Goal: Transaction & Acquisition: Purchase product/service

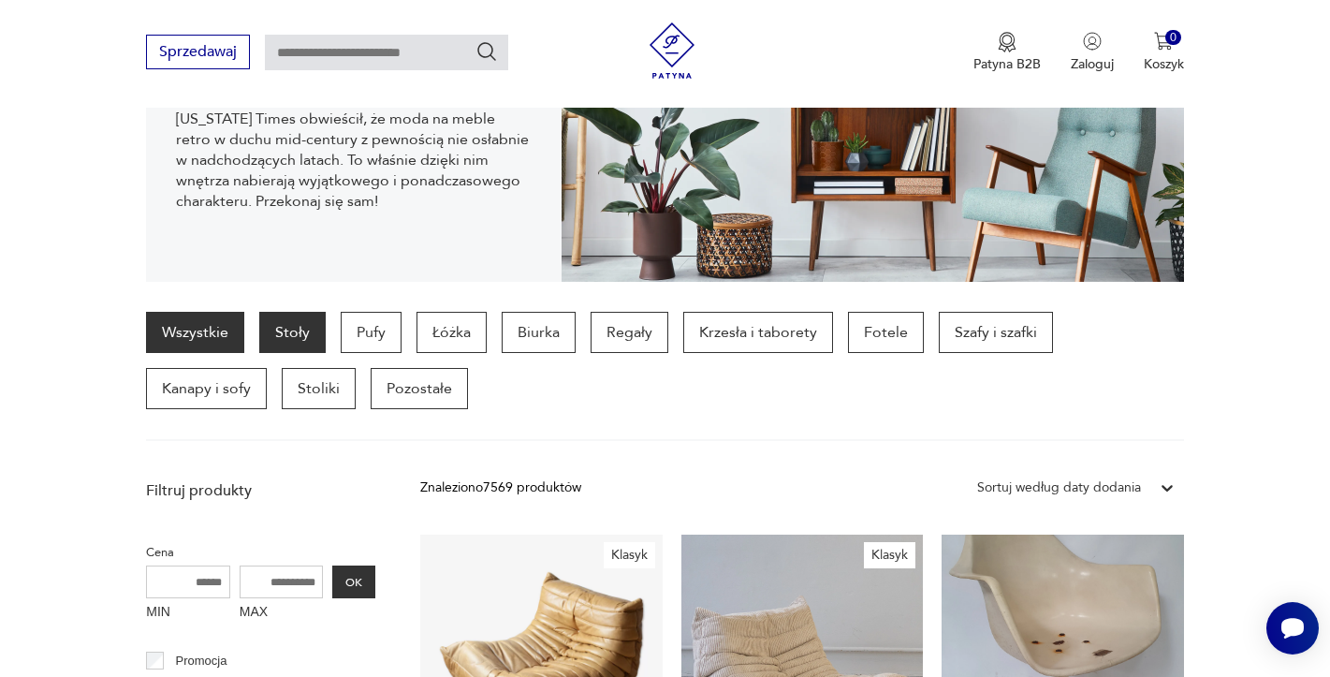
click at [297, 334] on p "Stoły" at bounding box center [292, 332] width 66 height 41
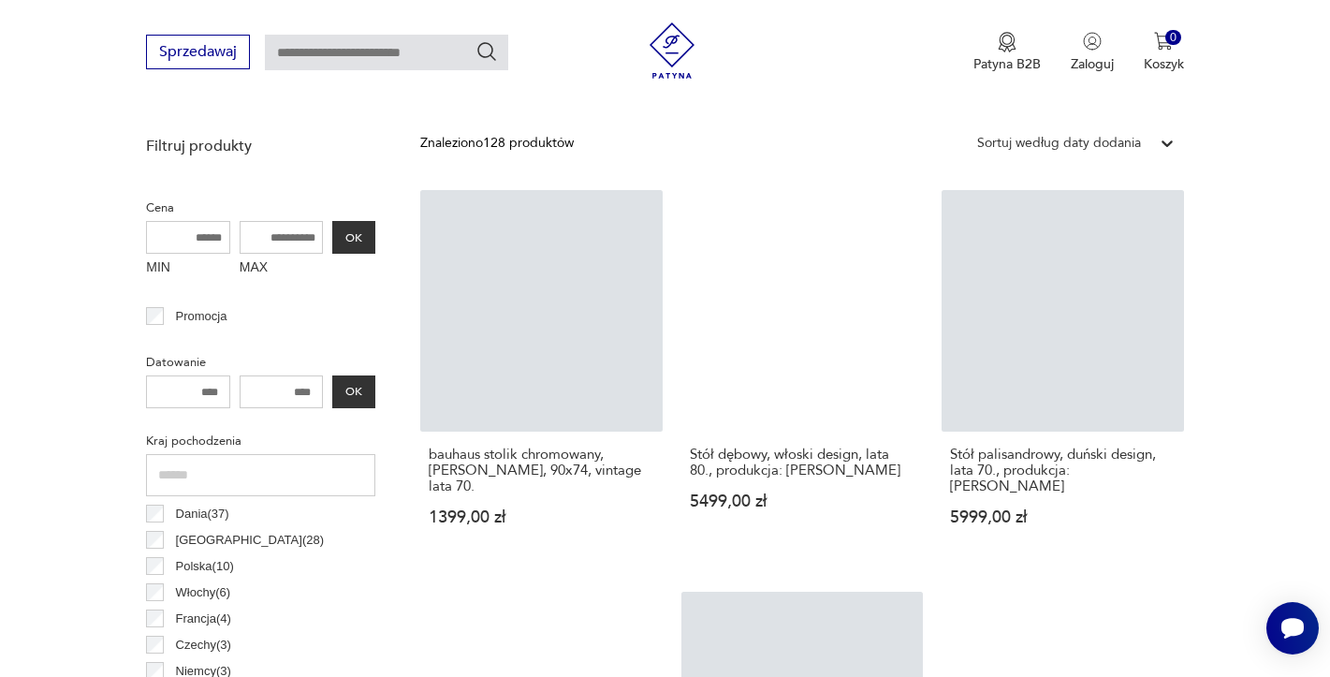
scroll to position [684, 0]
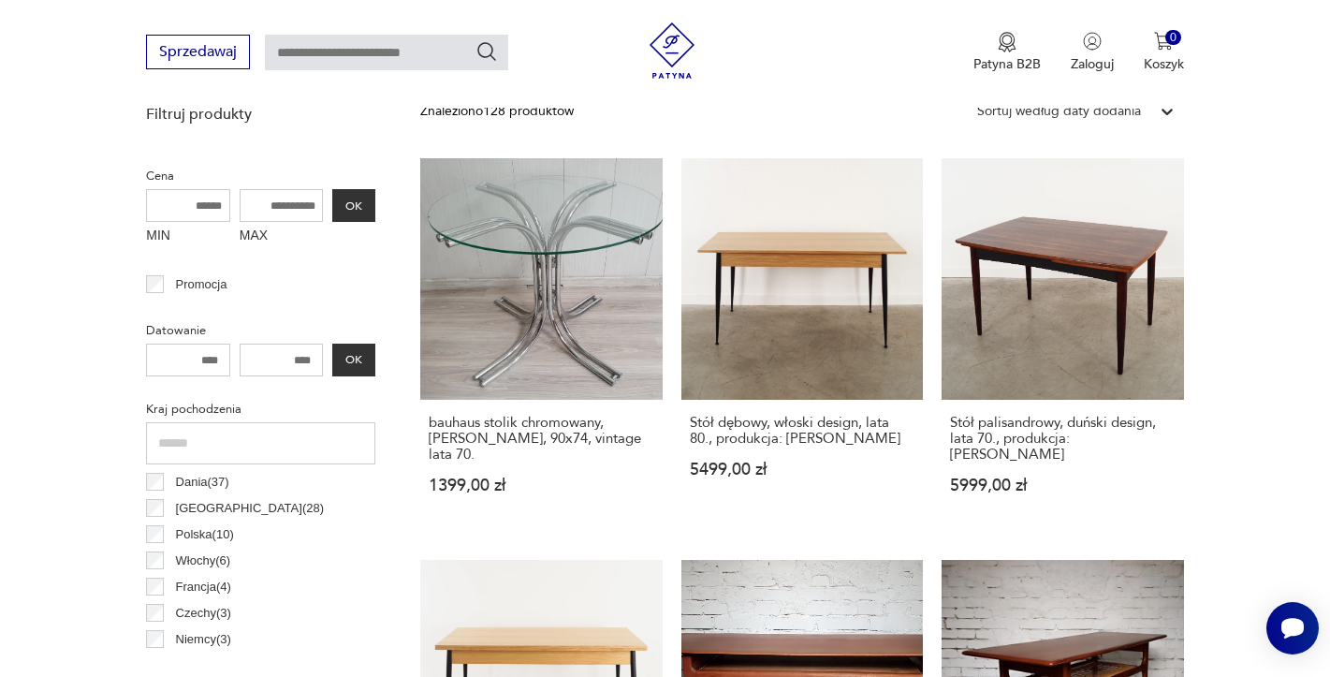
drag, startPoint x: 315, startPoint y: 204, endPoint x: 235, endPoint y: 193, distance: 81.3
click at [235, 193] on div "MIN MAX OK" at bounding box center [260, 220] width 229 height 63
click at [256, 206] on input "MAX" at bounding box center [282, 205] width 84 height 33
type input "****"
click at [355, 219] on button "OK" at bounding box center [353, 205] width 43 height 33
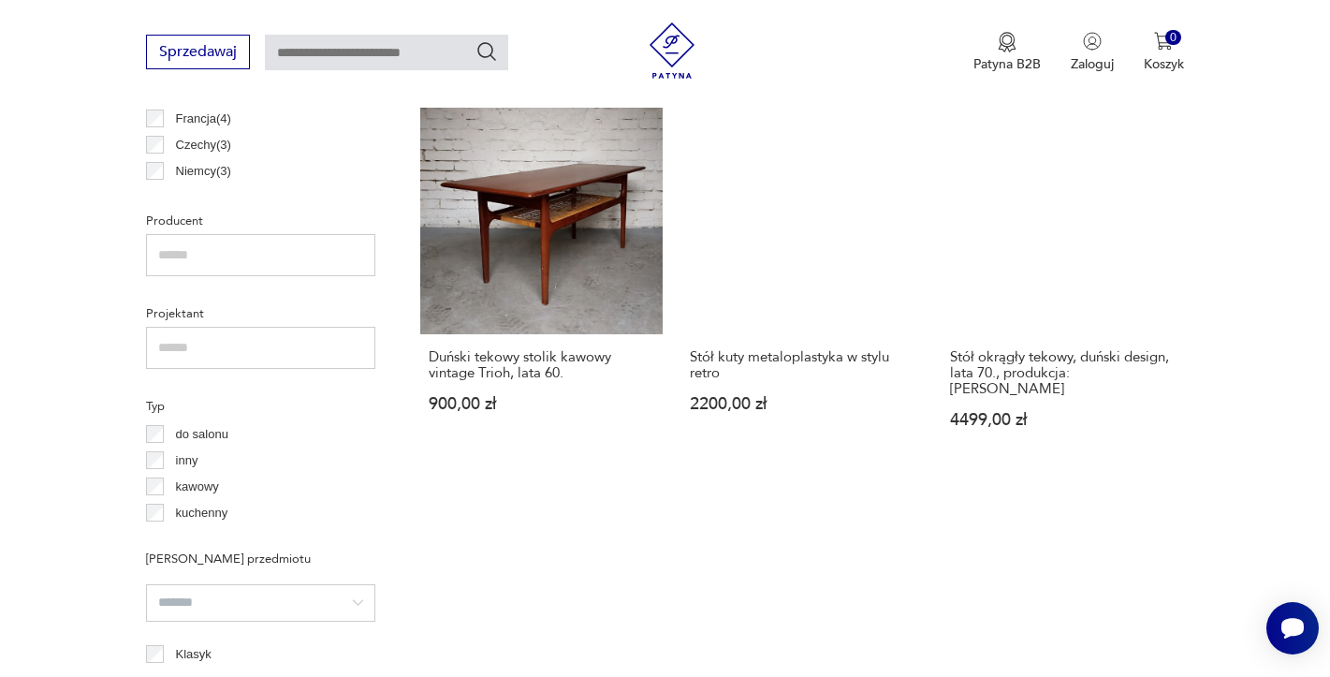
scroll to position [1527, 0]
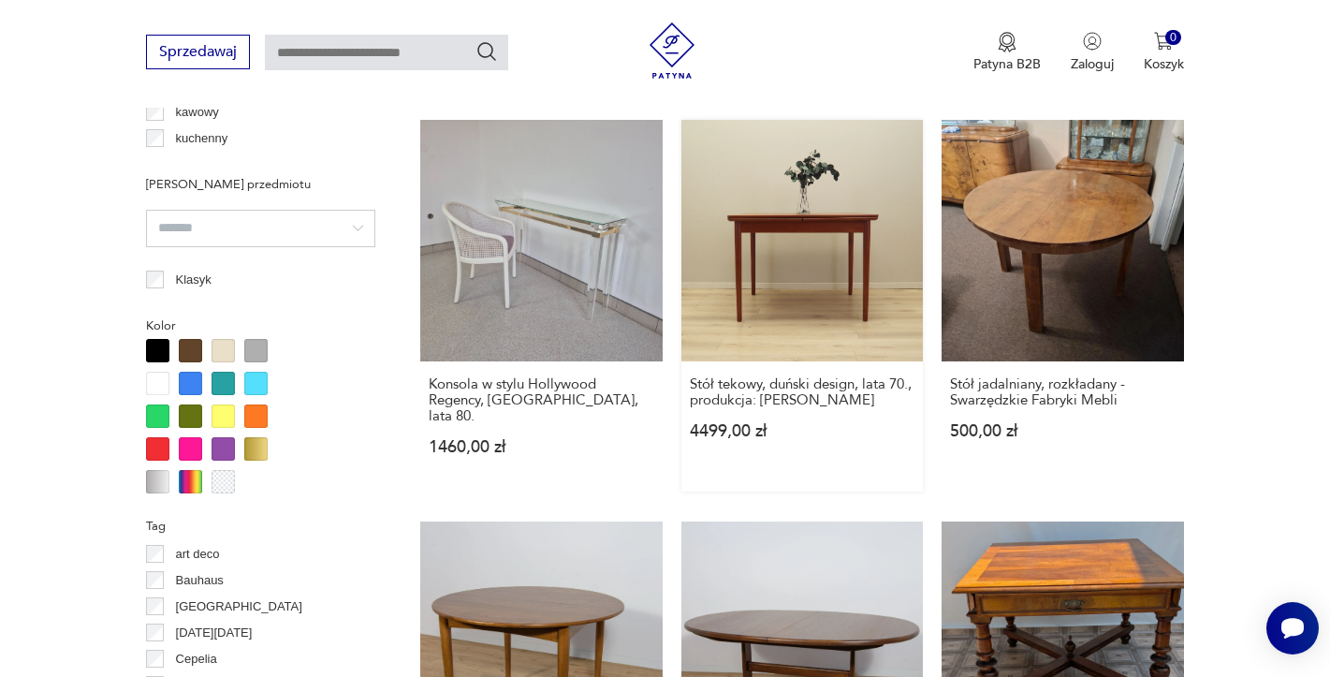
click at [874, 236] on link "Stół tekowy, duński design, lata 70., produkcja: [PERSON_NAME] 4499,00 zł" at bounding box center [802, 306] width 242 height 372
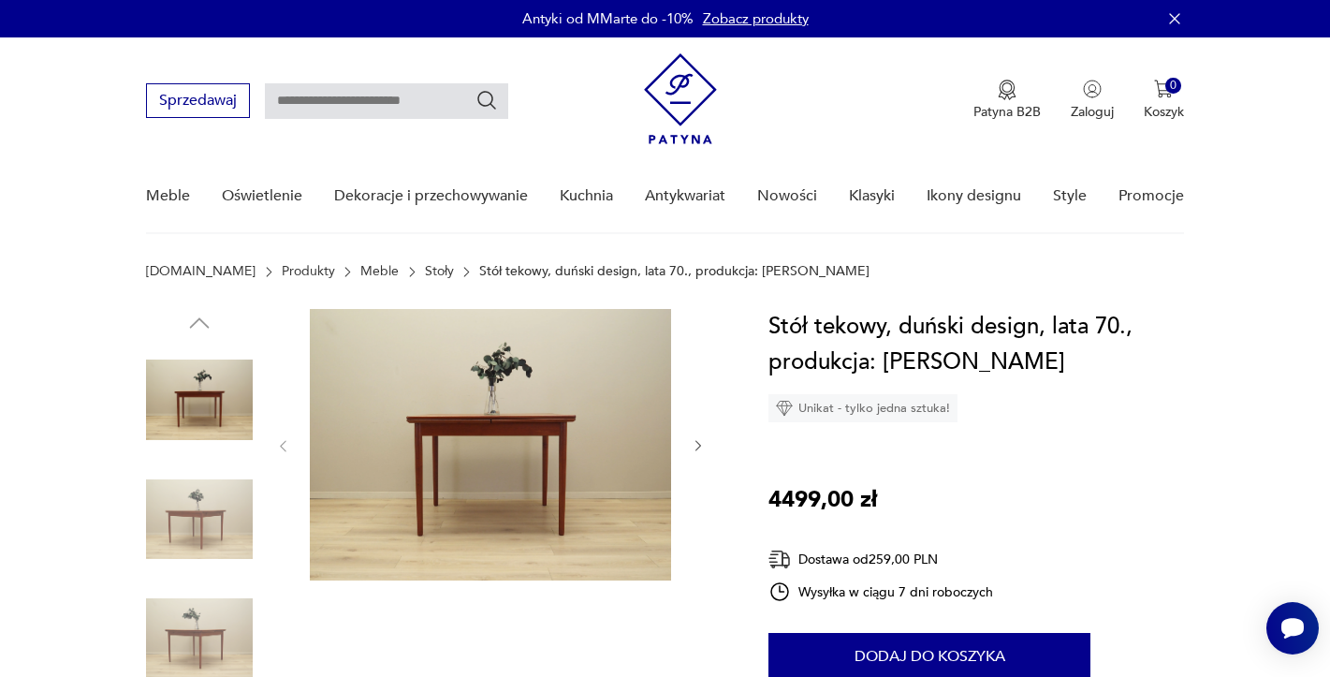
click at [213, 519] on img at bounding box center [199, 519] width 107 height 107
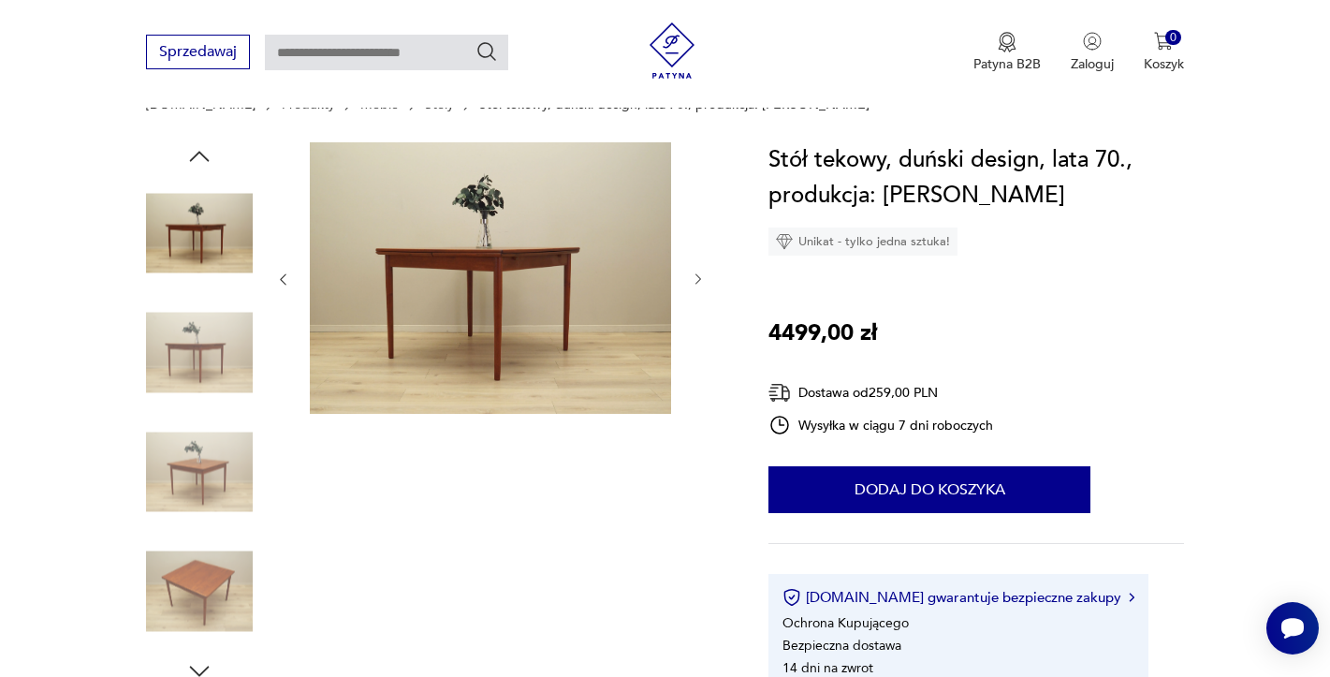
scroll to position [187, 0]
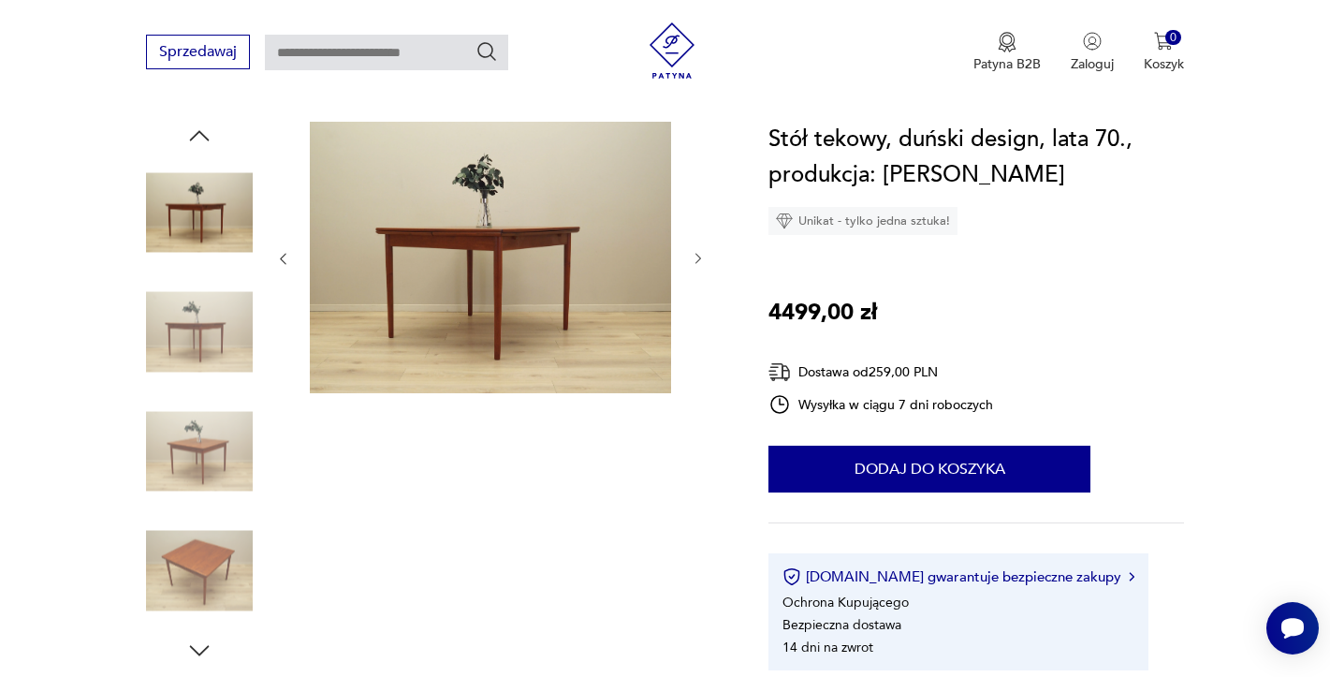
click at [199, 508] on div at bounding box center [199, 393] width 107 height 468
click at [196, 480] on img at bounding box center [199, 451] width 107 height 107
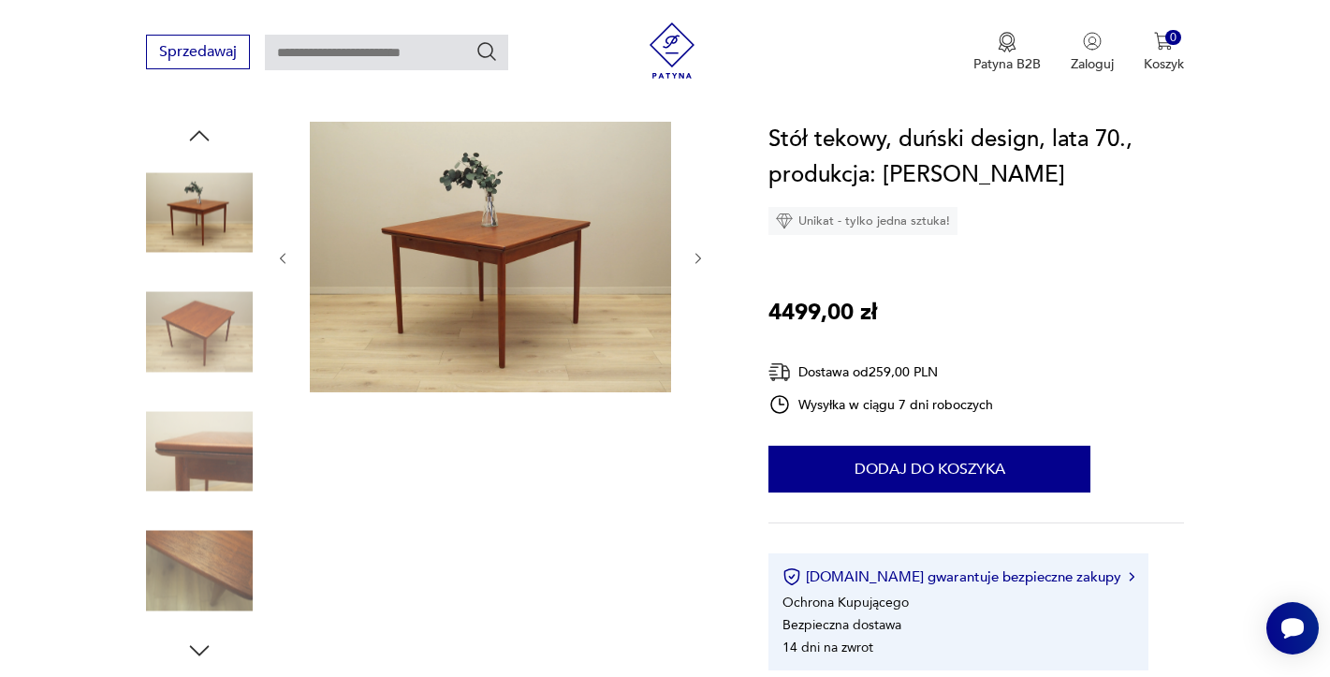
click at [227, 489] on img at bounding box center [199, 451] width 107 height 107
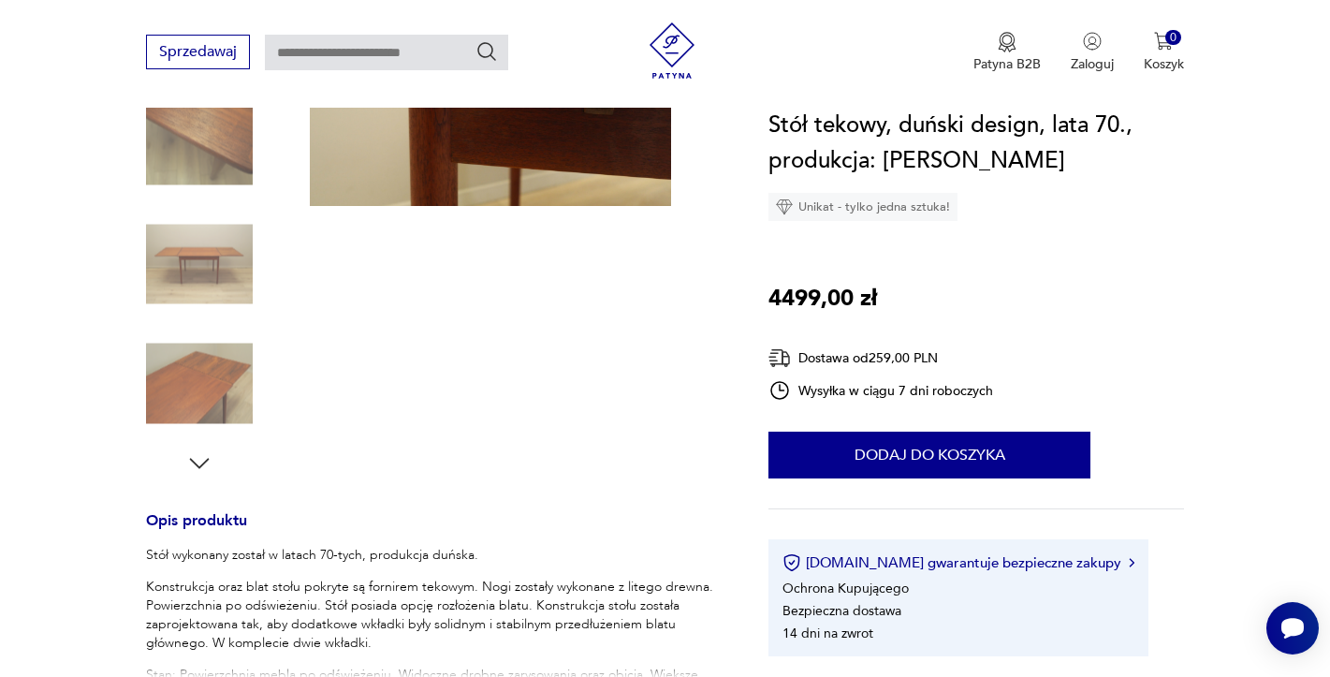
click at [196, 420] on img at bounding box center [199, 383] width 107 height 107
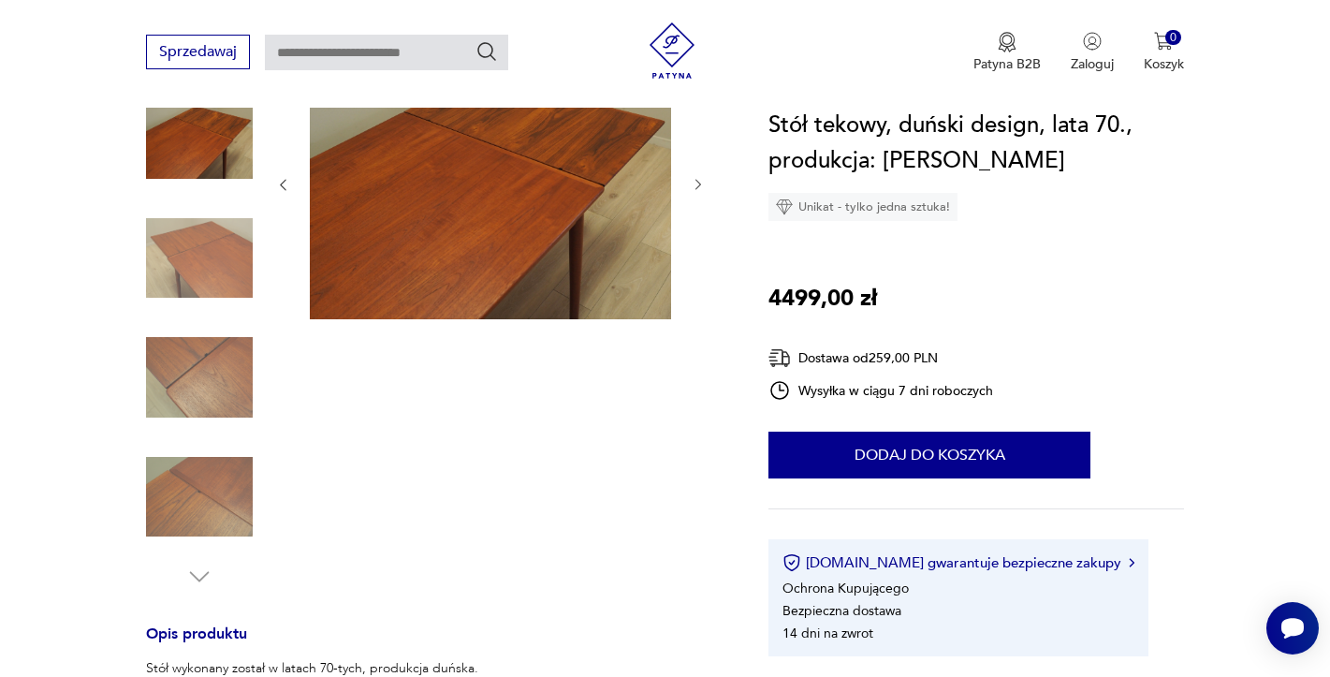
scroll to position [281, 0]
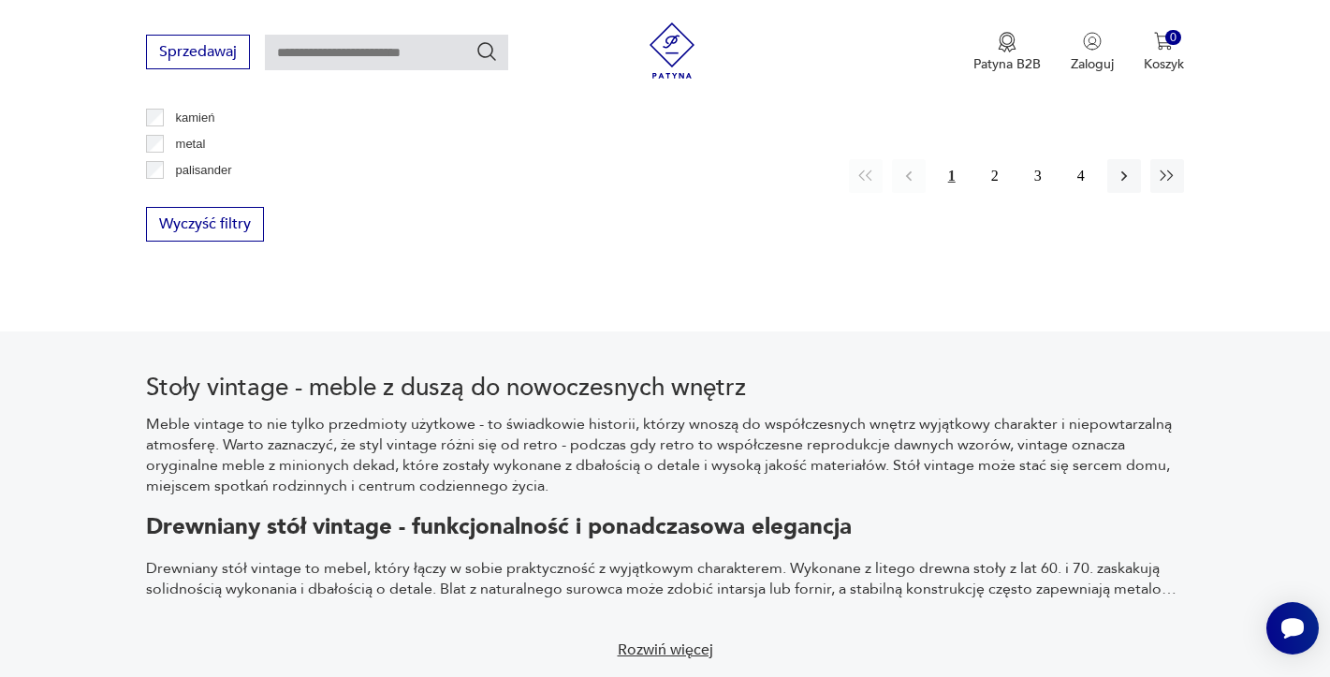
scroll to position [2915, 0]
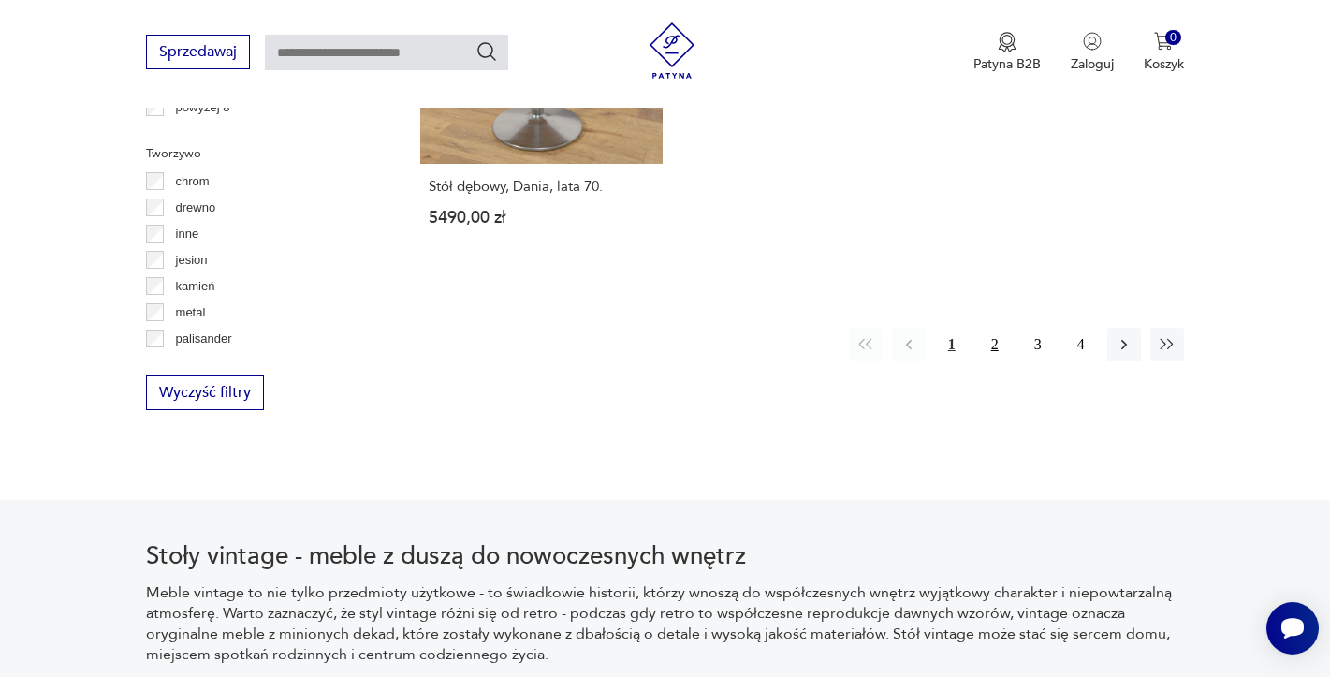
click at [986, 328] on button "2" at bounding box center [995, 345] width 34 height 34
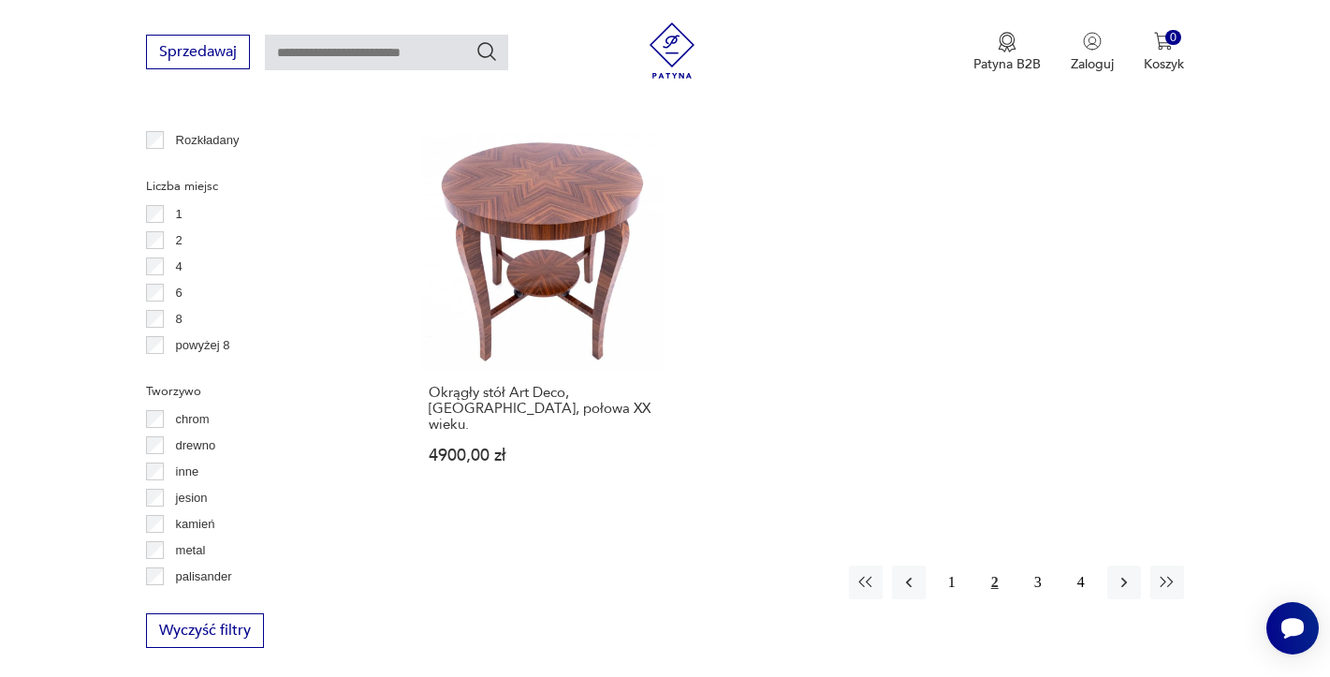
scroll to position [3025, 0]
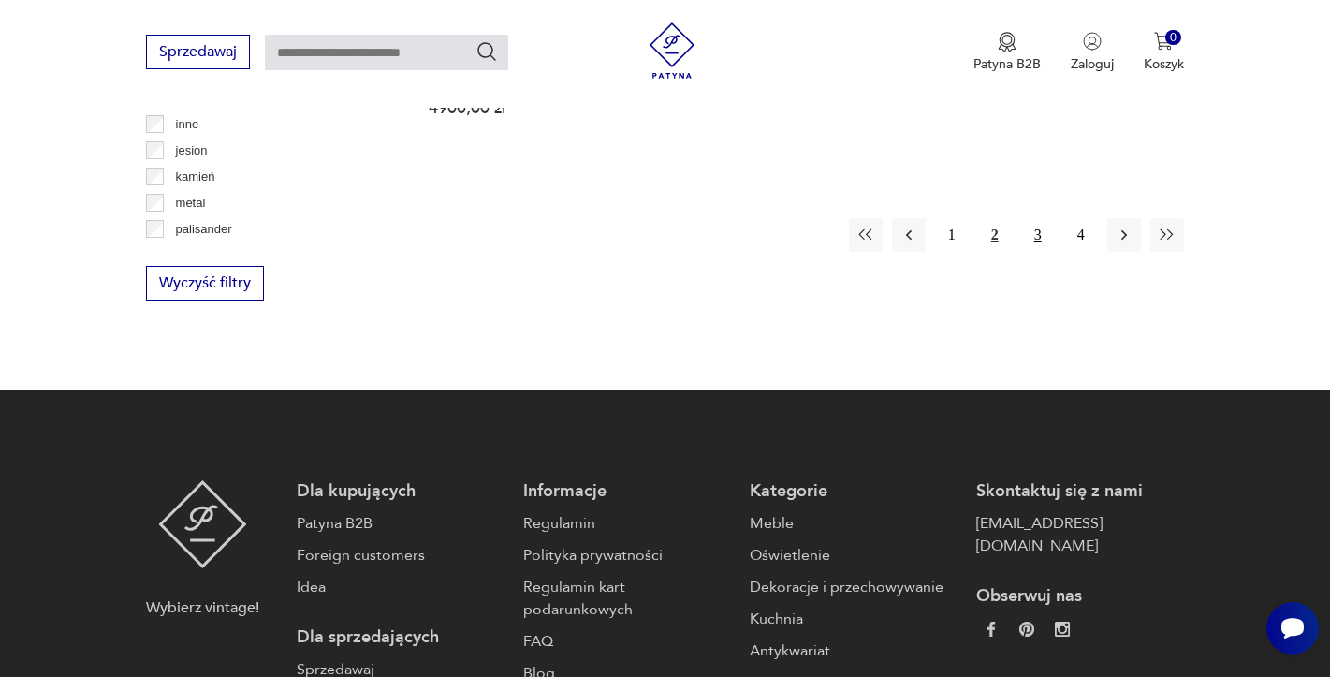
click at [1031, 218] on button "3" at bounding box center [1038, 235] width 34 height 34
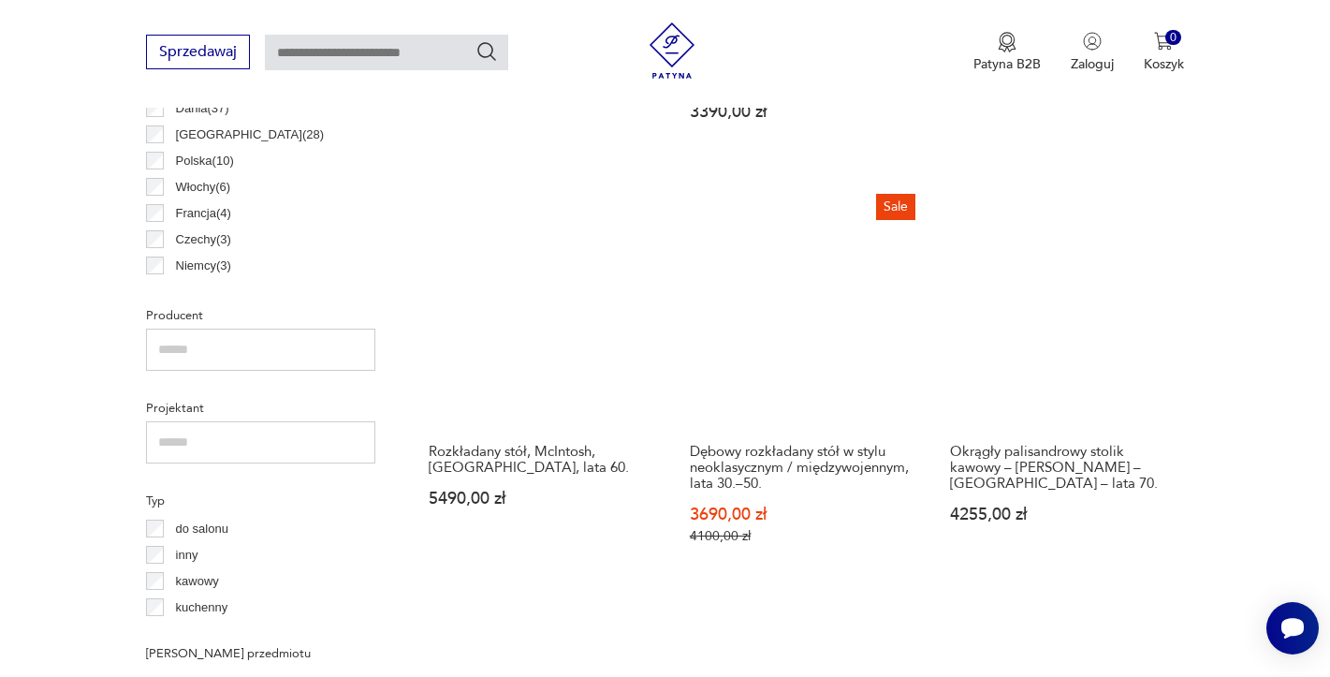
scroll to position [1059, 0]
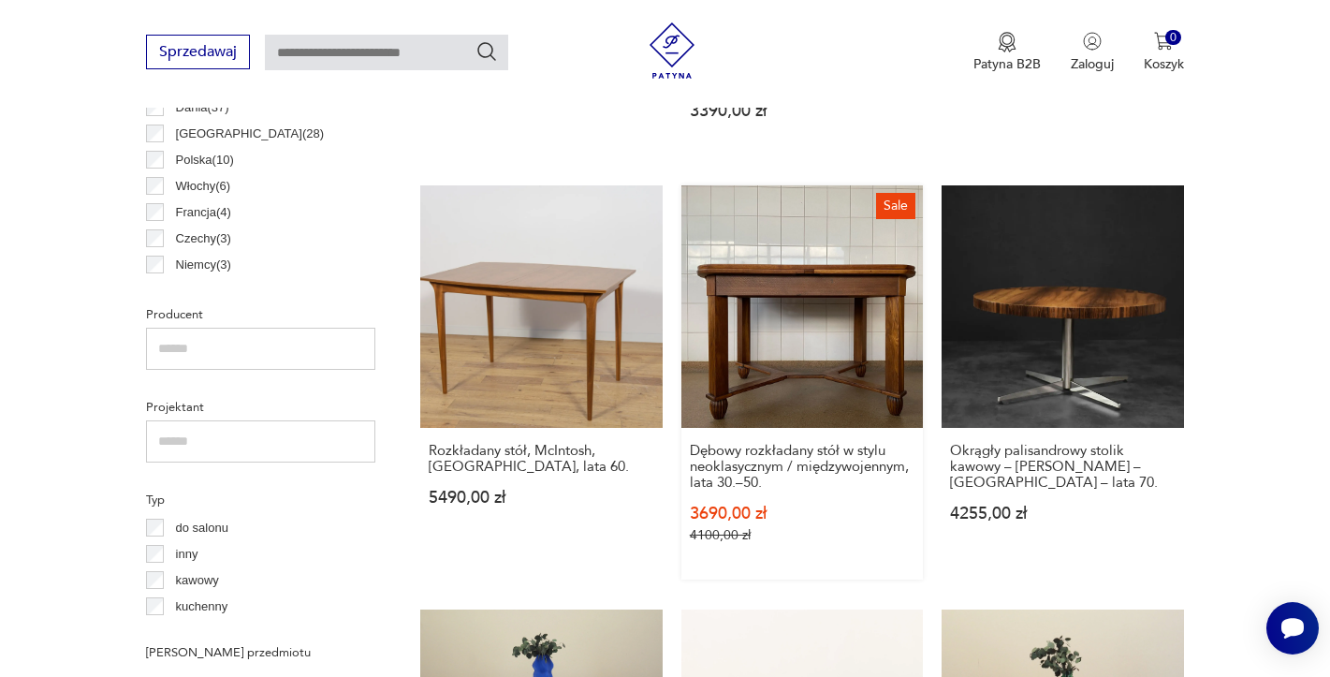
click at [859, 291] on link "Sale Dębowy rozkładany stół w stylu neoklasycznym / międzywojennym, lata 30.–50…" at bounding box center [802, 381] width 242 height 393
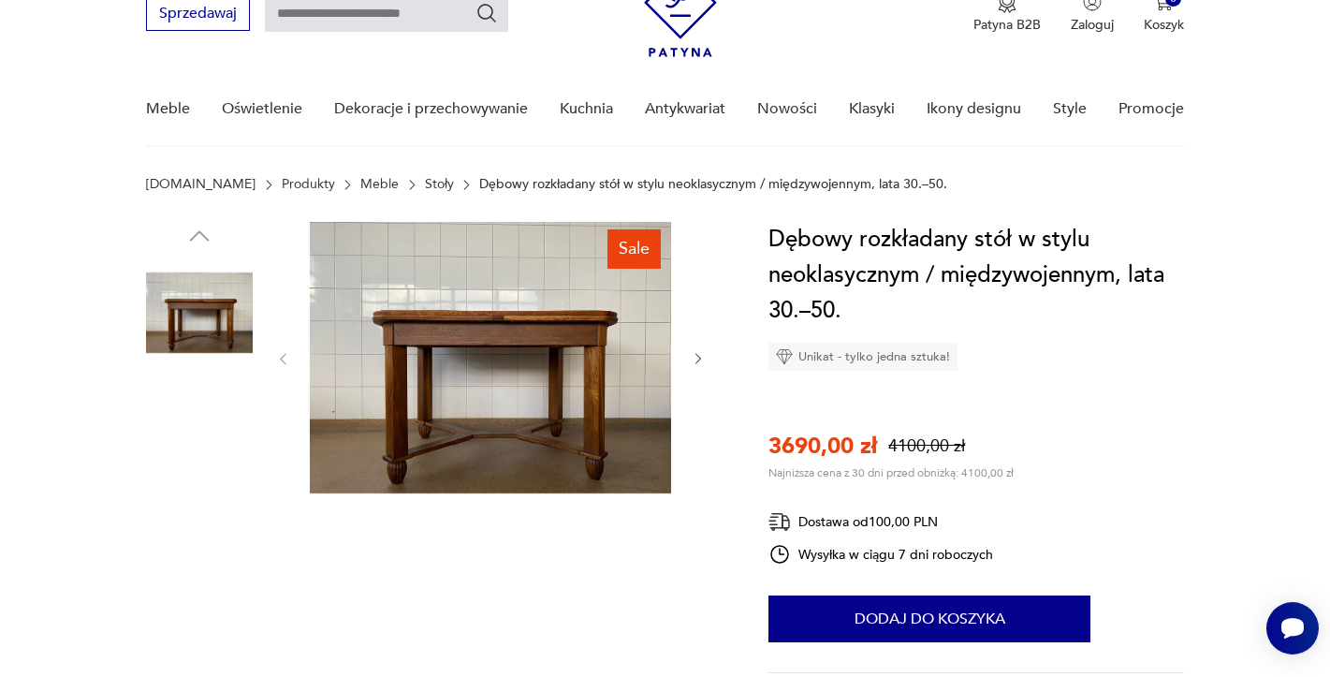
scroll to position [187, 0]
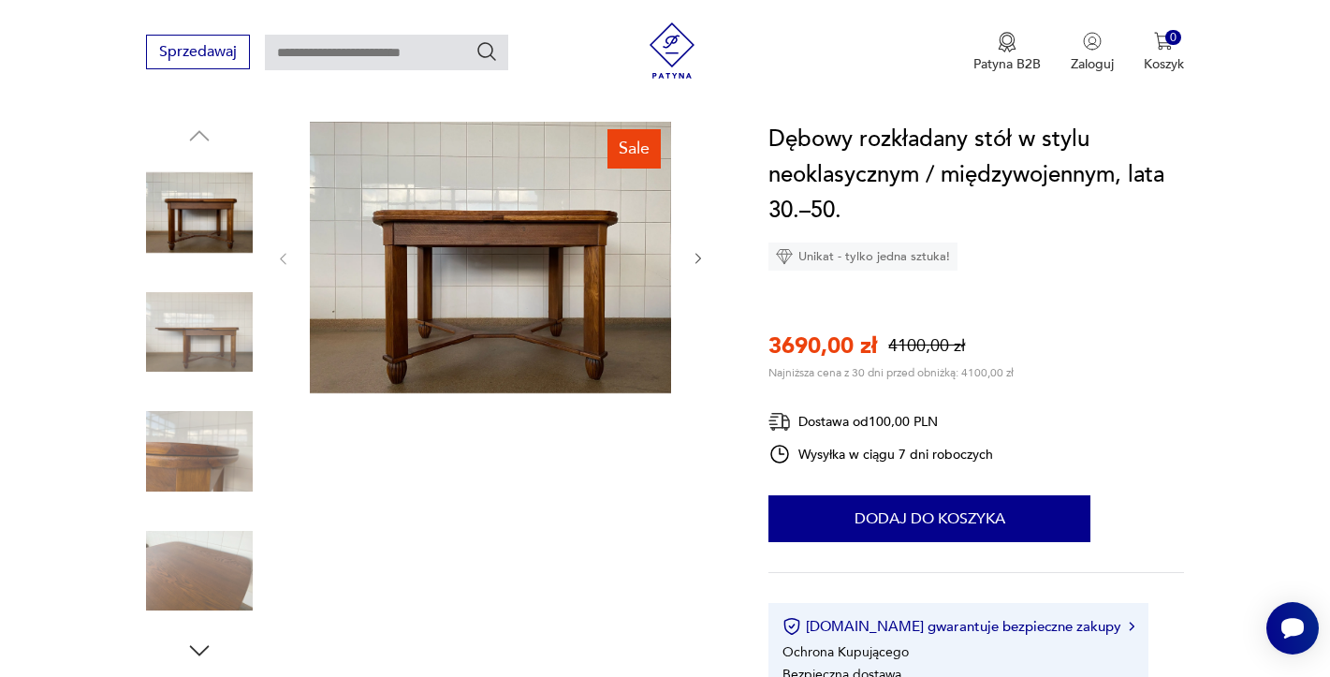
click at [198, 319] on img at bounding box center [199, 332] width 107 height 107
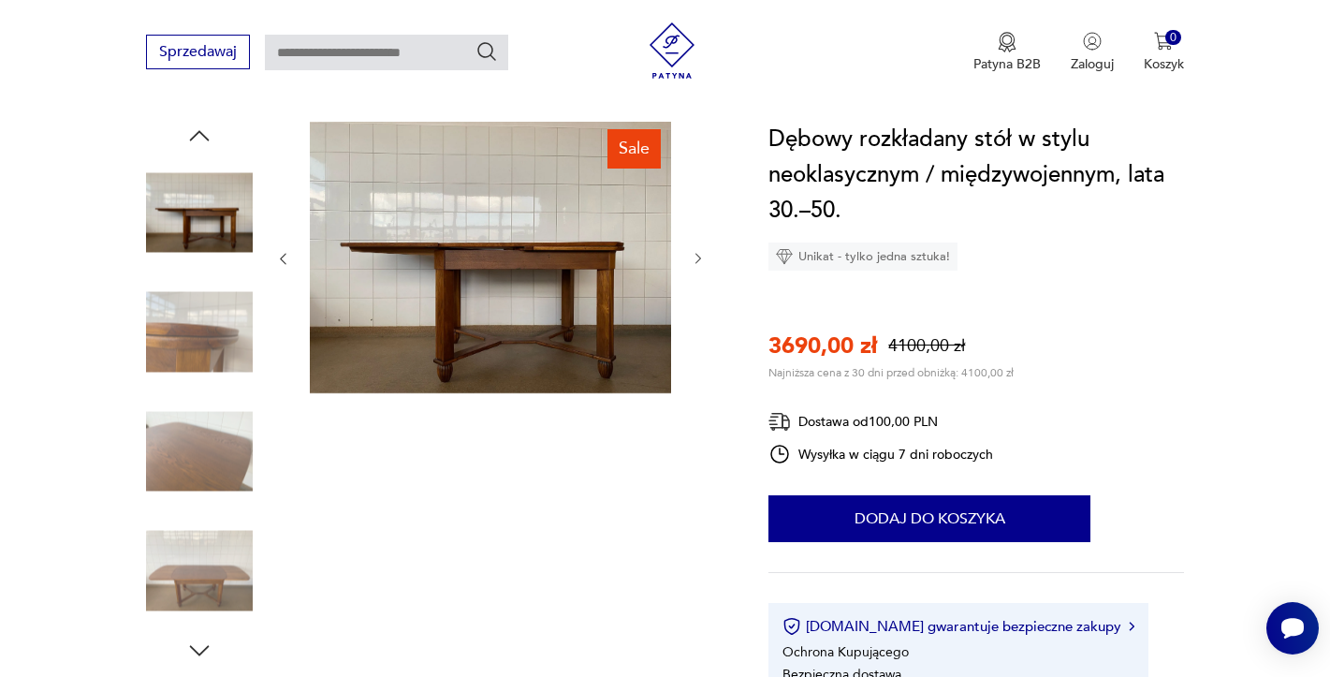
click at [195, 394] on div at bounding box center [199, 274] width 107 height 468
click at [191, 446] on img at bounding box center [199, 451] width 107 height 107
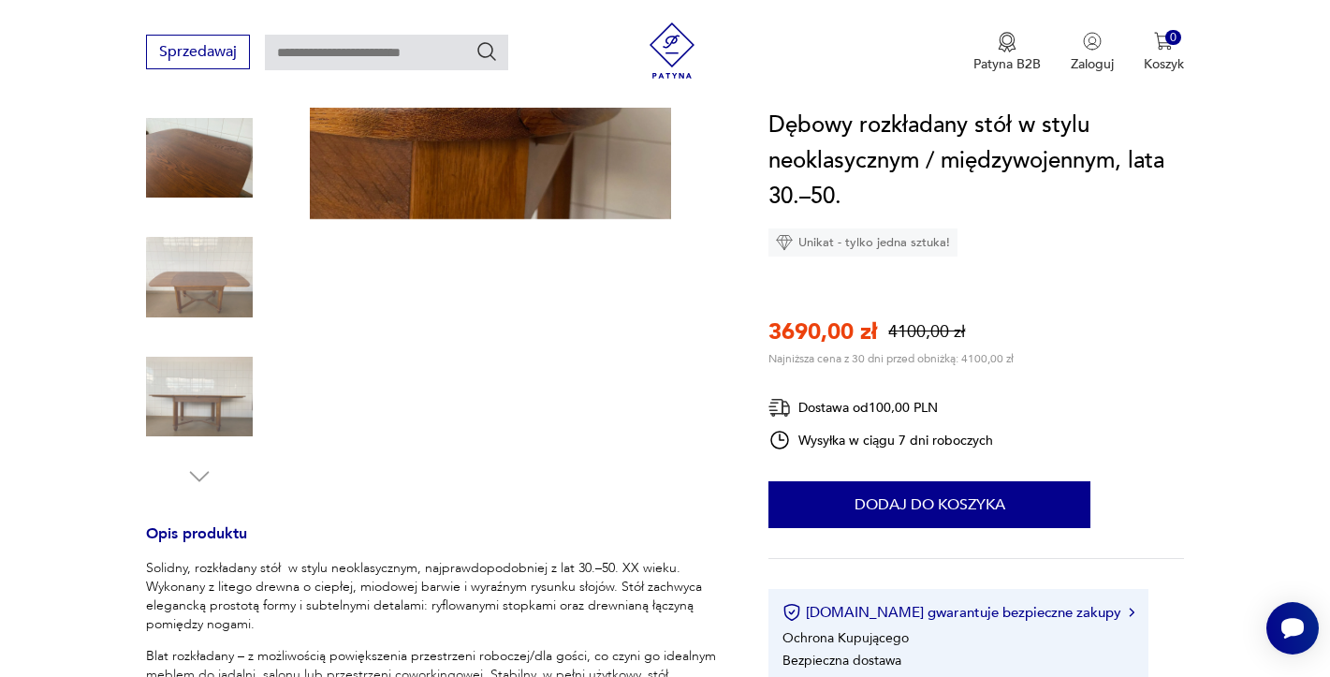
scroll to position [374, 0]
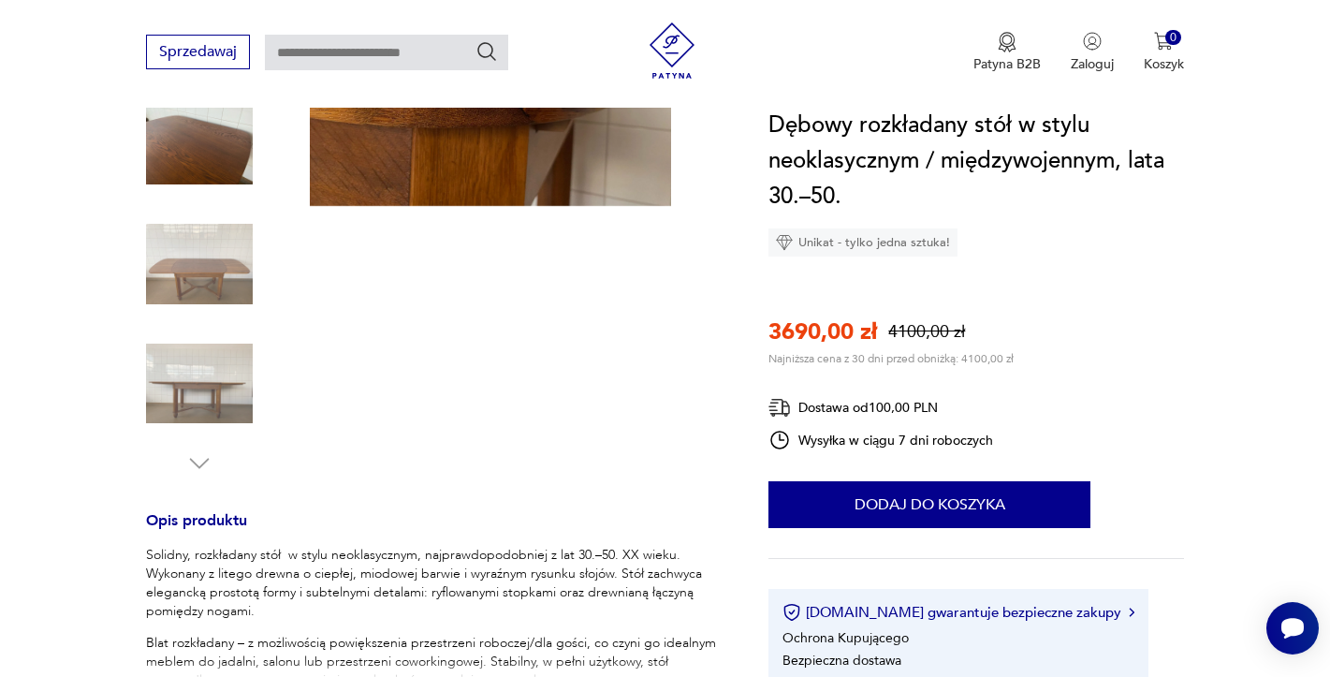
click at [194, 399] on img at bounding box center [199, 383] width 107 height 107
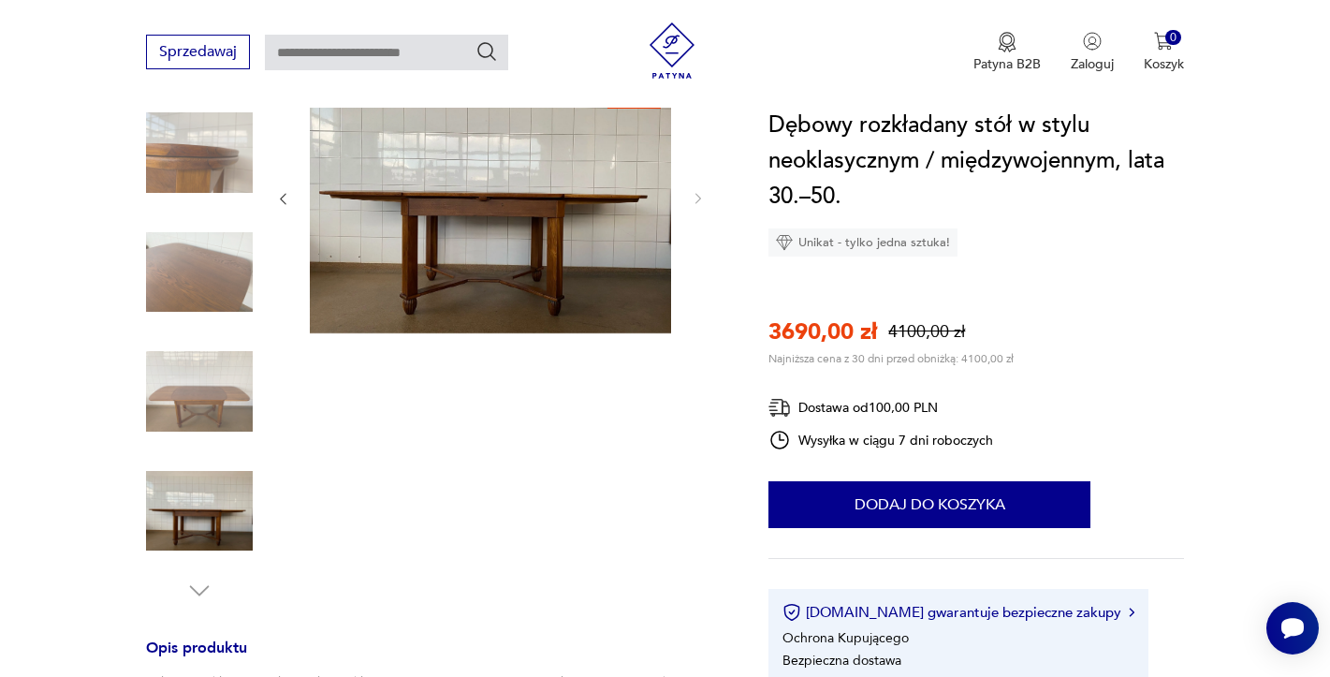
scroll to position [281, 0]
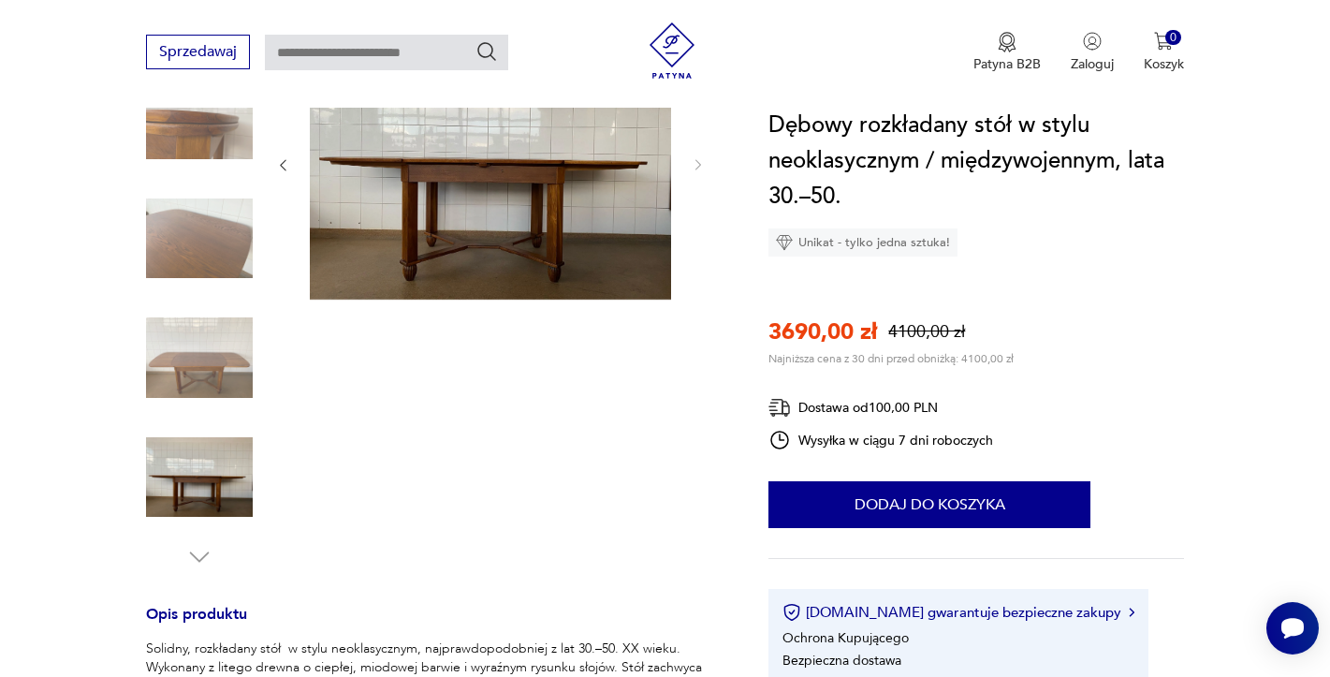
click at [200, 485] on img at bounding box center [199, 477] width 107 height 107
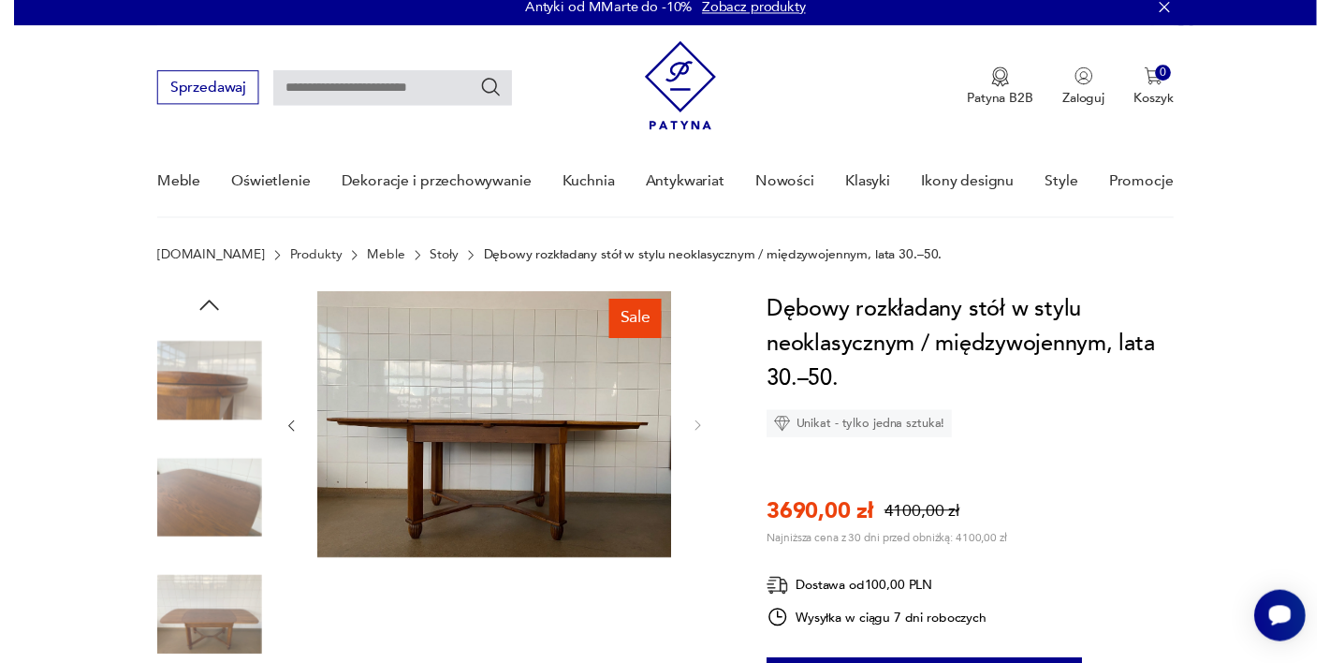
scroll to position [0, 0]
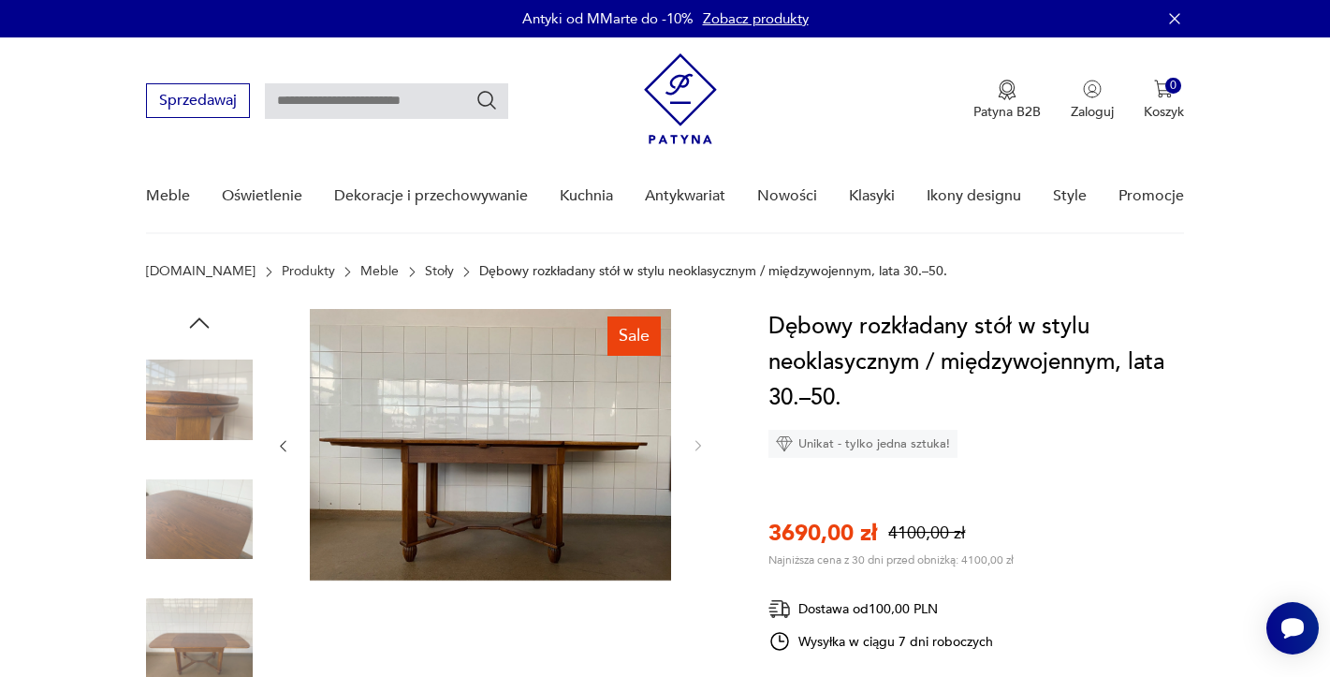
click at [507, 439] on img at bounding box center [490, 444] width 361 height 271
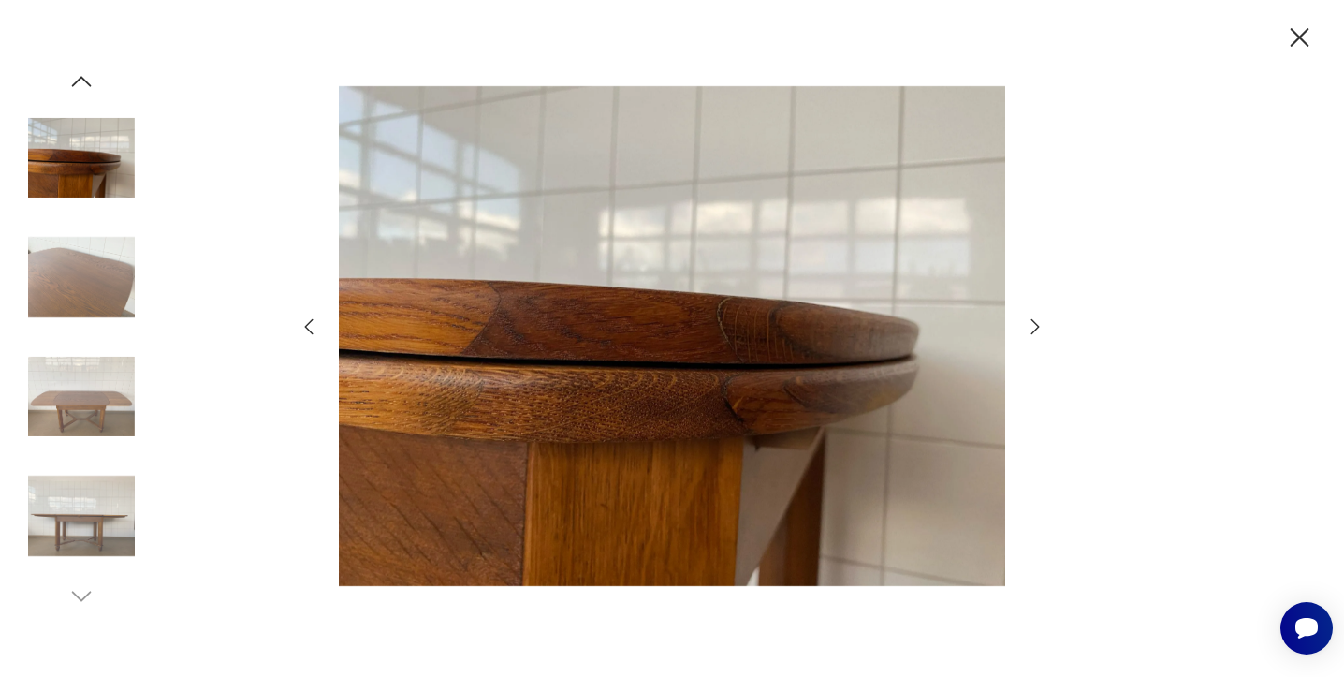
click at [132, 290] on img at bounding box center [81, 277] width 107 height 107
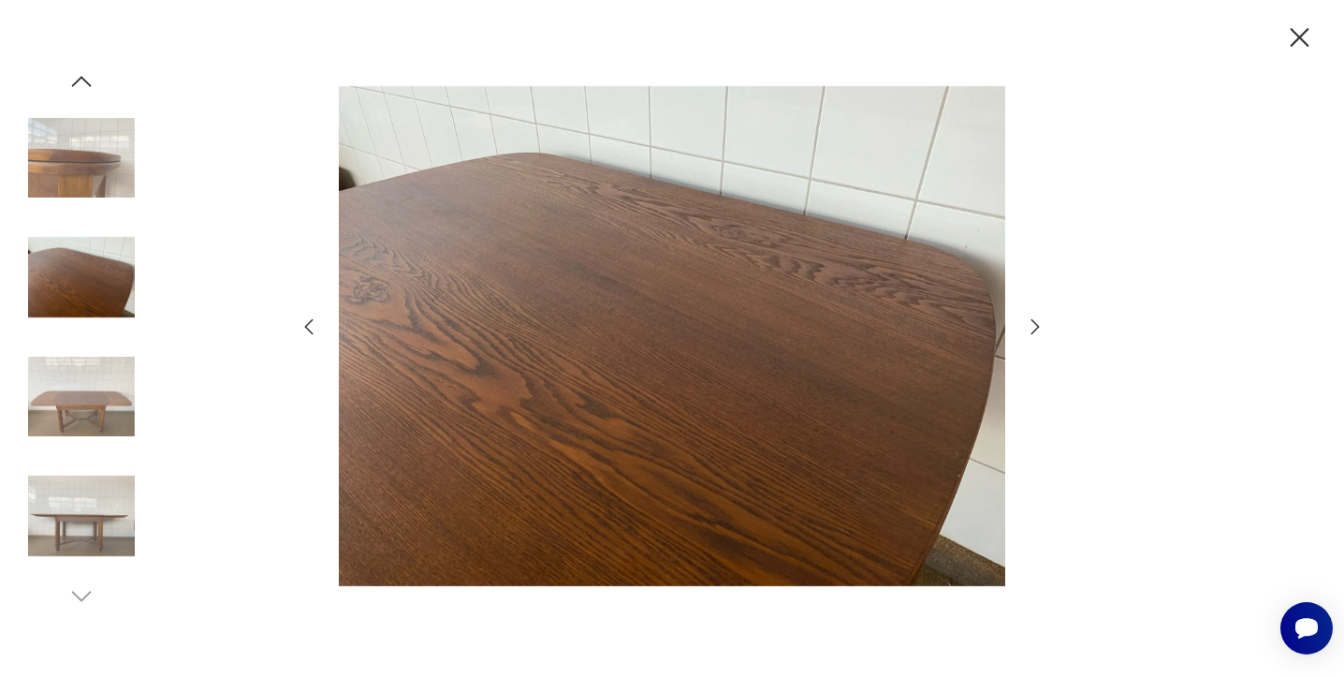
click at [105, 376] on img at bounding box center [81, 397] width 107 height 107
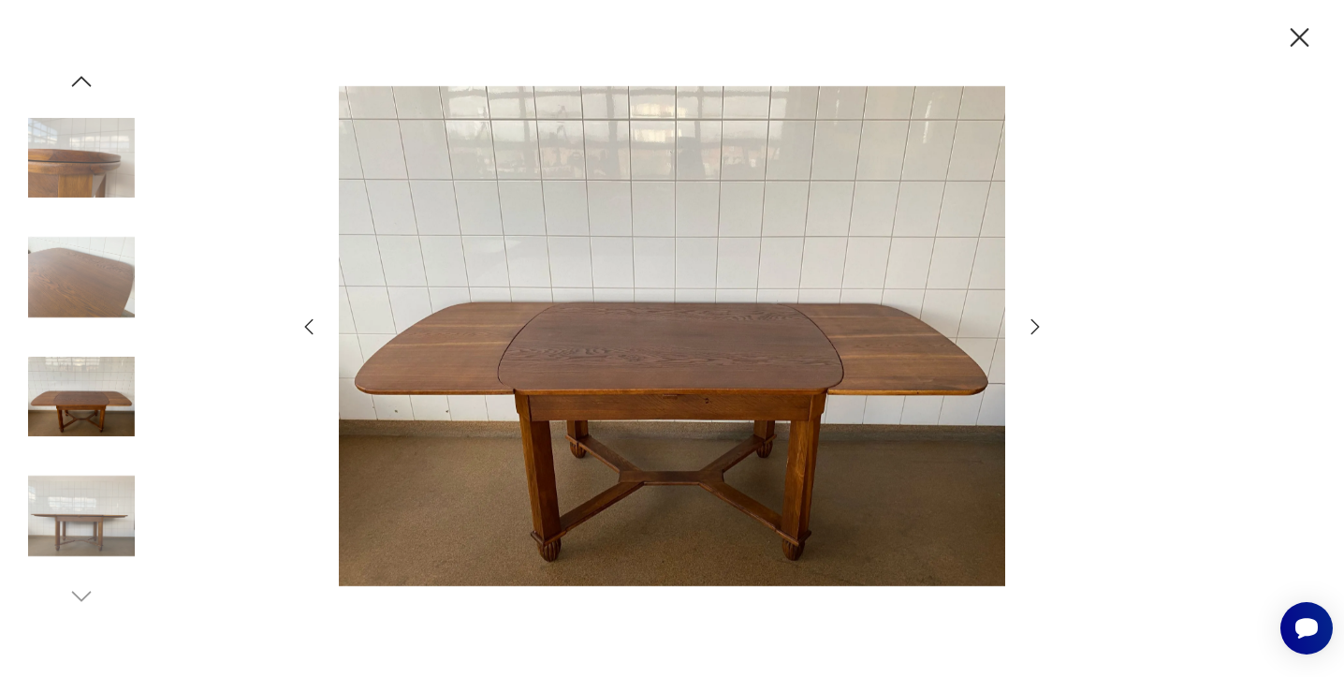
click at [88, 463] on img at bounding box center [81, 515] width 107 height 107
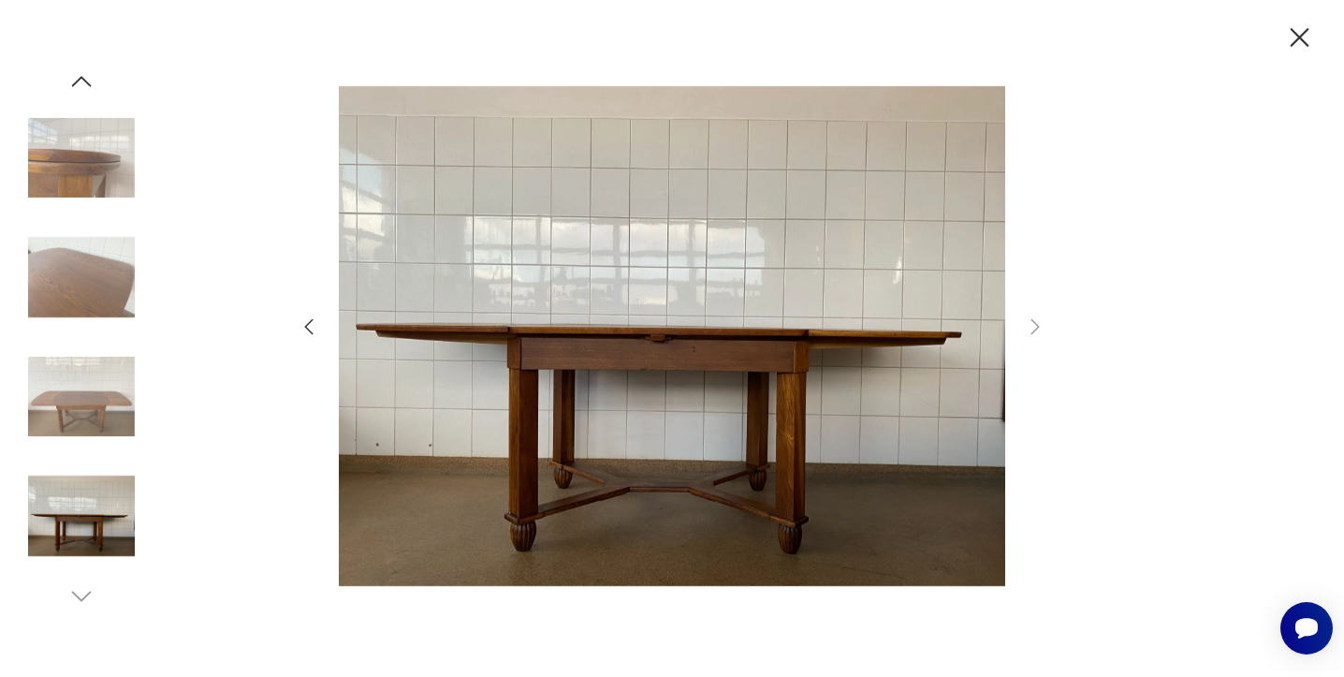
click at [87, 390] on img at bounding box center [81, 397] width 107 height 107
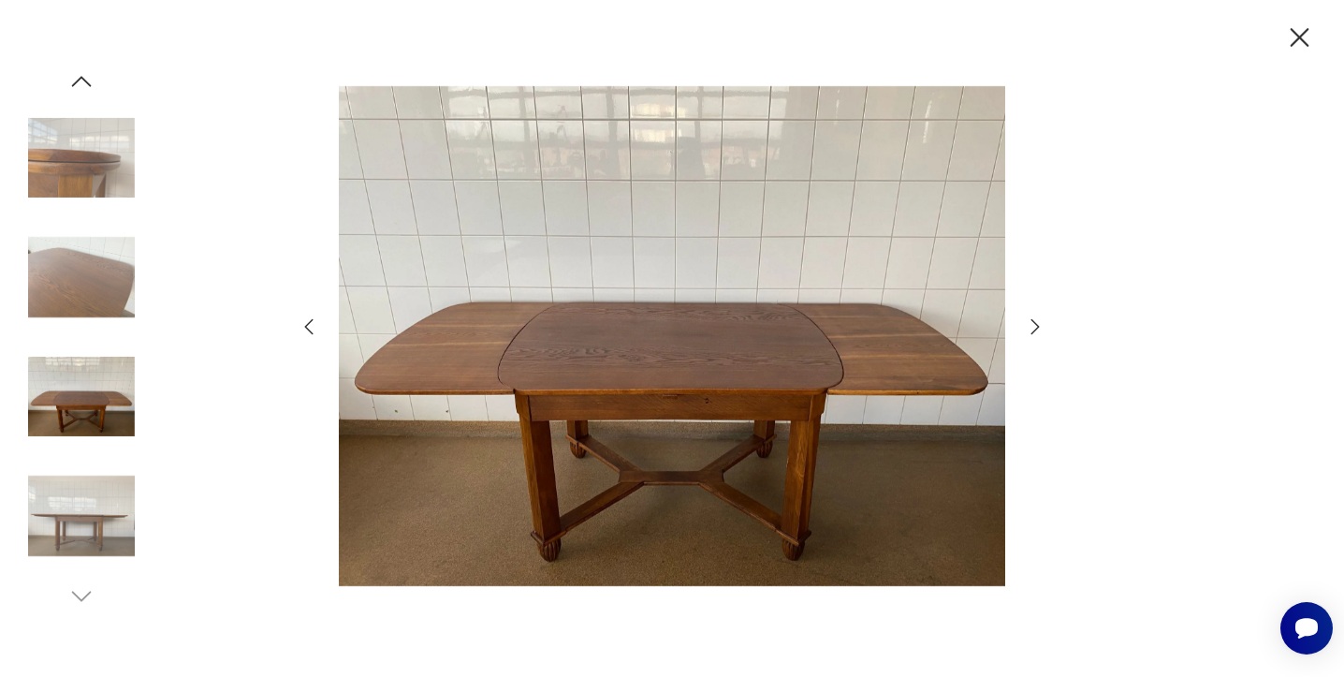
click at [93, 168] on img at bounding box center [81, 158] width 107 height 107
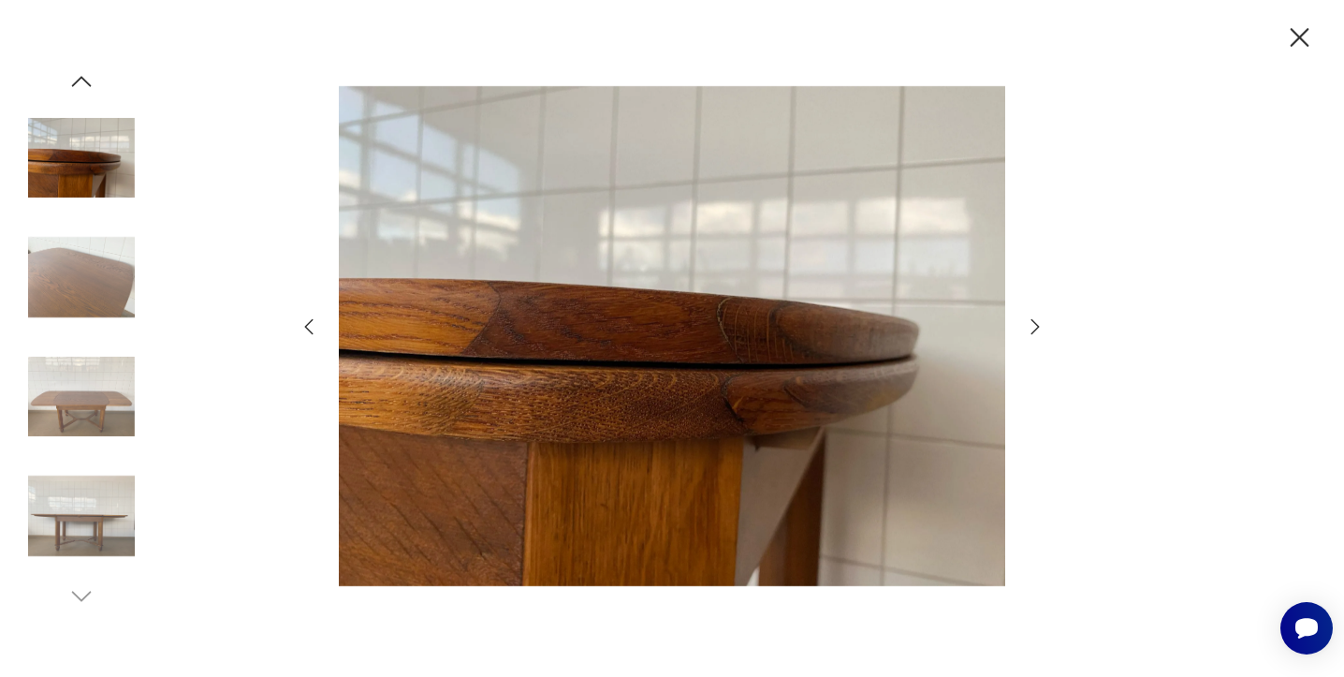
click at [94, 276] on img at bounding box center [81, 277] width 107 height 107
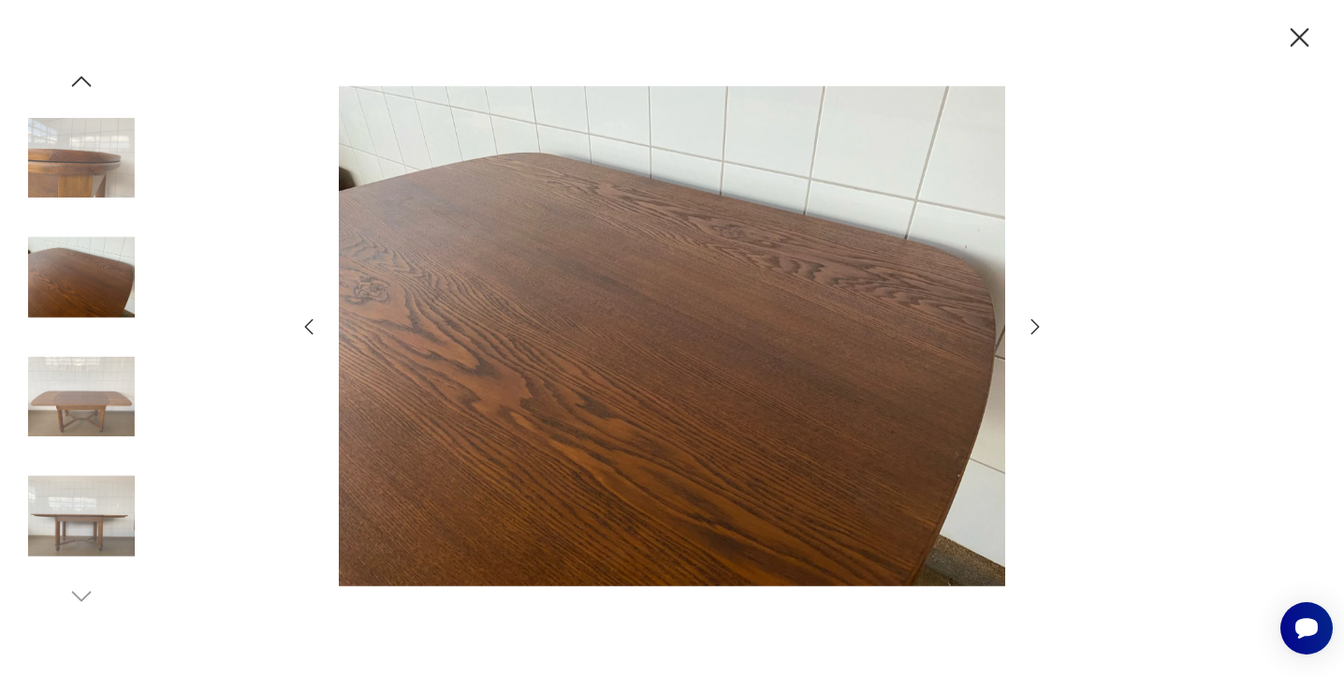
click at [95, 591] on div at bounding box center [81, 338] width 107 height 543
click at [65, 595] on div at bounding box center [81, 338] width 107 height 543
click at [90, 558] on img at bounding box center [81, 515] width 107 height 107
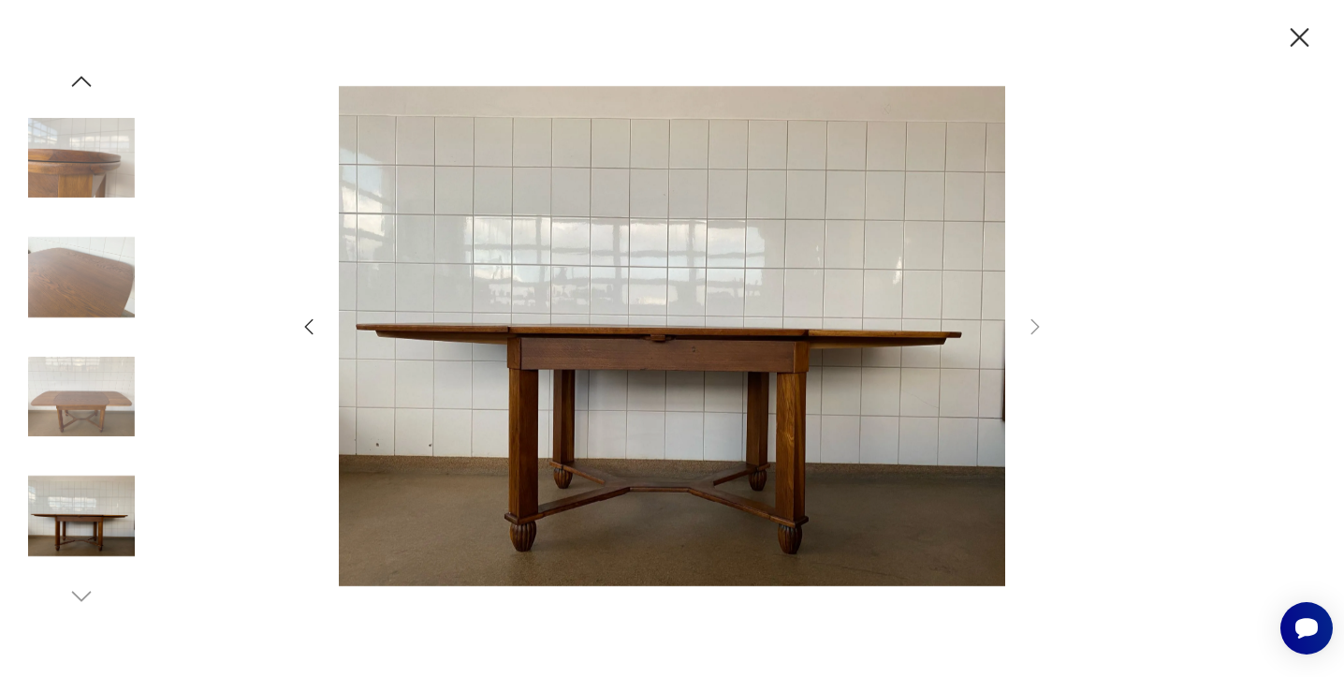
click at [1289, 37] on icon "button" at bounding box center [1299, 38] width 33 height 33
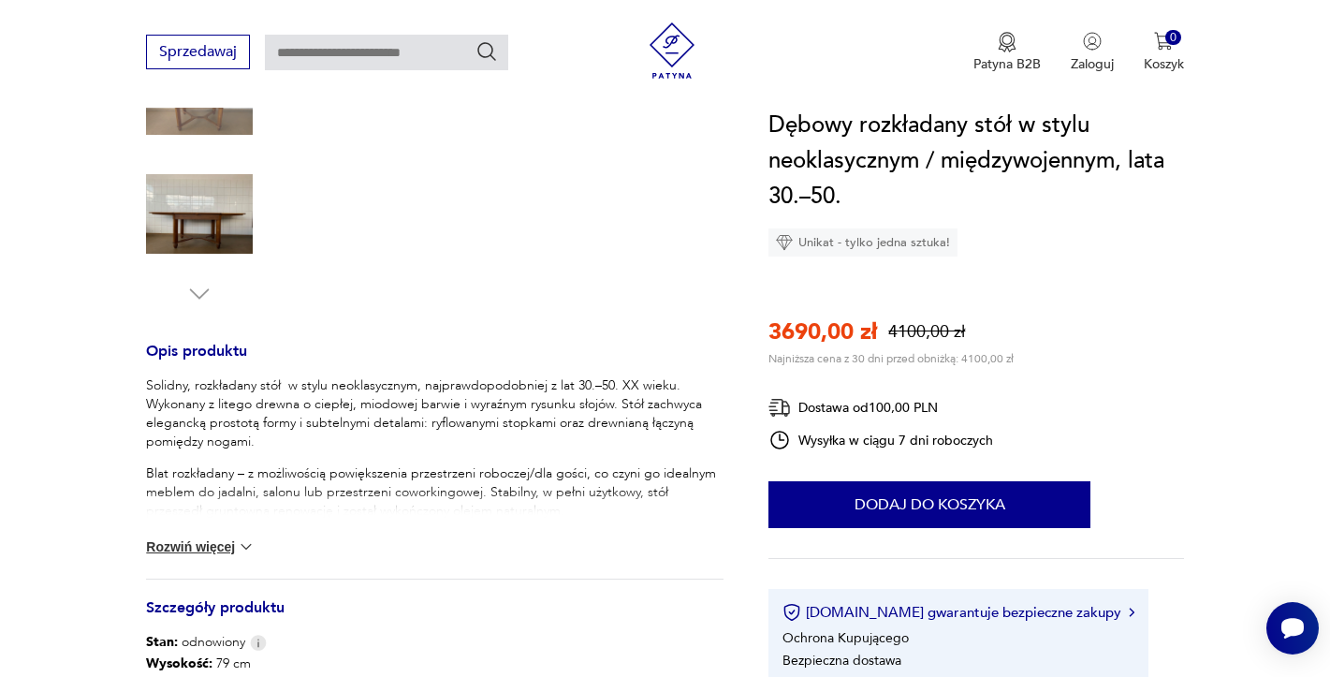
scroll to position [655, 0]
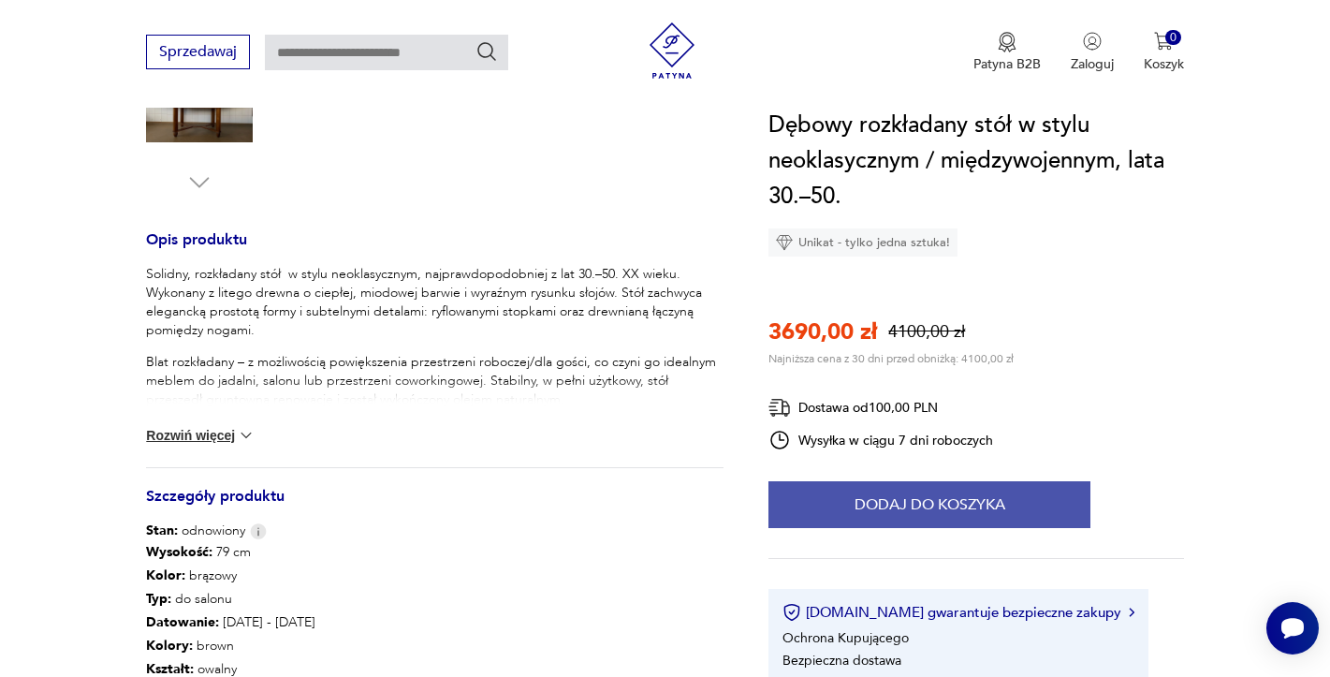
click at [1003, 503] on button "Dodaj do koszyka" at bounding box center [930, 504] width 322 height 47
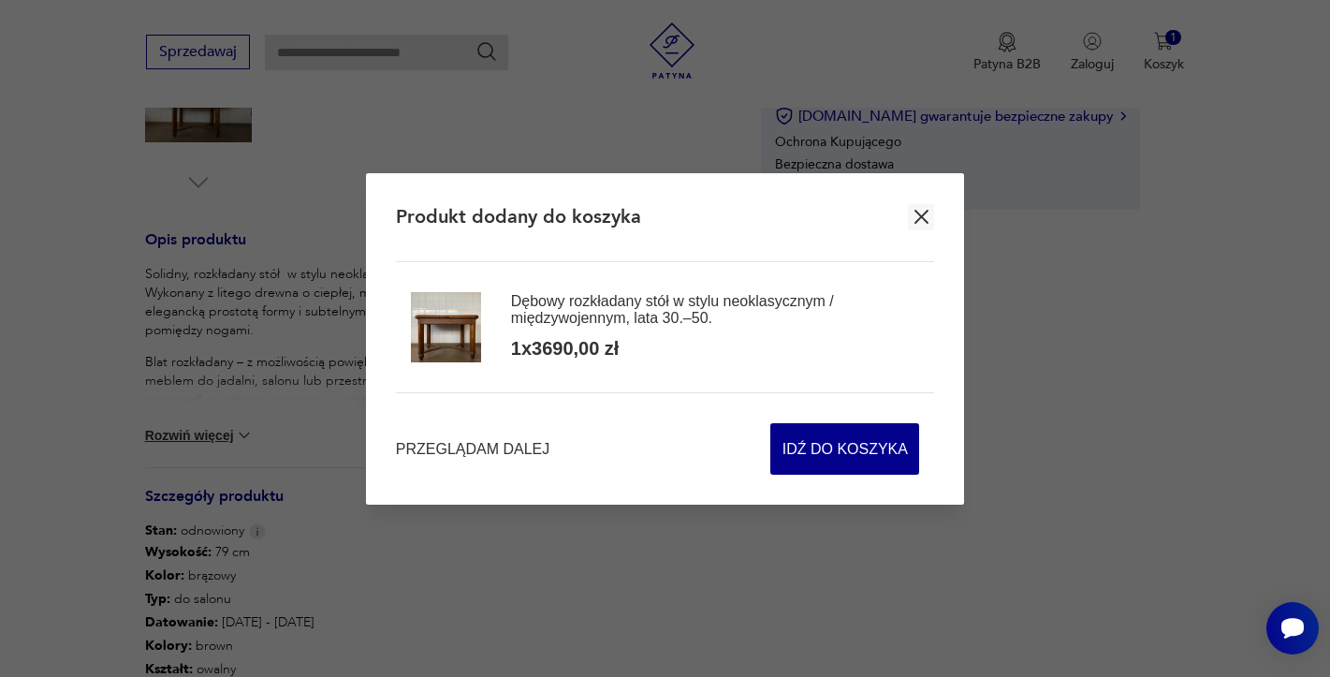
click at [918, 216] on icon "button" at bounding box center [921, 216] width 23 height 23
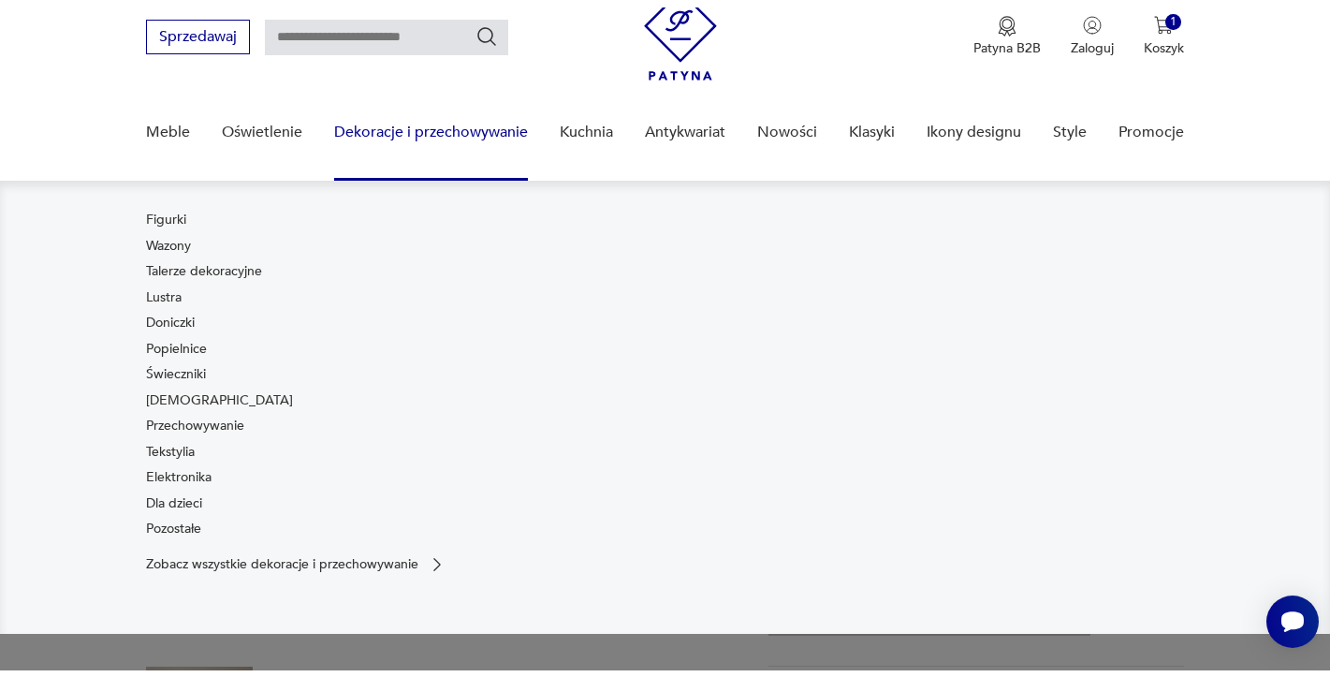
scroll to position [0, 0]
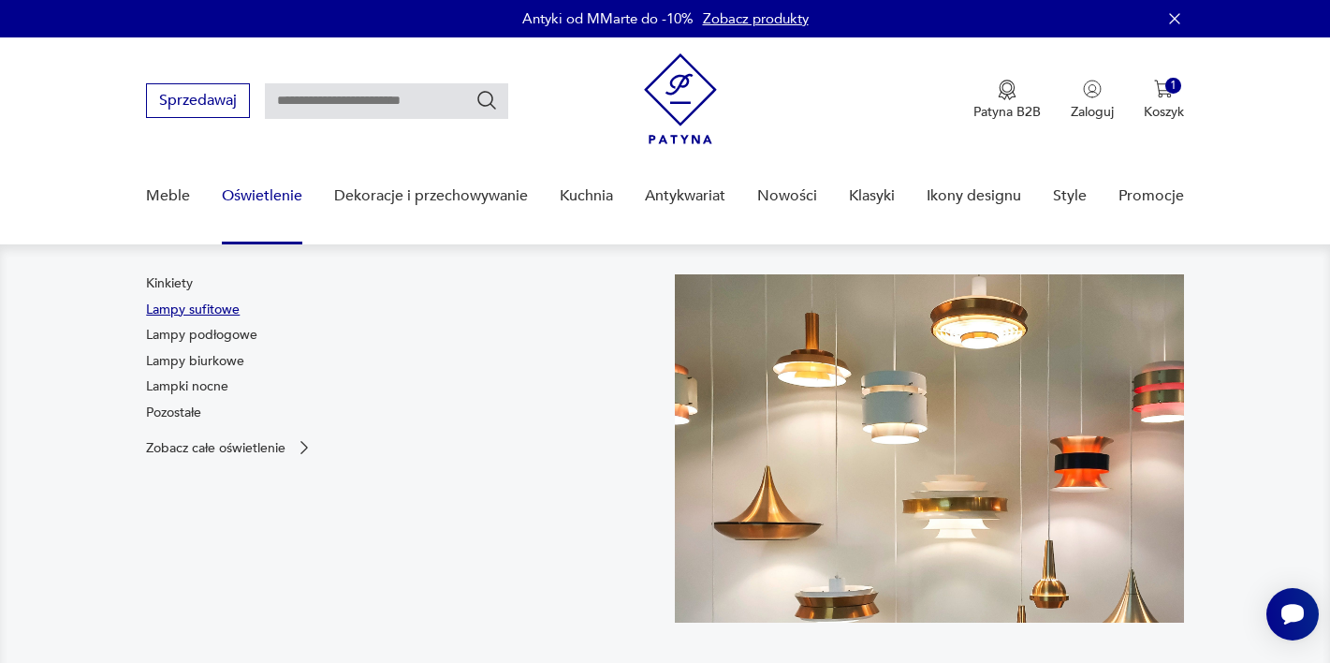
click at [227, 311] on link "Lampy sufitowe" at bounding box center [193, 309] width 94 height 19
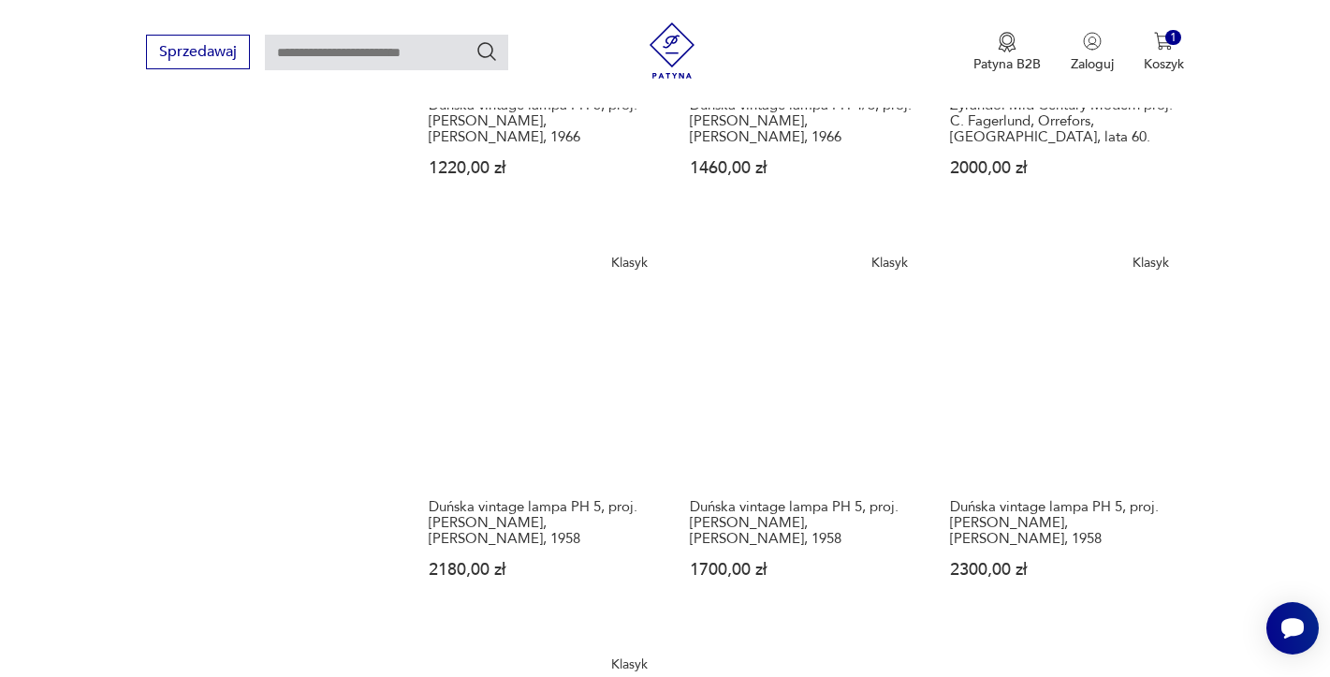
scroll to position [2246, 0]
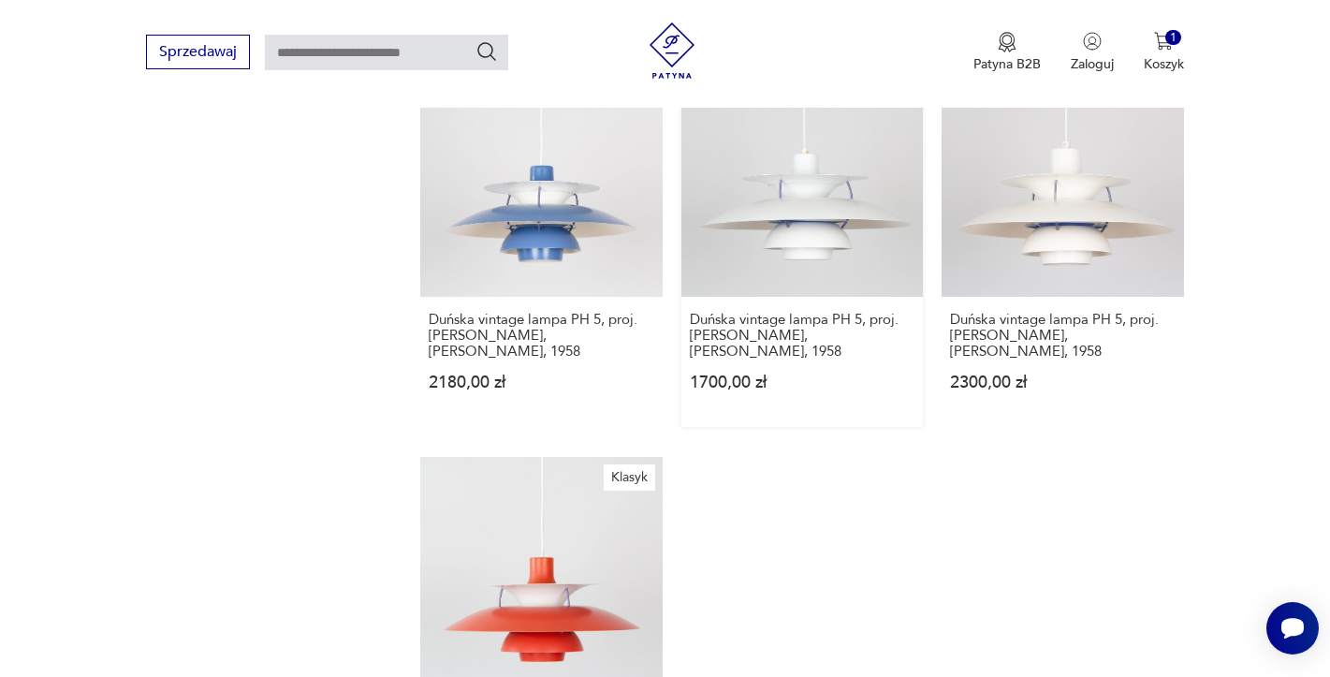
click at [784, 254] on link "Klasyk Duńska vintage lampa PH 5, proj. [PERSON_NAME], [PERSON_NAME], 1958 1700…" at bounding box center [802, 241] width 242 height 372
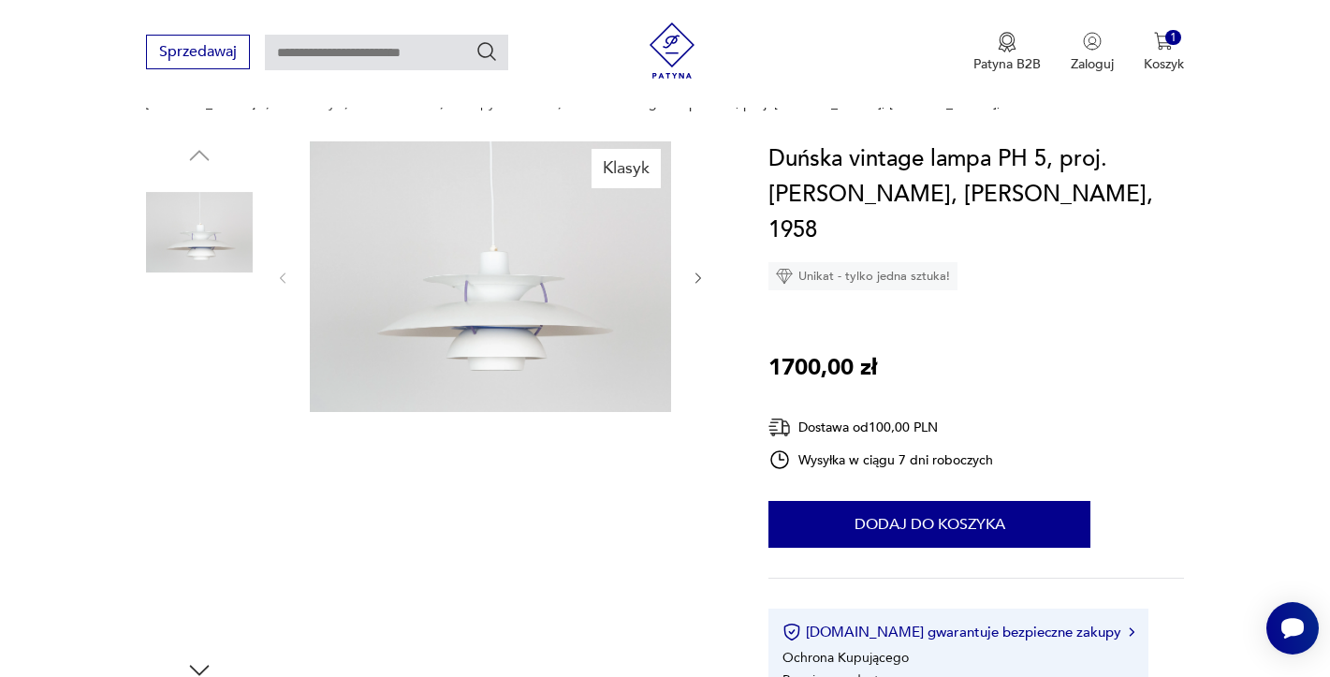
scroll to position [187, 0]
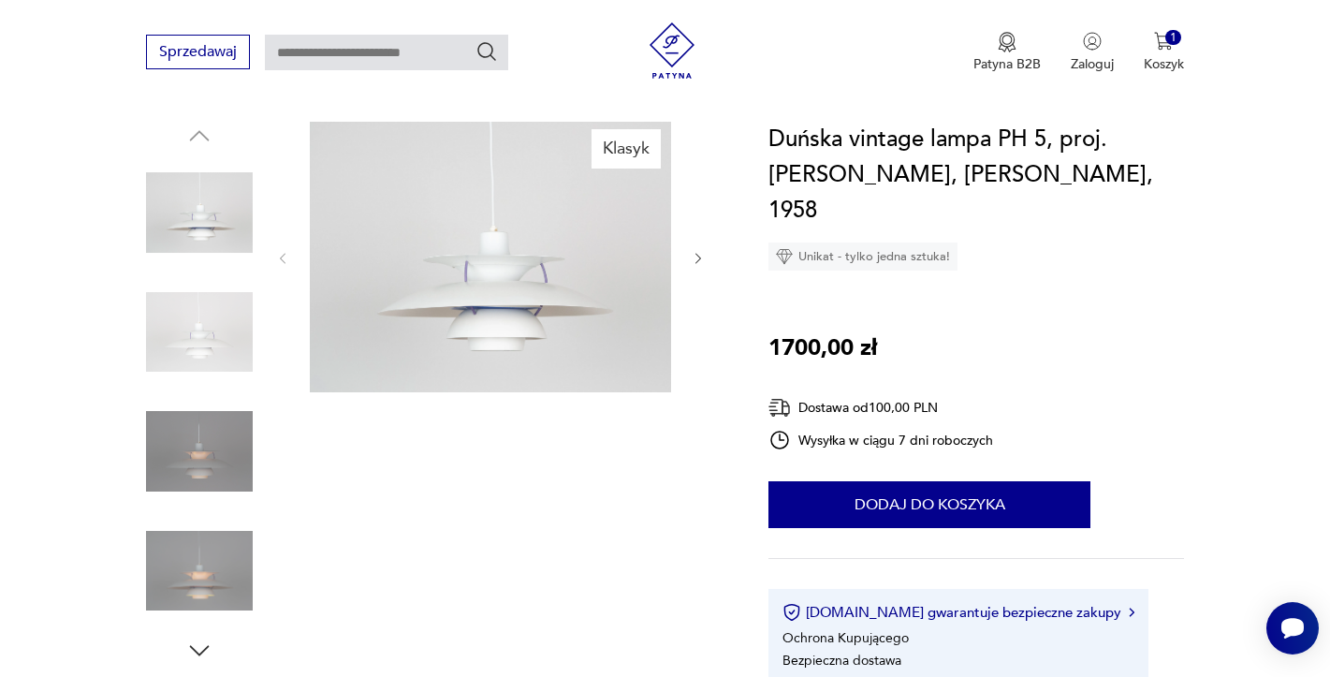
click at [243, 354] on img at bounding box center [199, 332] width 107 height 107
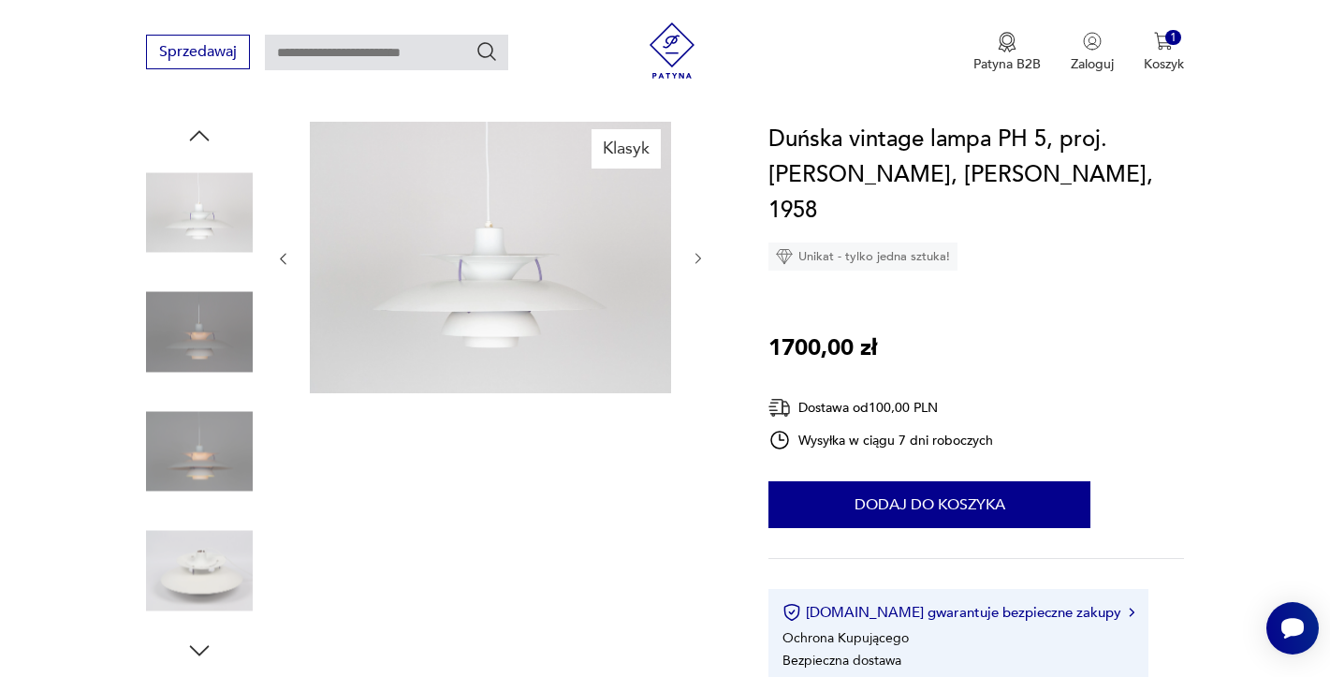
click at [216, 411] on img at bounding box center [199, 451] width 107 height 107
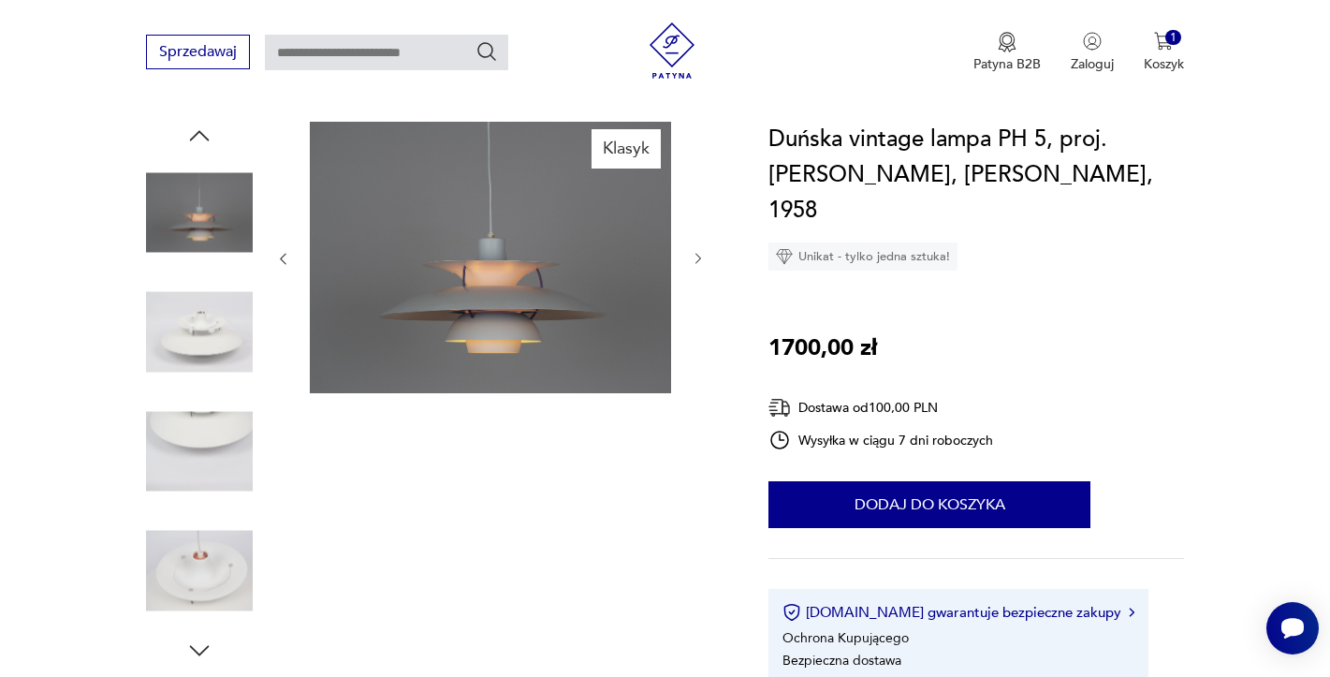
click at [213, 481] on img at bounding box center [199, 451] width 107 height 107
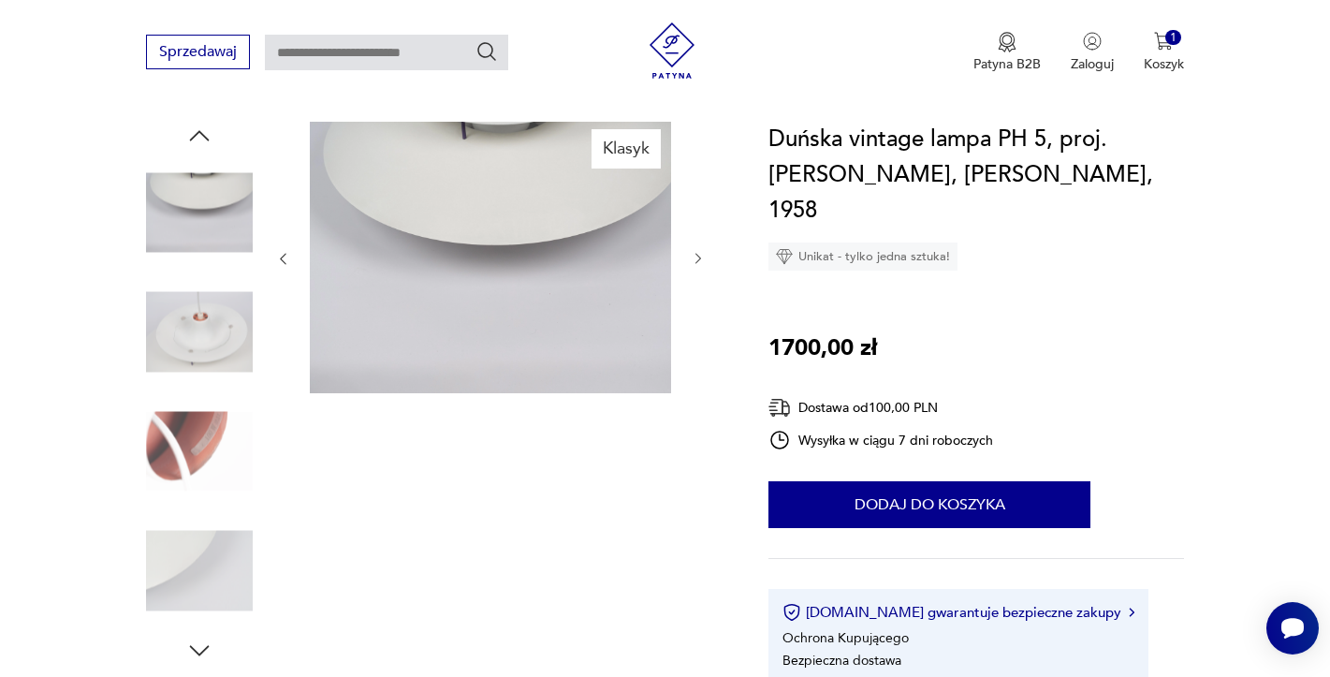
click at [195, 558] on img at bounding box center [199, 571] width 107 height 107
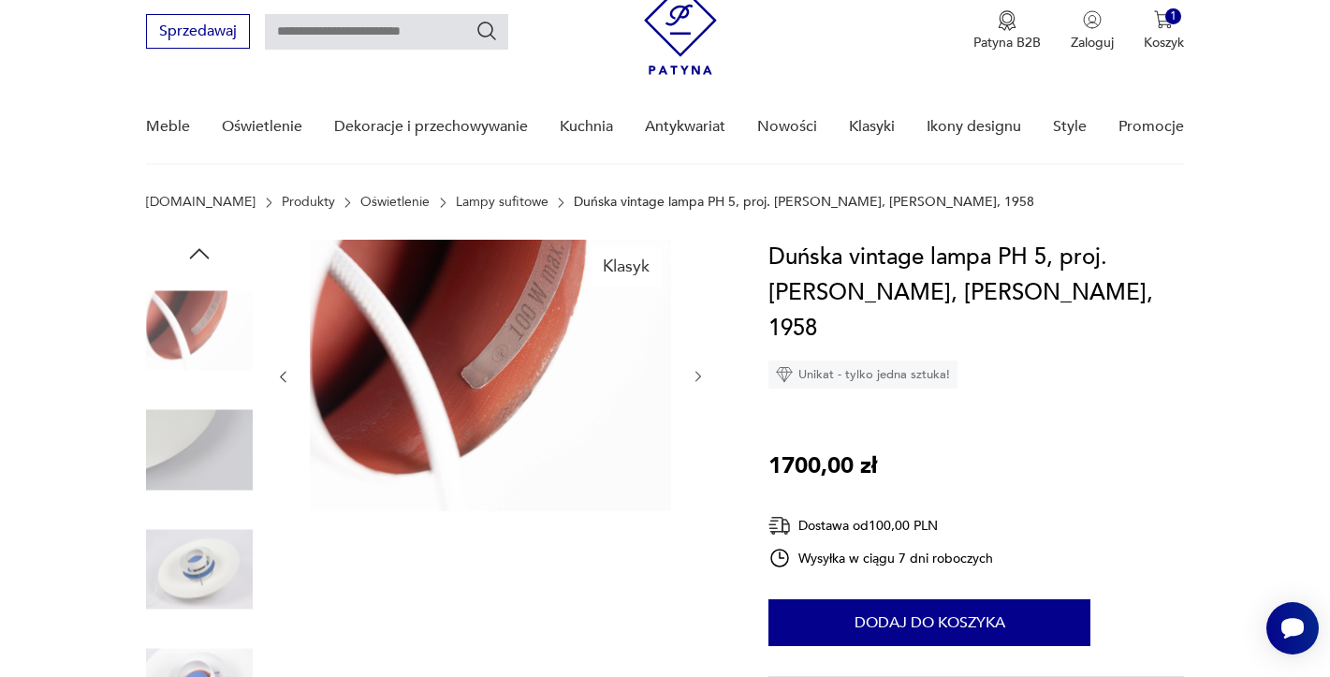
scroll to position [0, 0]
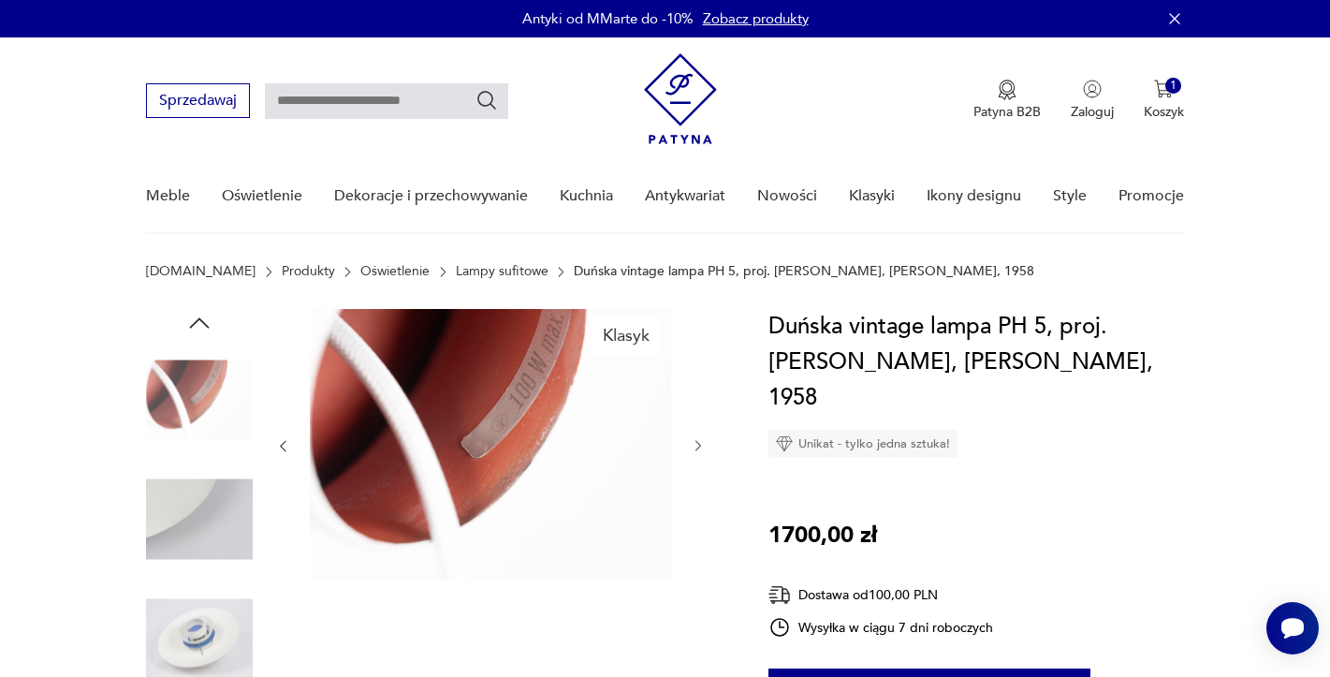
click at [186, 331] on icon "button" at bounding box center [199, 323] width 28 height 28
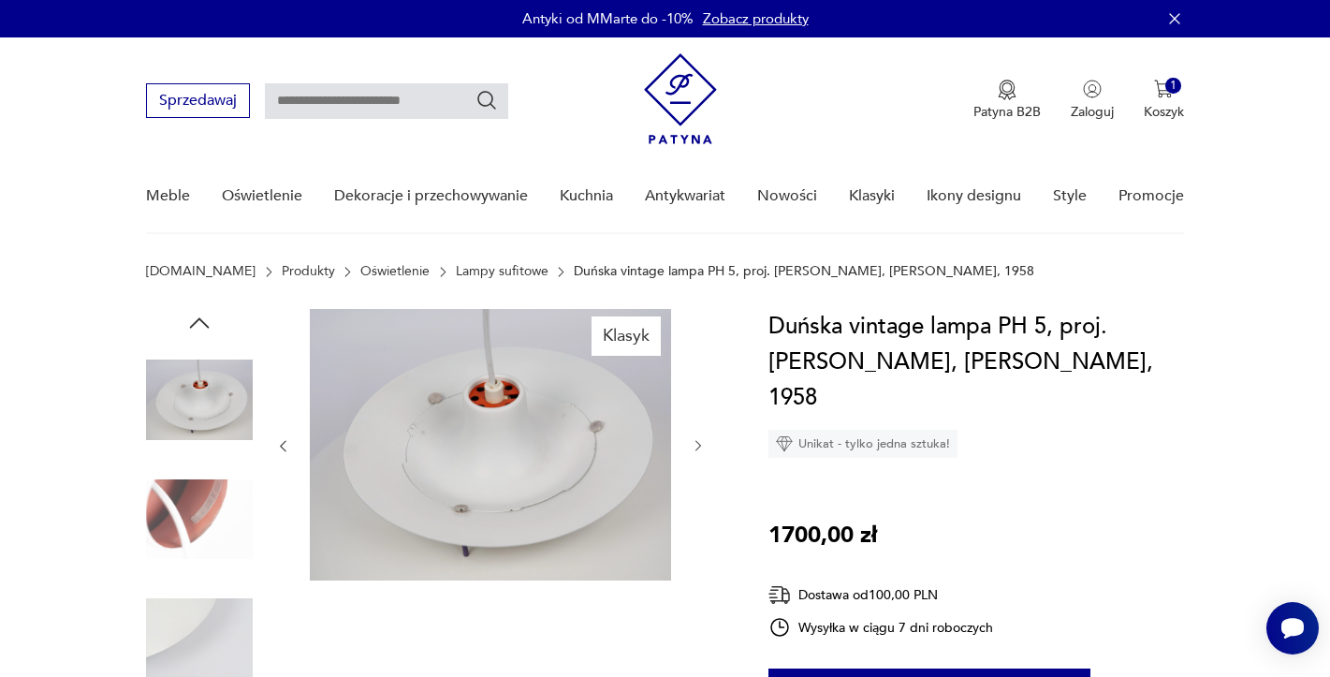
click at [188, 386] on img at bounding box center [199, 399] width 107 height 107
click at [212, 318] on icon "button" at bounding box center [199, 323] width 28 height 28
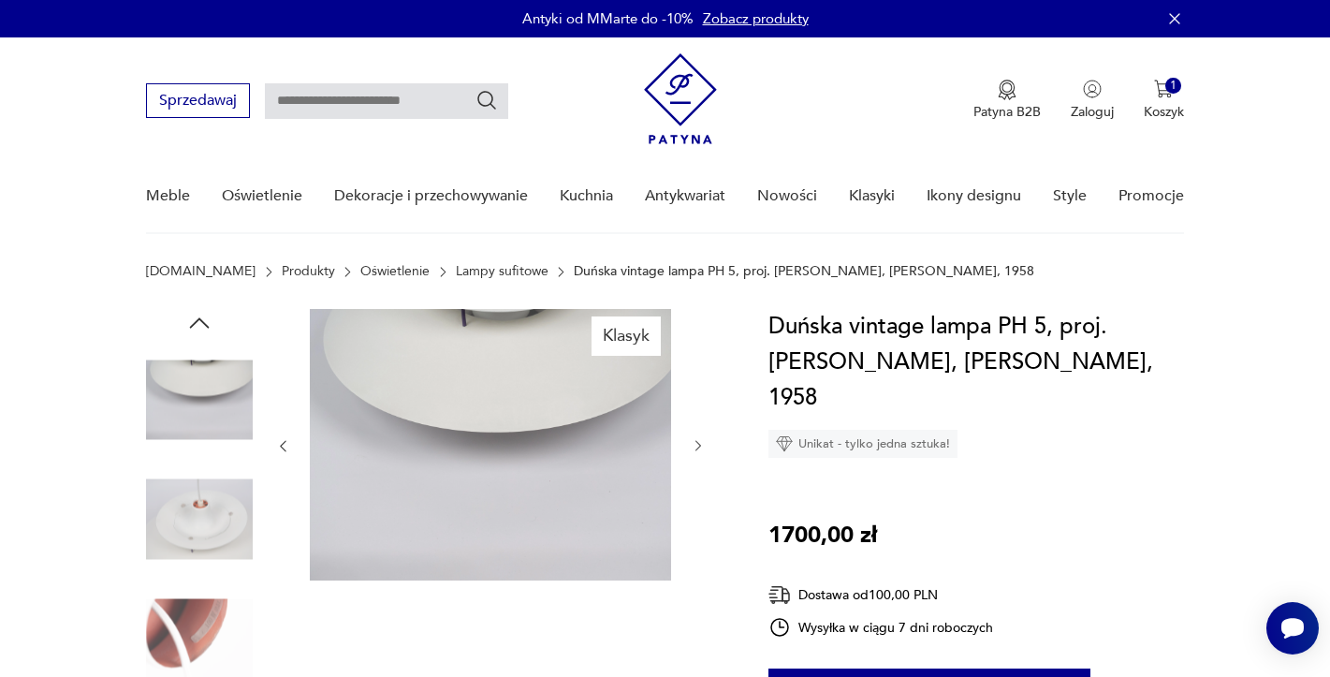
click at [212, 319] on icon "button" at bounding box center [199, 323] width 28 height 28
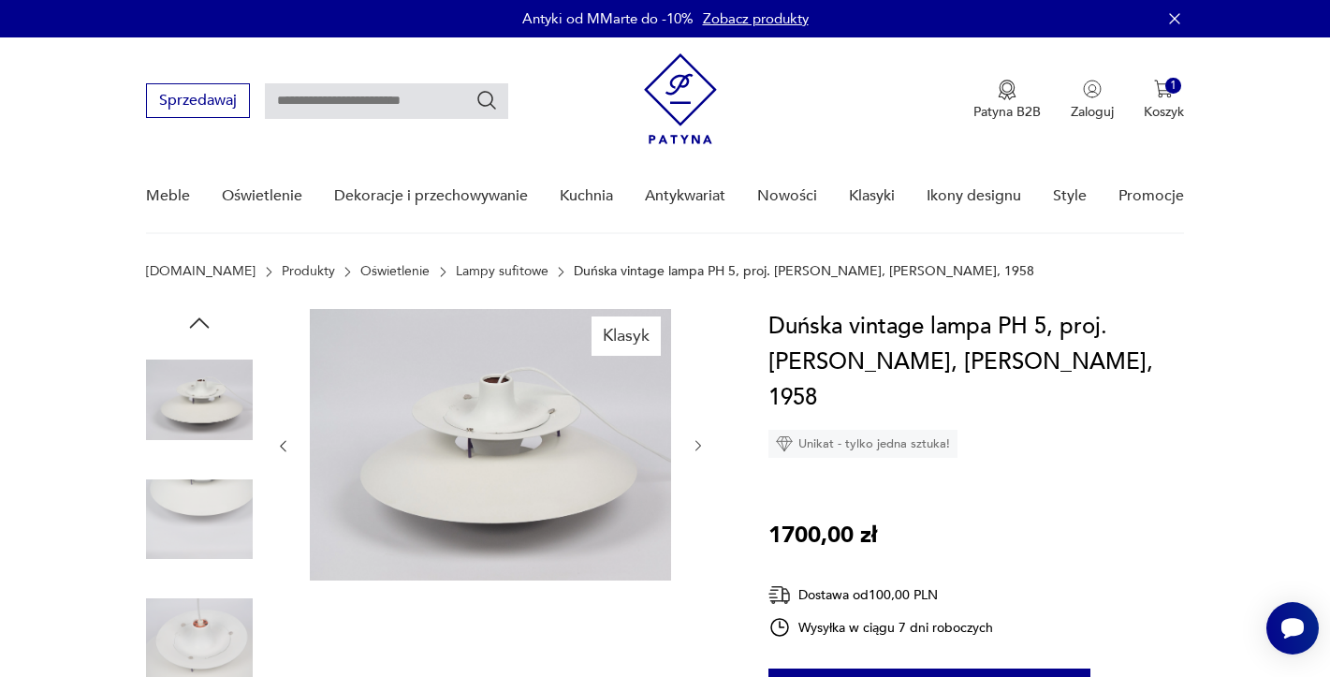
click at [212, 319] on icon "button" at bounding box center [199, 323] width 28 height 28
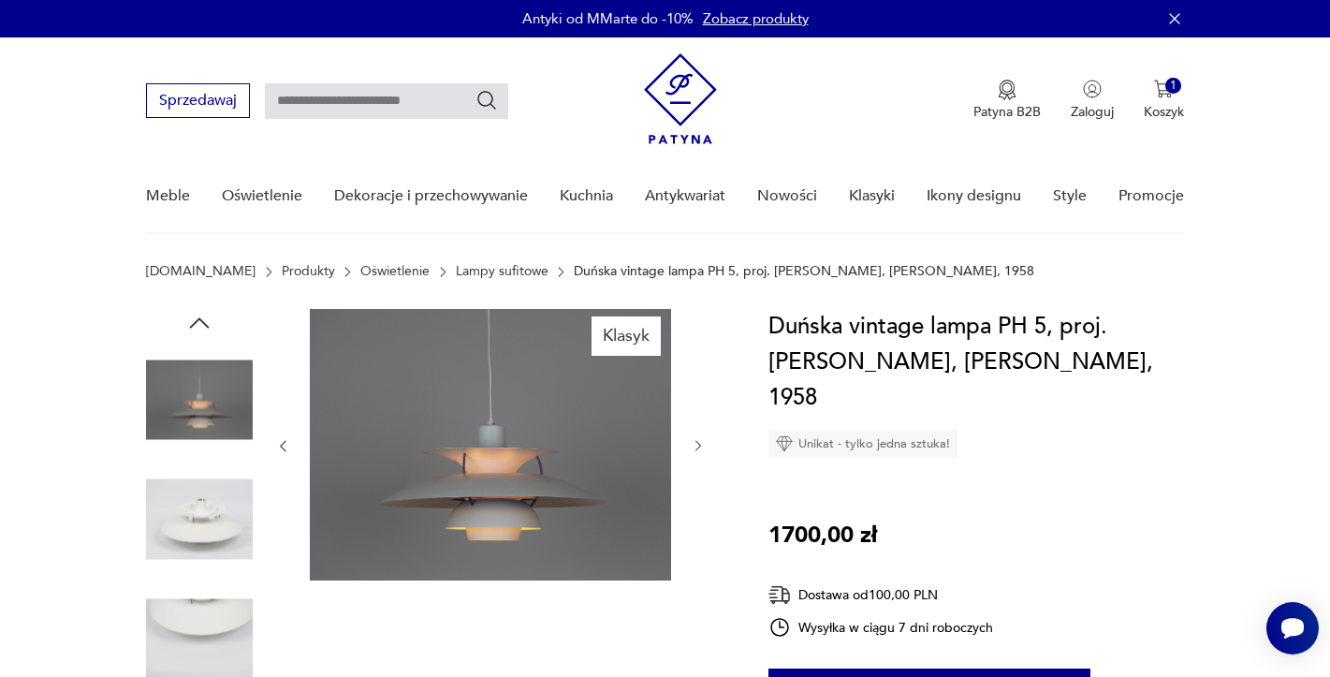
click at [212, 319] on icon "button" at bounding box center [199, 323] width 28 height 28
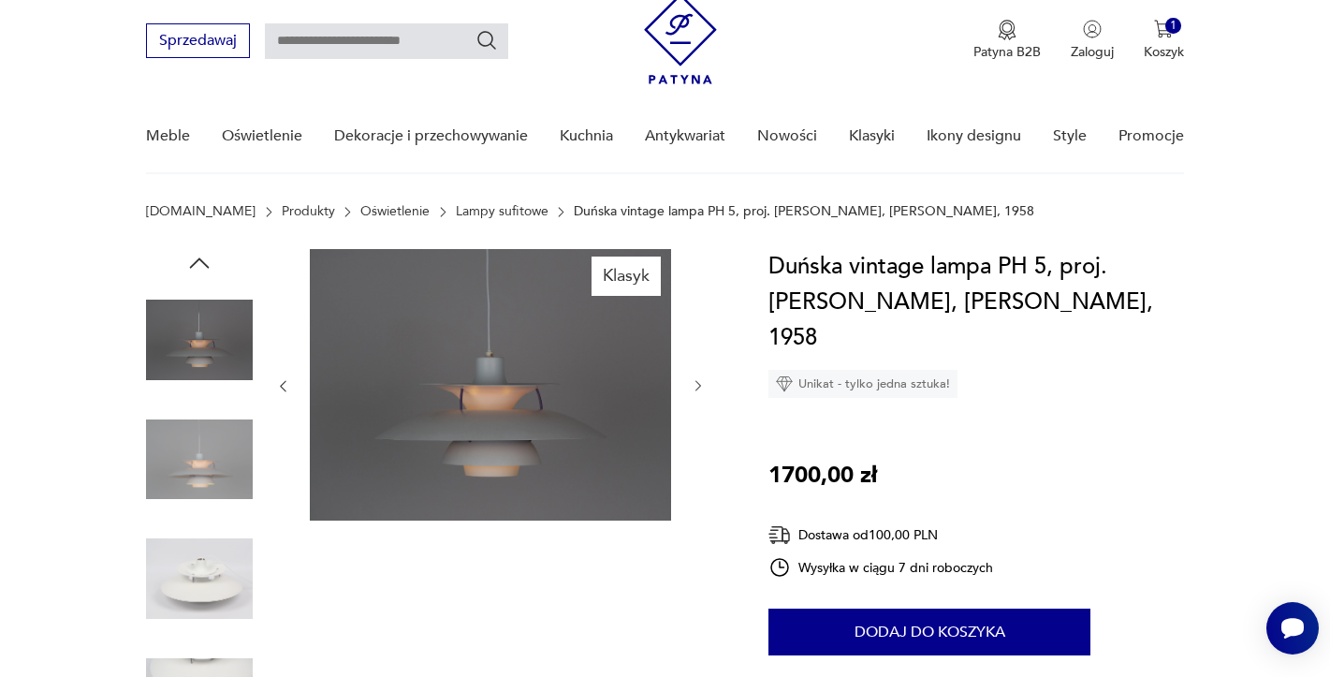
scroll to position [94, 0]
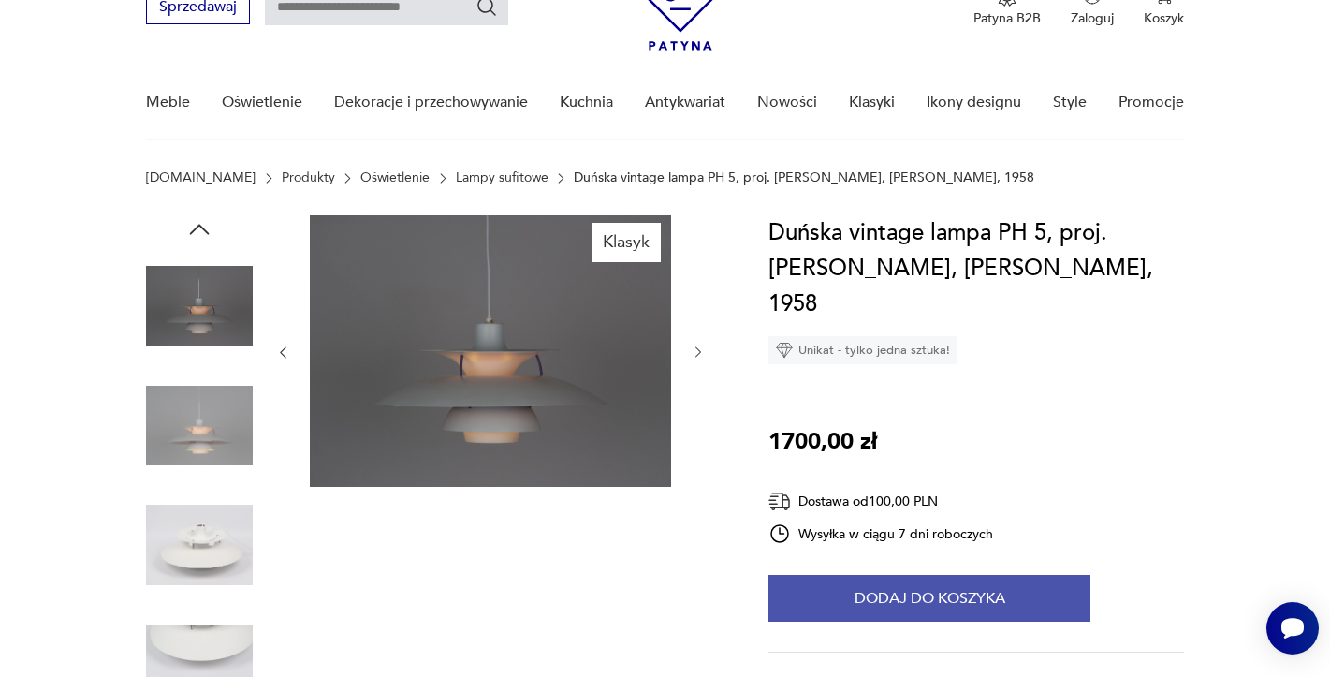
click at [817, 575] on button "Dodaj do koszyka" at bounding box center [930, 598] width 322 height 47
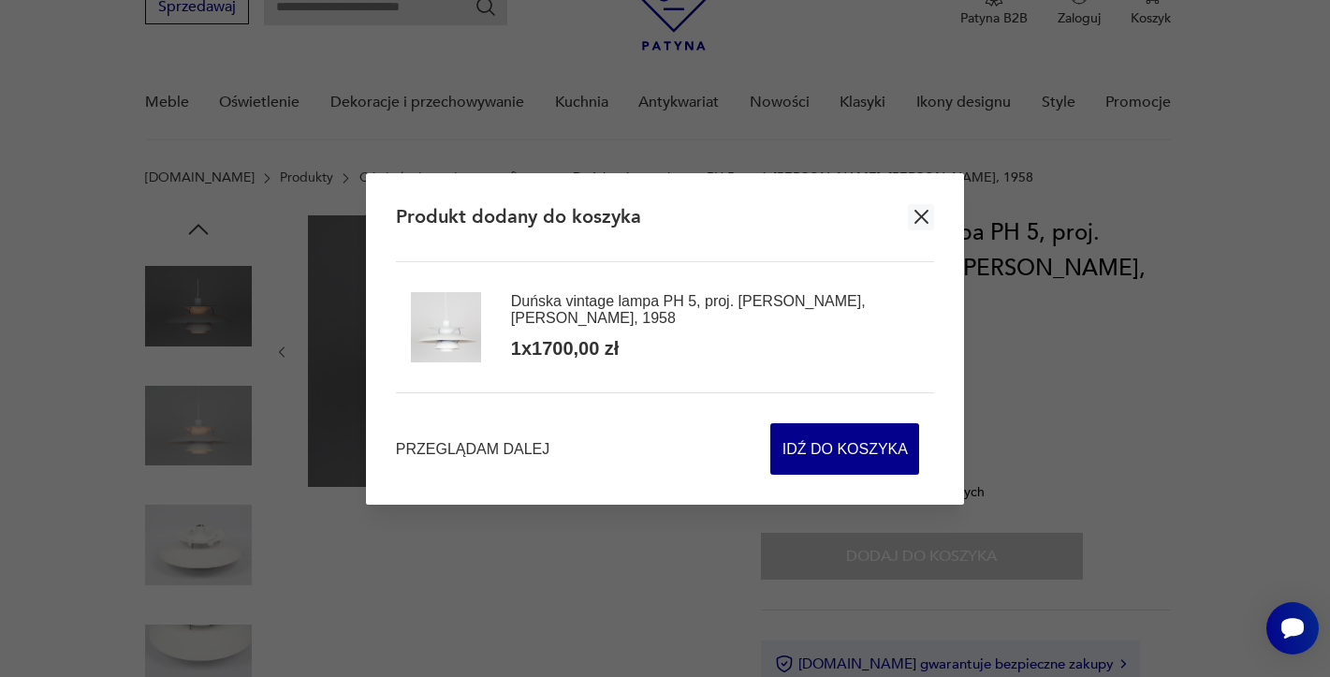
click at [919, 217] on icon "button" at bounding box center [922, 217] width 14 height 14
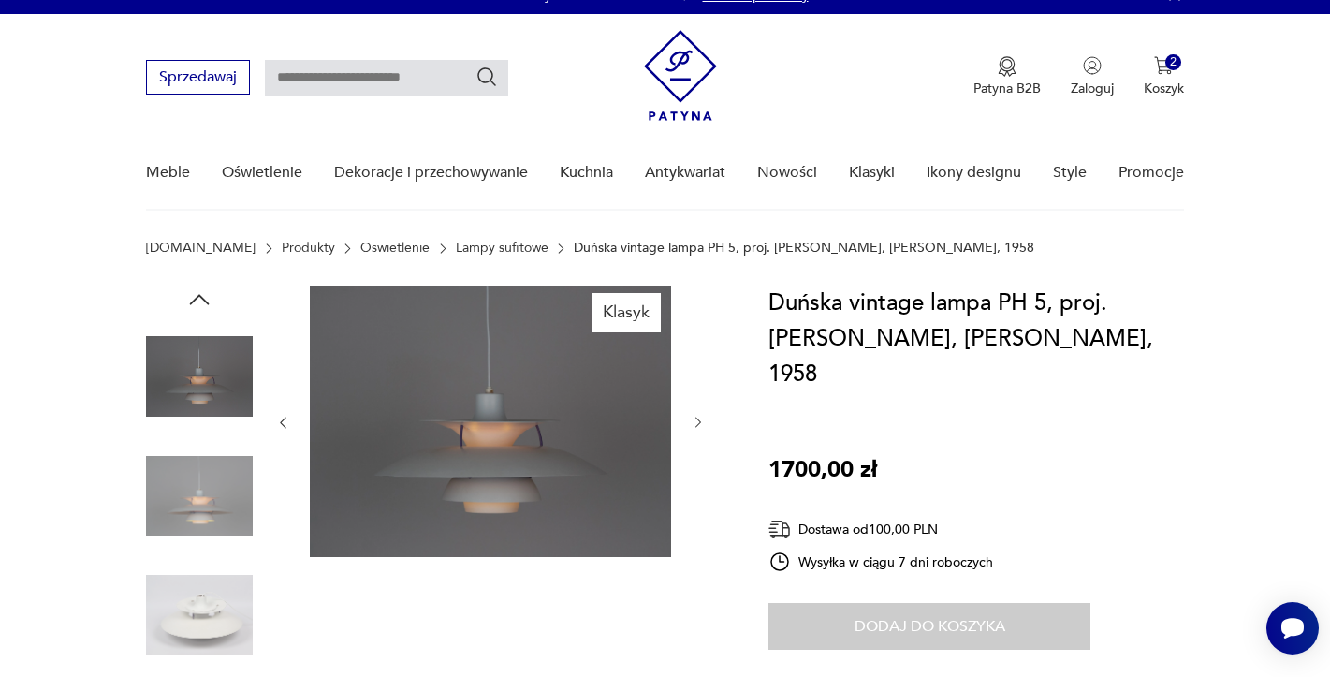
scroll to position [0, 0]
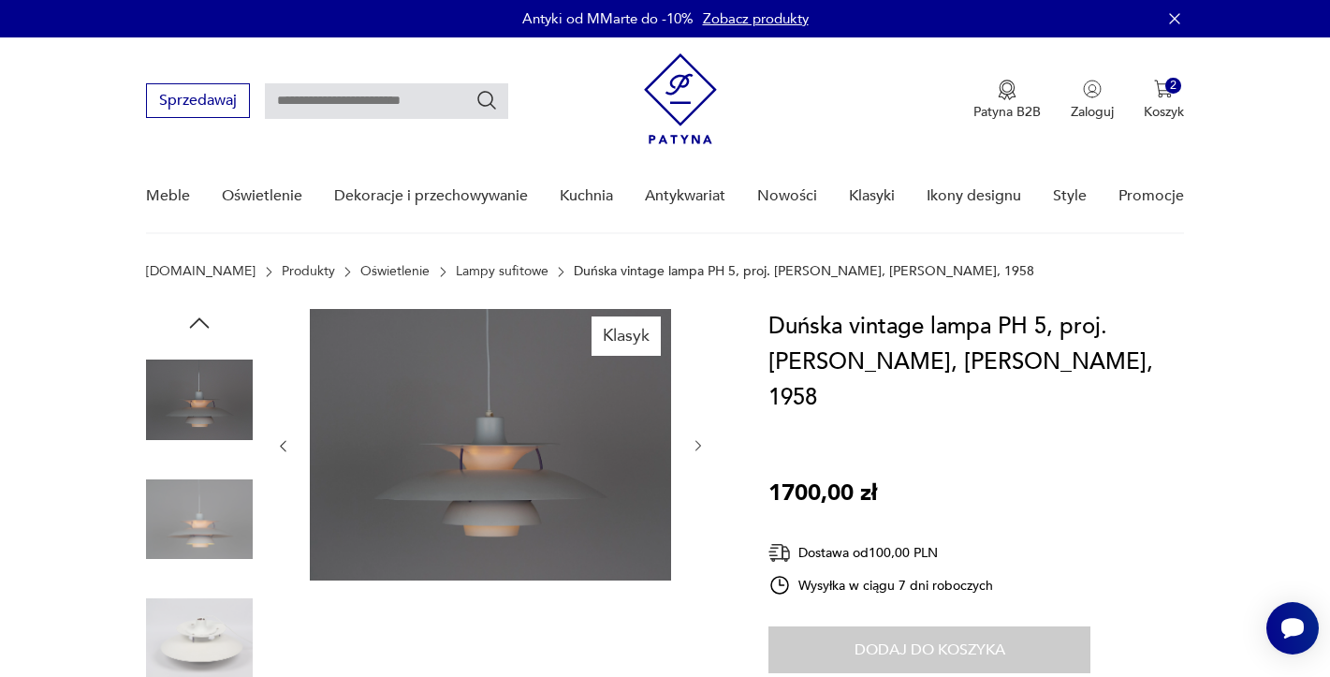
click at [360, 267] on link "Oświetlenie" at bounding box center [394, 271] width 69 height 15
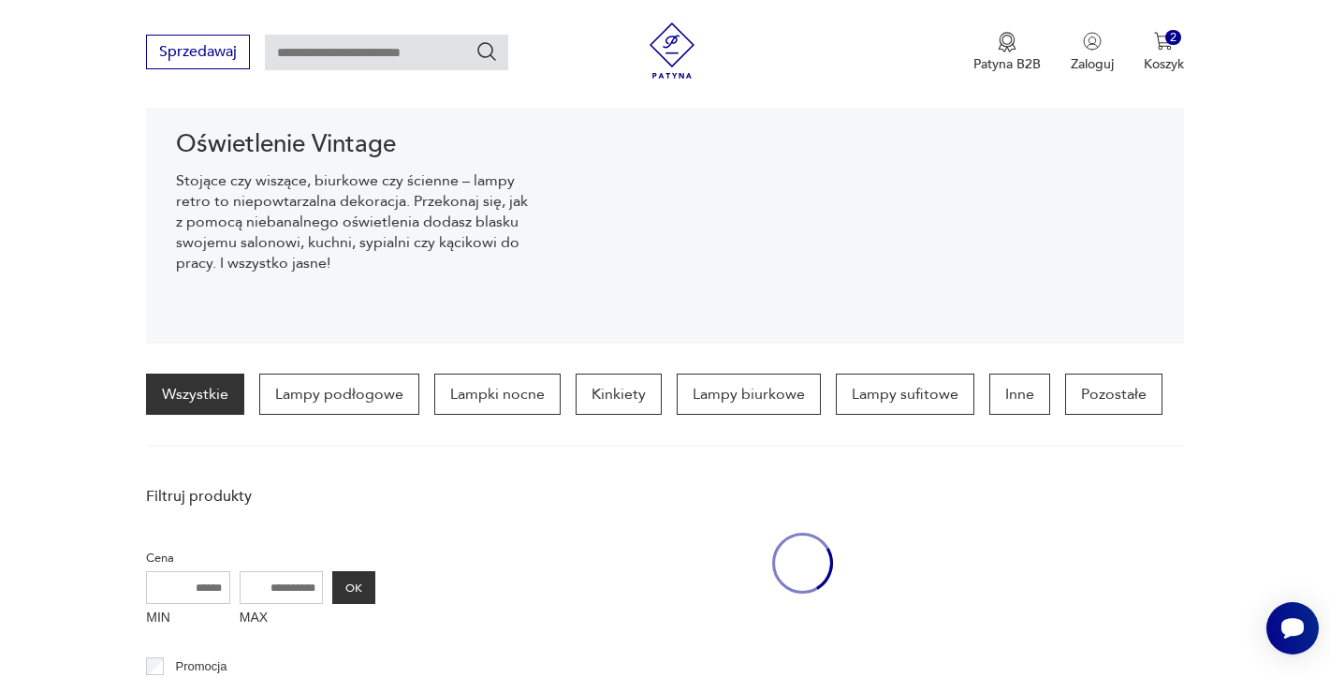
scroll to position [280, 0]
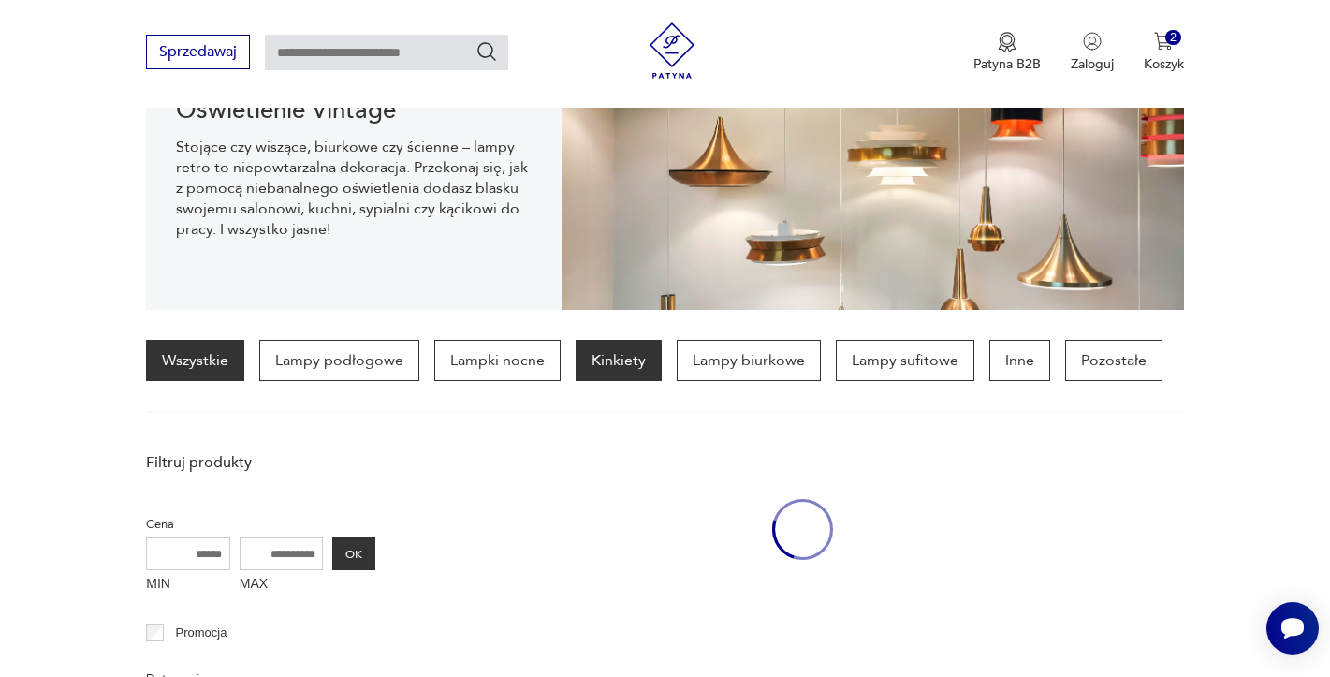
click at [617, 356] on p "Kinkiety" at bounding box center [619, 360] width 86 height 41
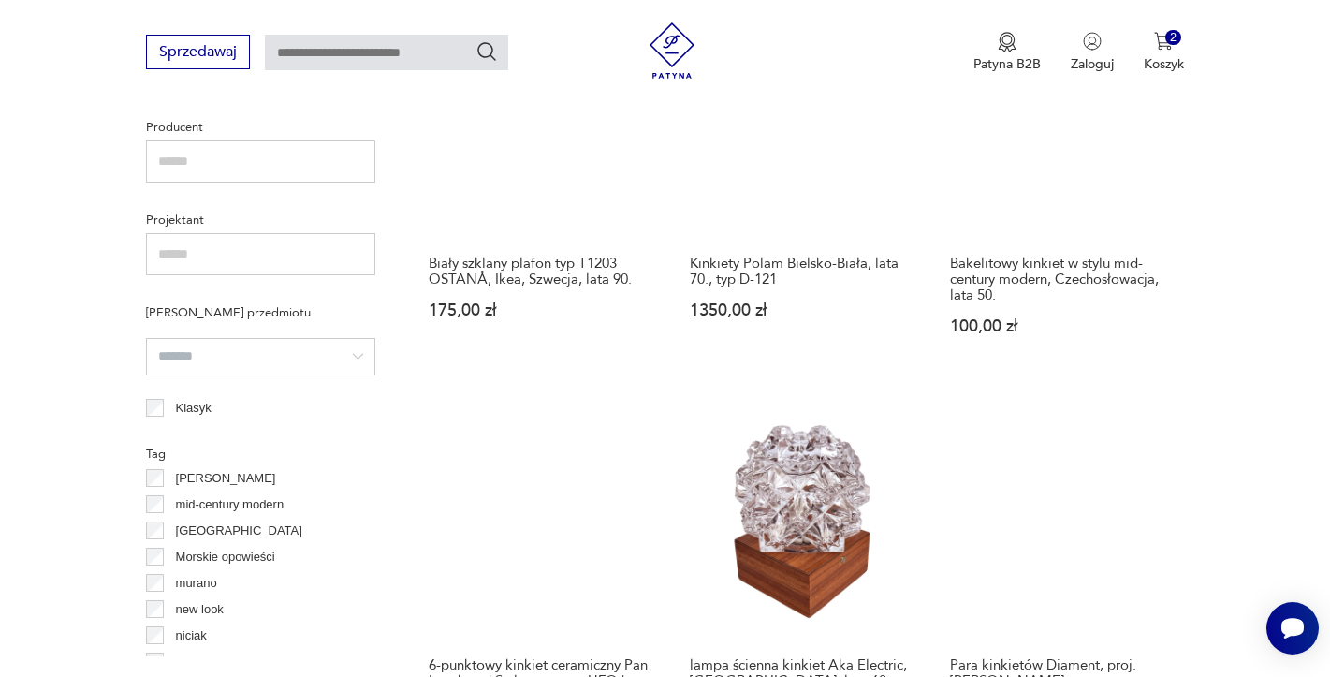
scroll to position [644, 0]
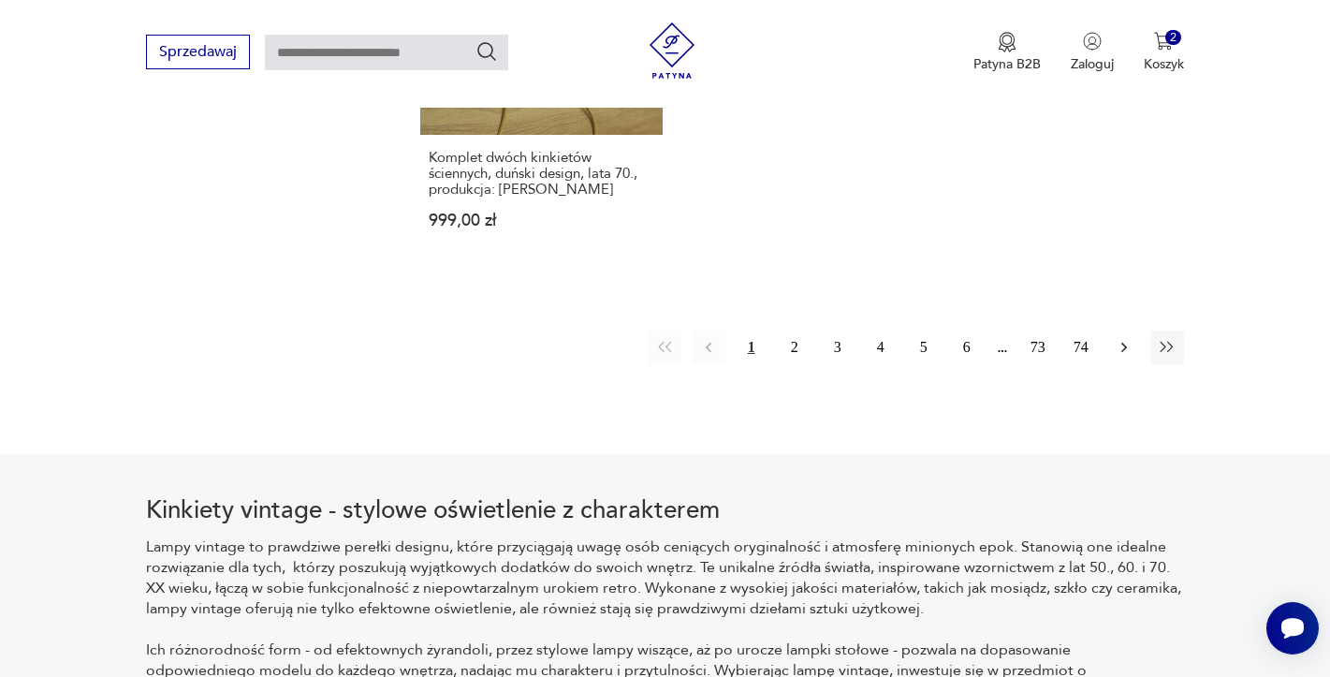
click at [1132, 330] on button "button" at bounding box center [1124, 347] width 34 height 34
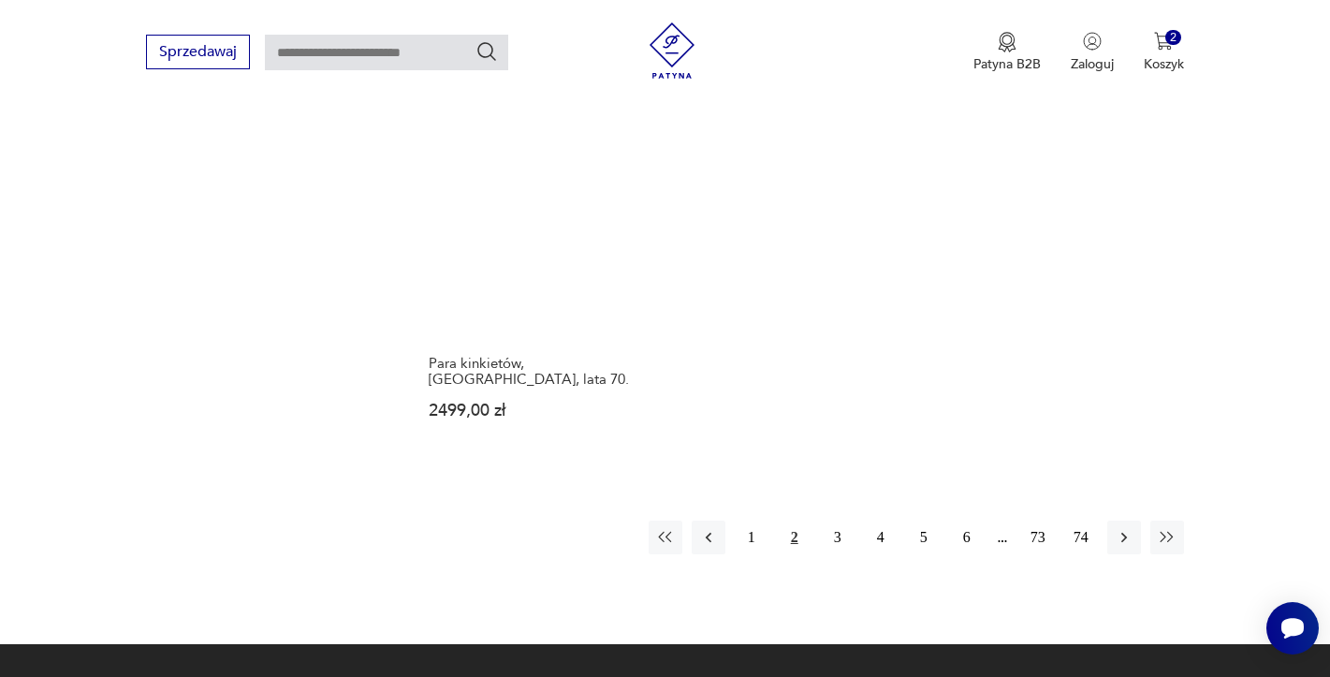
scroll to position [2968, 0]
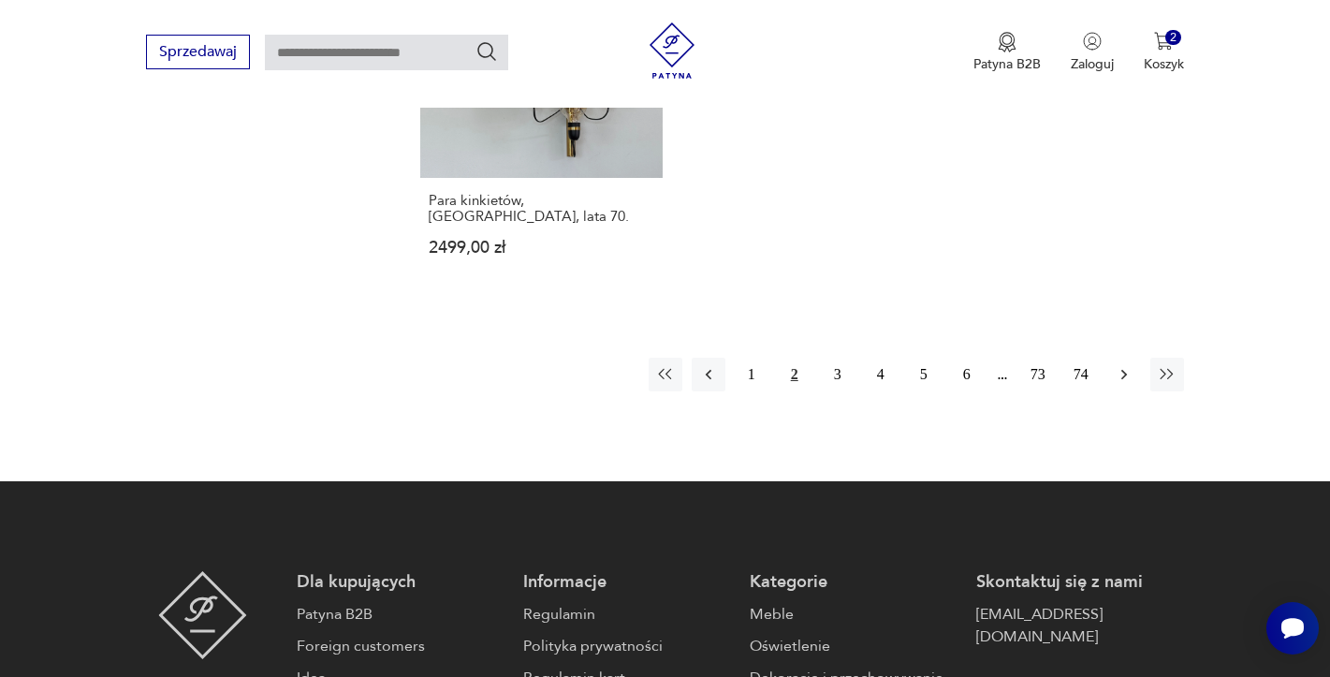
click at [1115, 365] on icon "button" at bounding box center [1124, 374] width 19 height 19
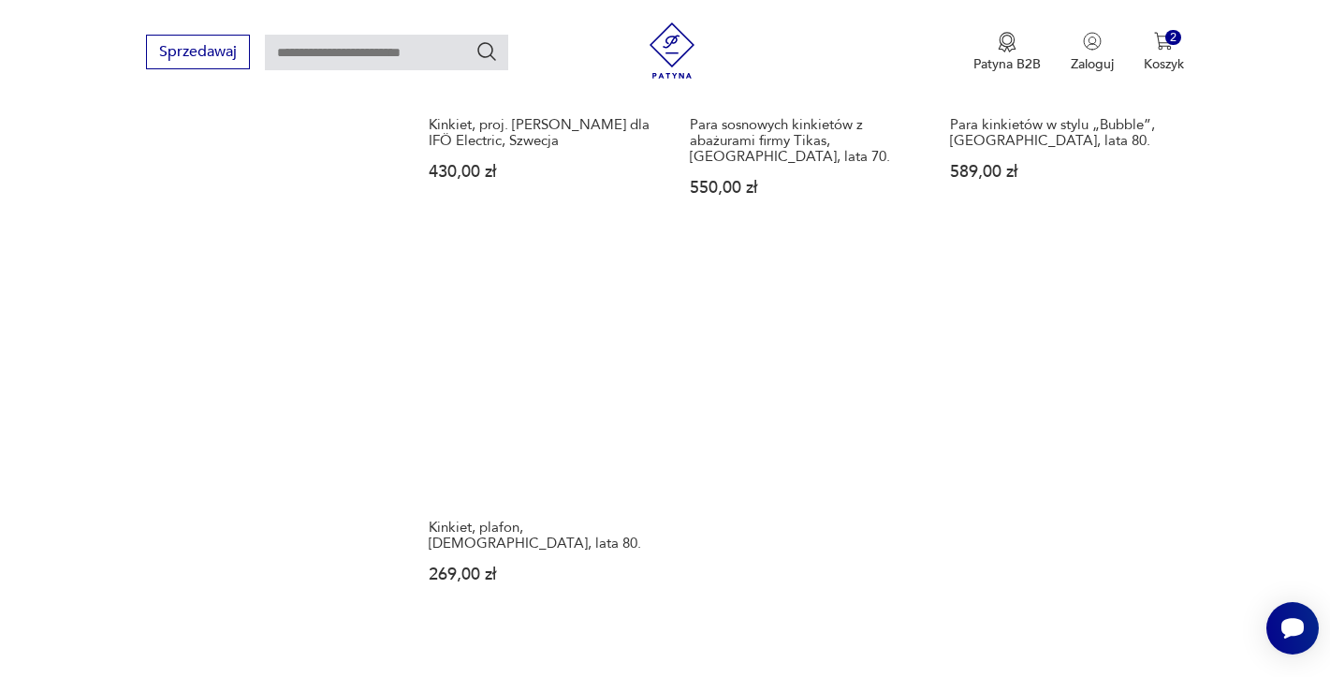
scroll to position [2781, 0]
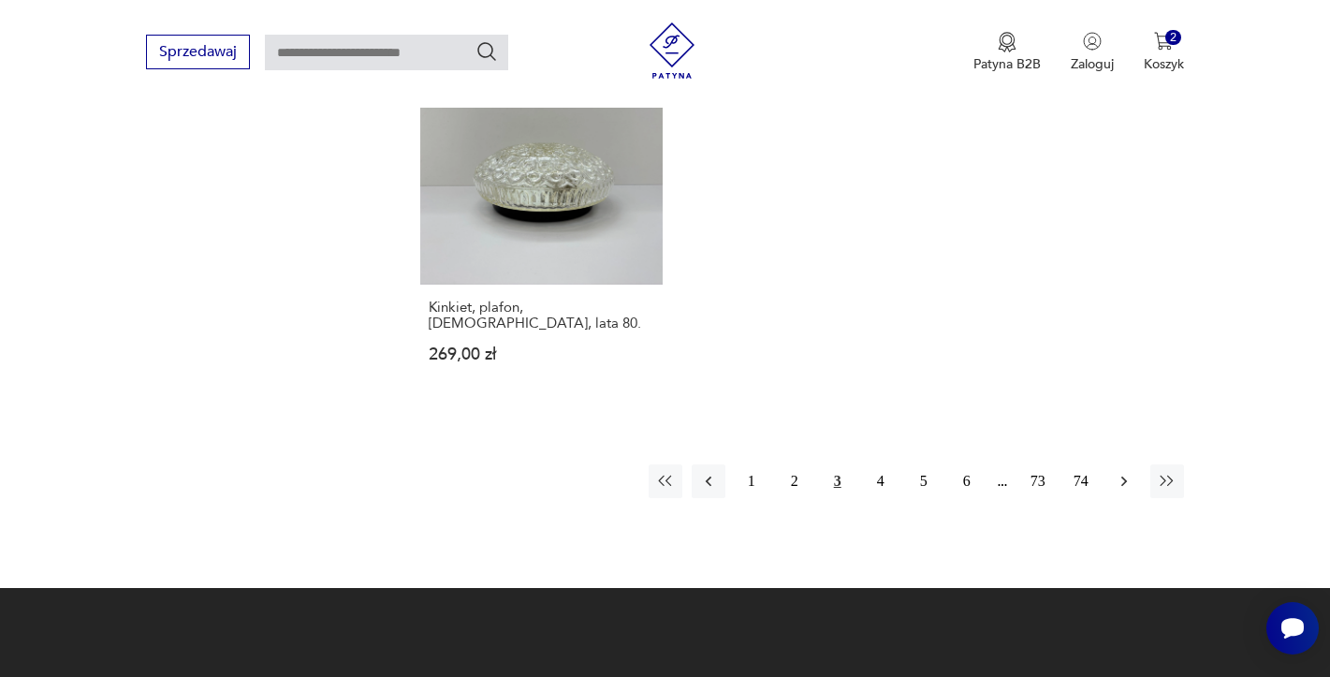
click at [1129, 472] on icon "button" at bounding box center [1124, 481] width 19 height 19
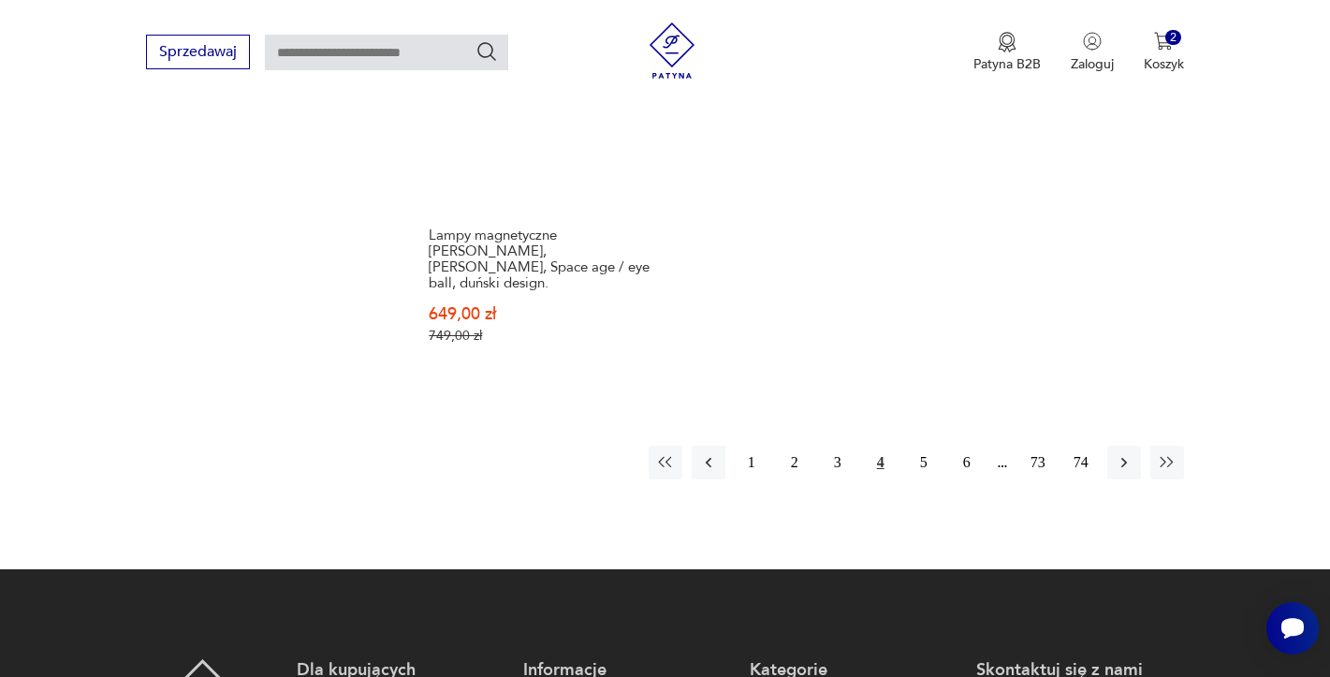
scroll to position [2875, 0]
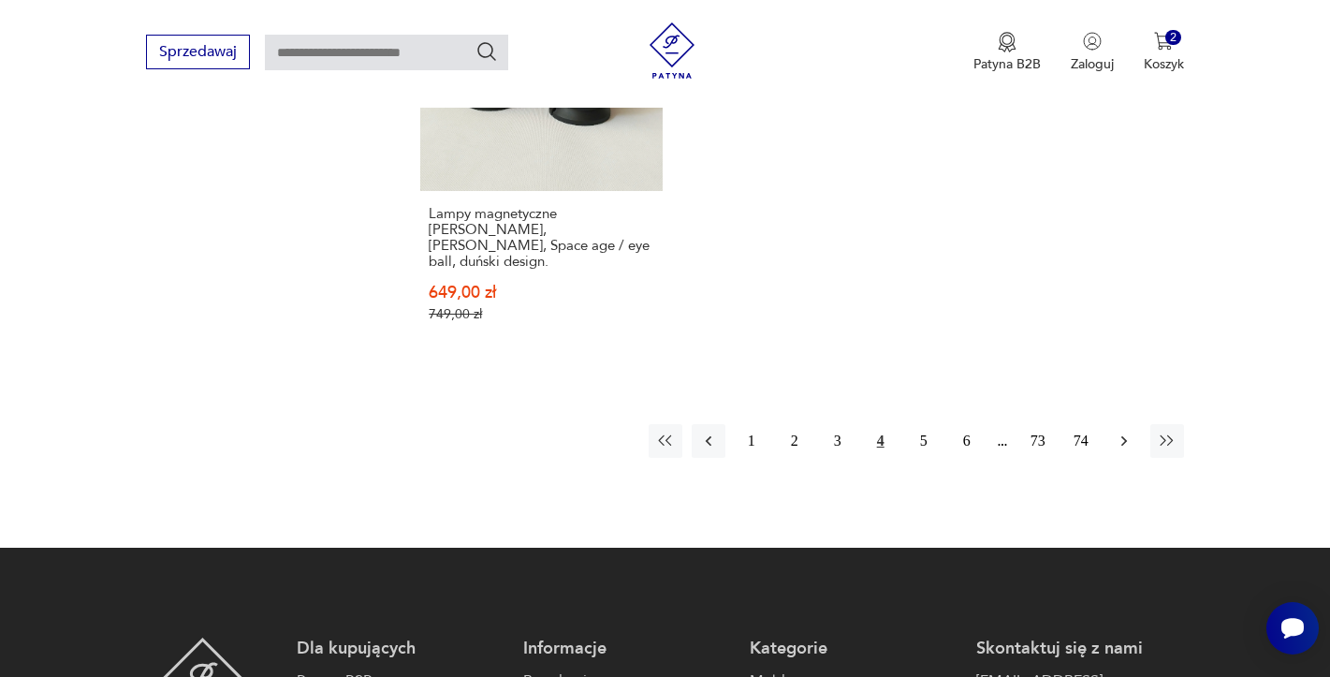
click at [1107, 424] on button "button" at bounding box center [1124, 441] width 34 height 34
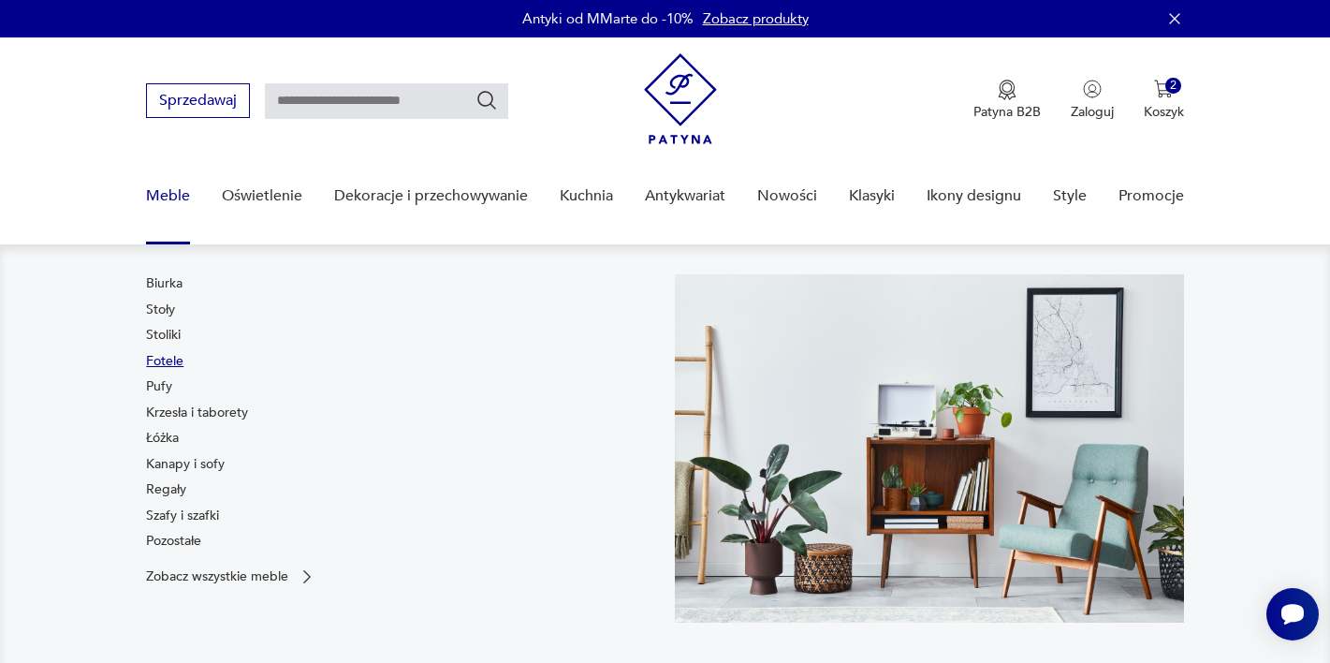
click at [162, 357] on link "Fotele" at bounding box center [164, 361] width 37 height 19
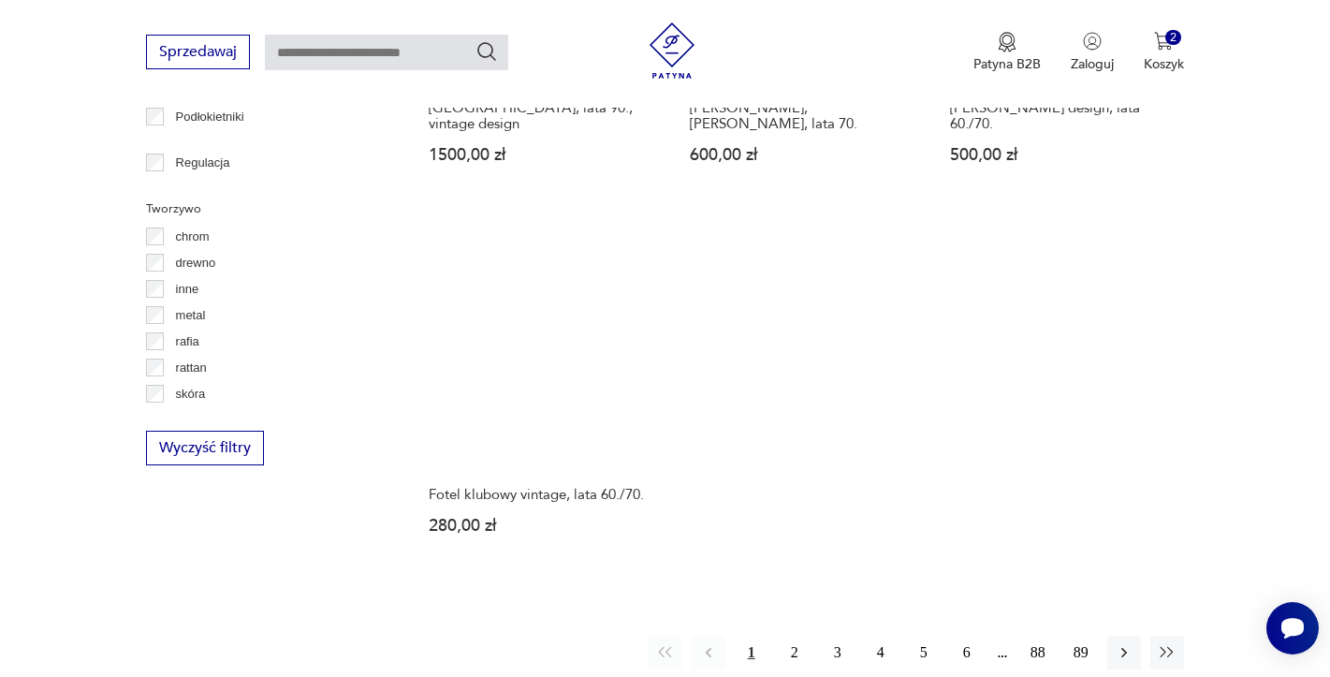
scroll to position [2688, 0]
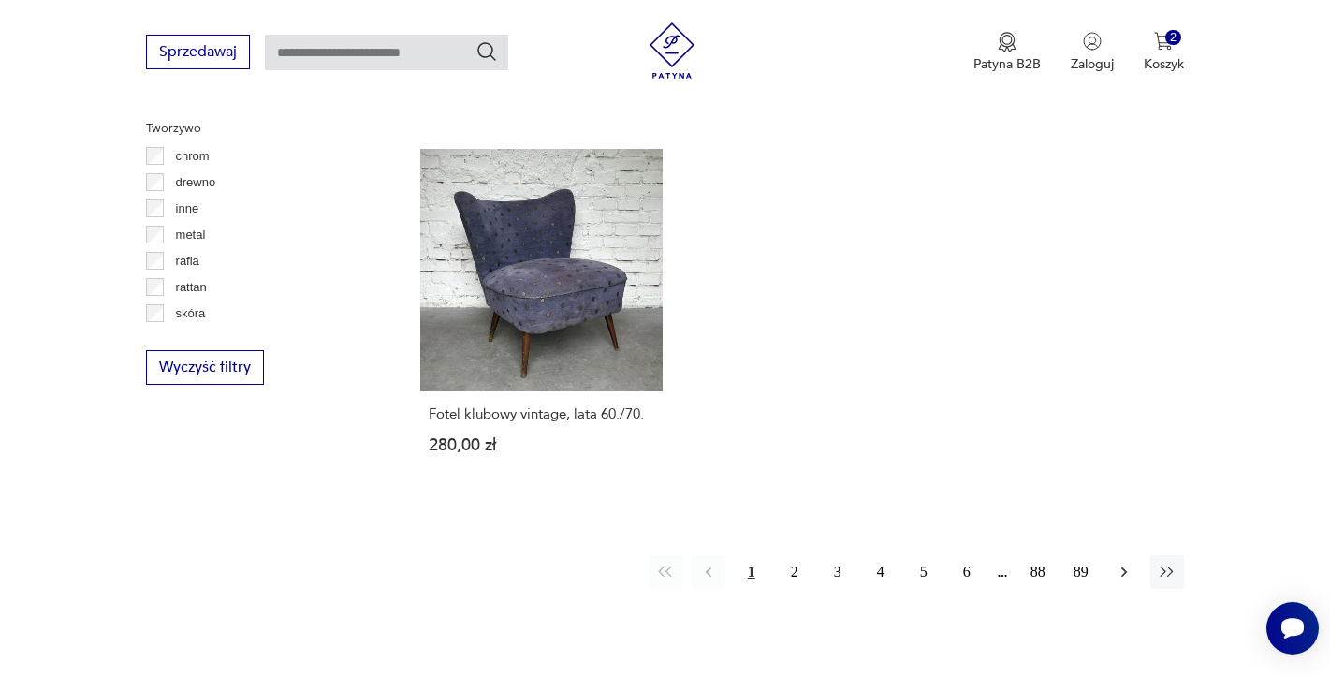
click at [1124, 576] on icon "button" at bounding box center [1124, 572] width 19 height 19
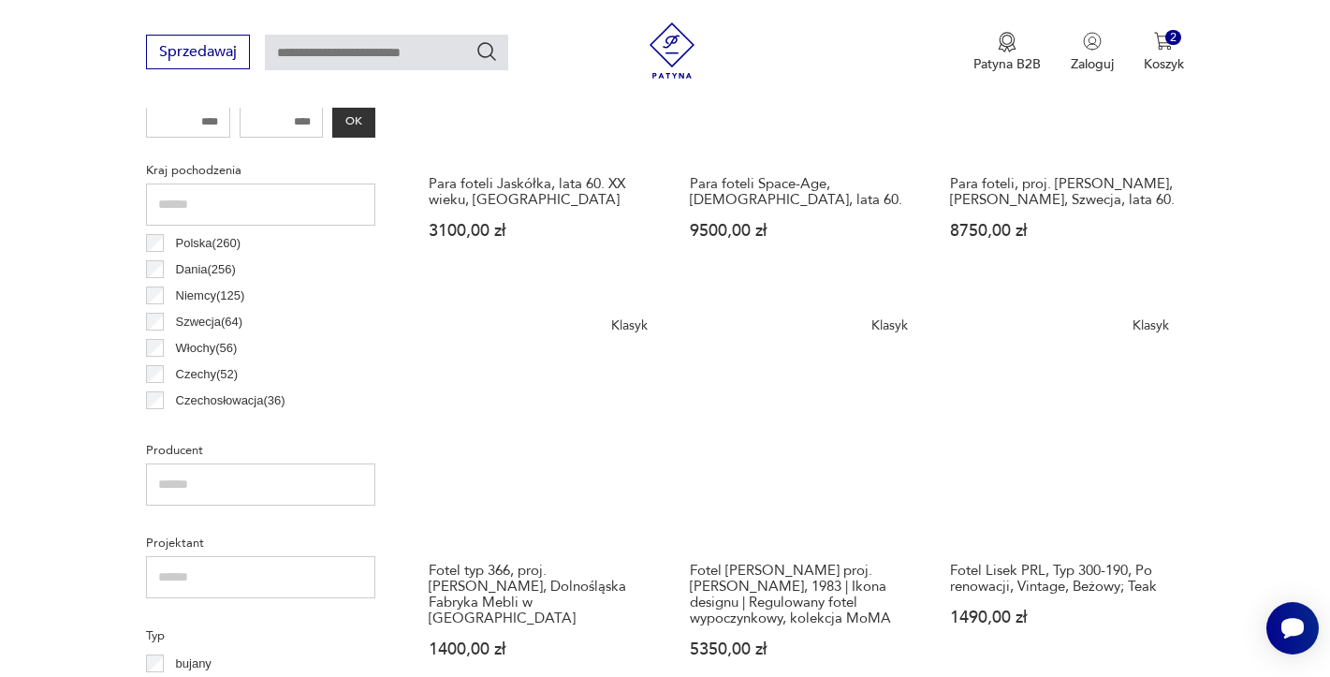
scroll to position [1152, 0]
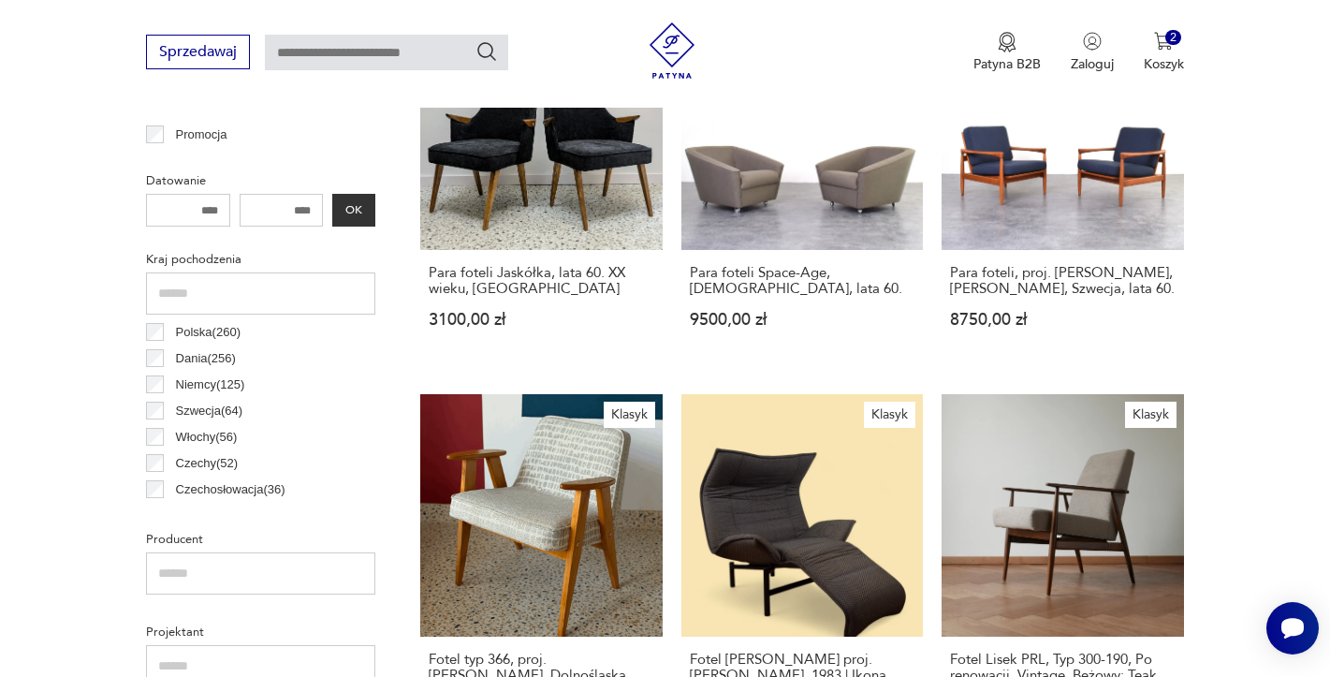
click at [156, 433] on div "Polska ( 260 ) Dania ( 256 ) [GEOGRAPHIC_DATA] ( 125 ) [GEOGRAPHIC_DATA] ( 64 )…" at bounding box center [260, 633] width 229 height 629
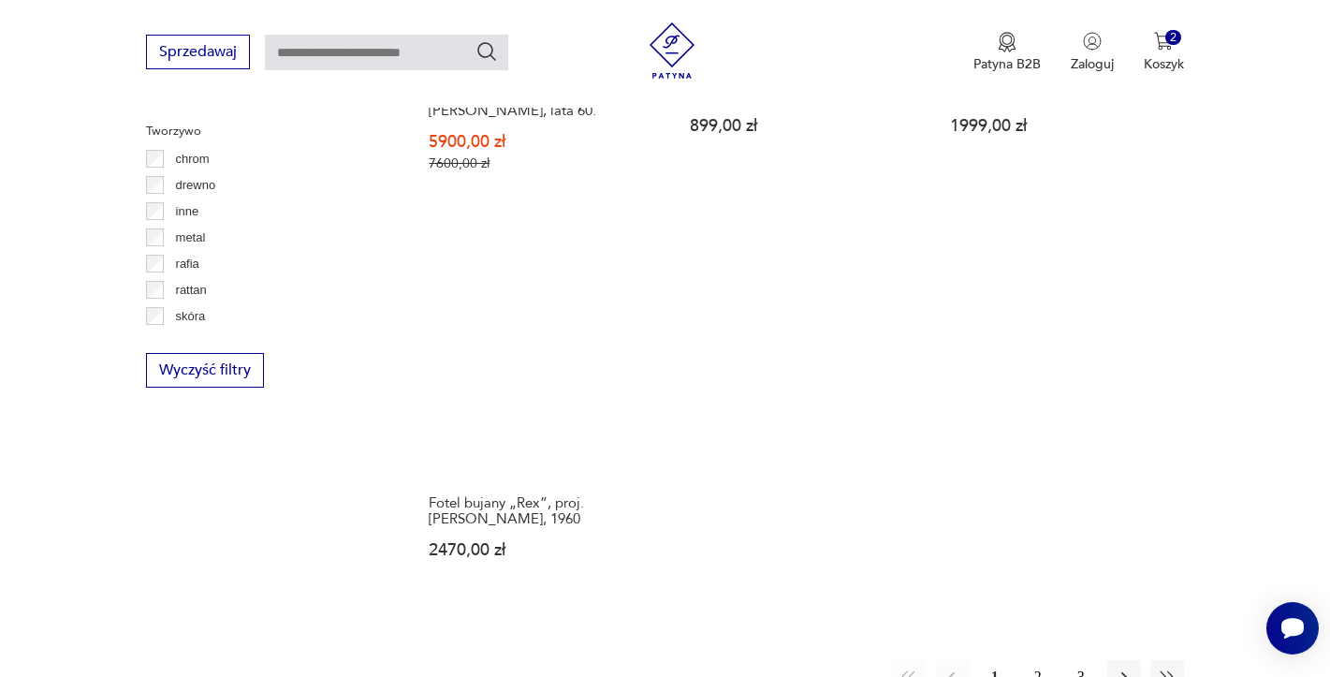
scroll to position [3025, 0]
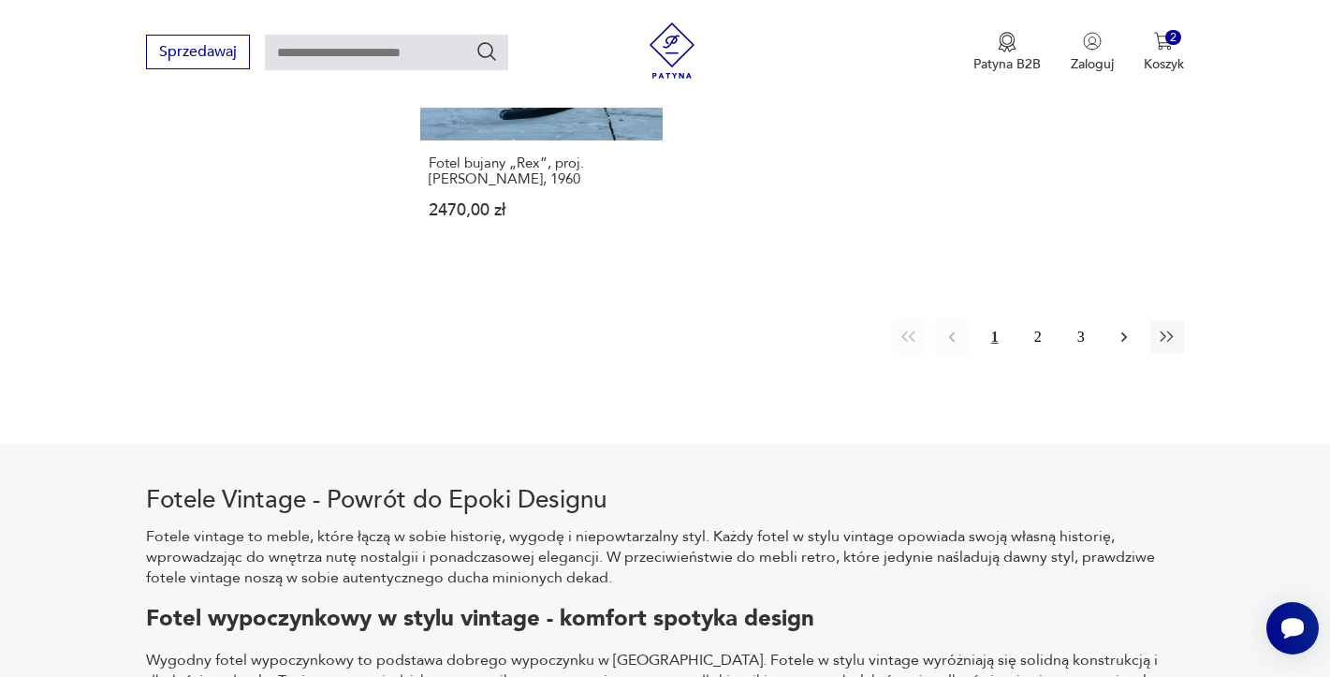
click at [1122, 328] on icon "button" at bounding box center [1124, 337] width 19 height 19
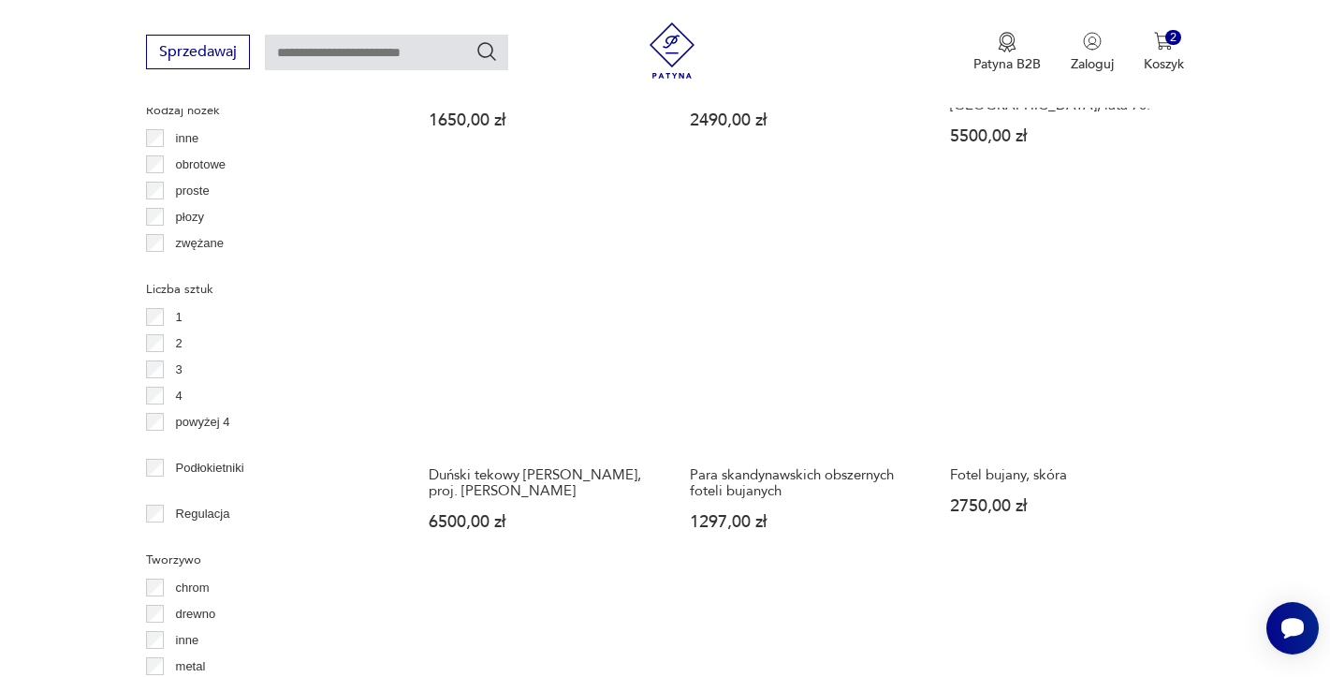
scroll to position [2276, 0]
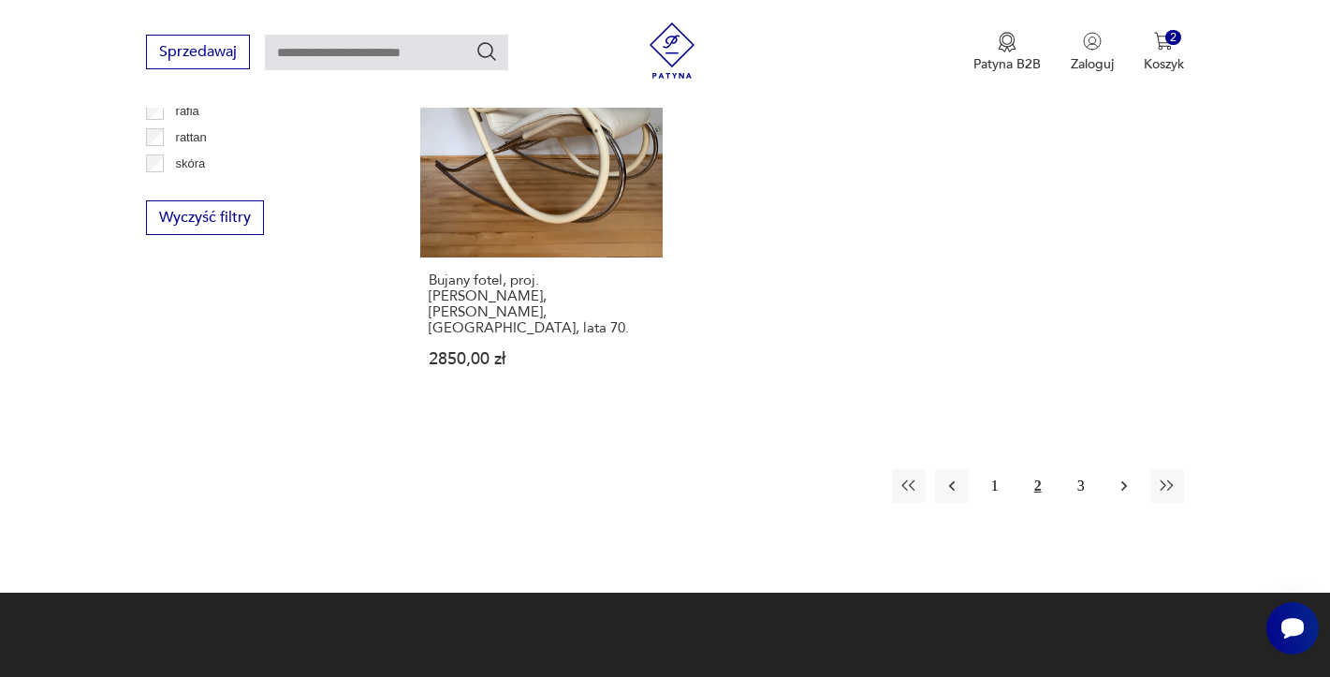
click at [1118, 476] on icon "button" at bounding box center [1124, 485] width 19 height 19
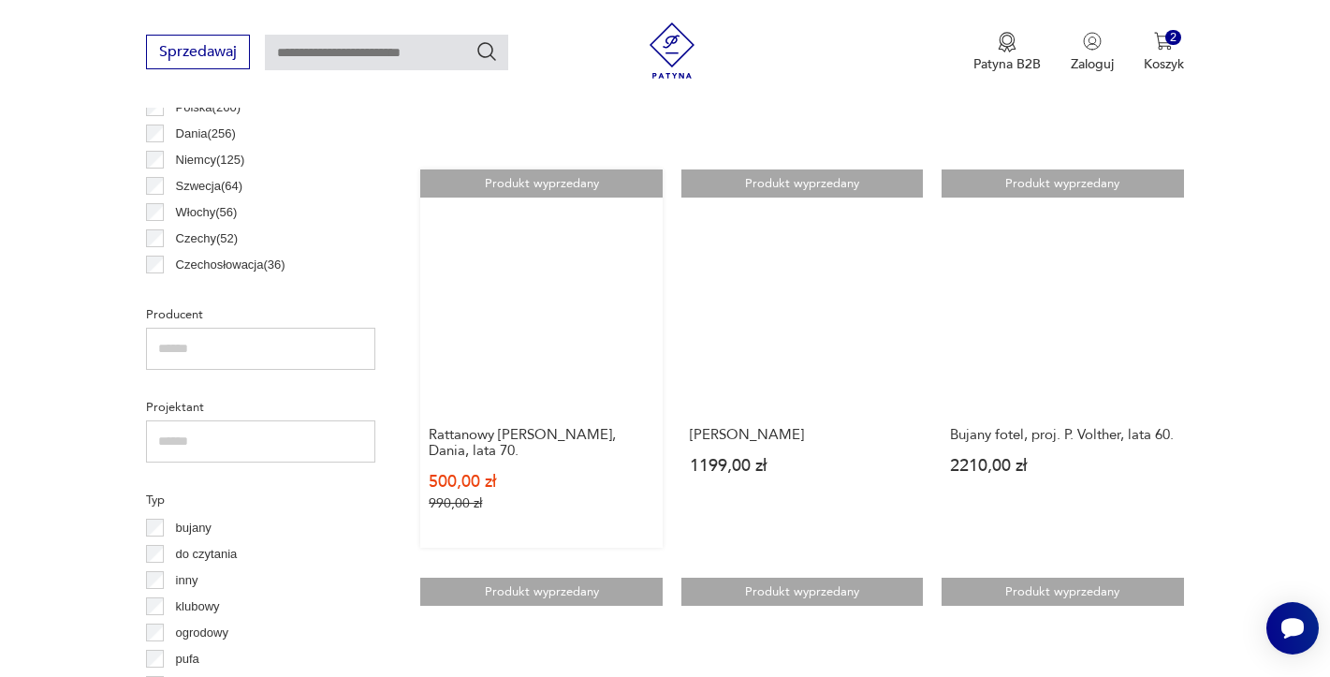
scroll to position [497, 0]
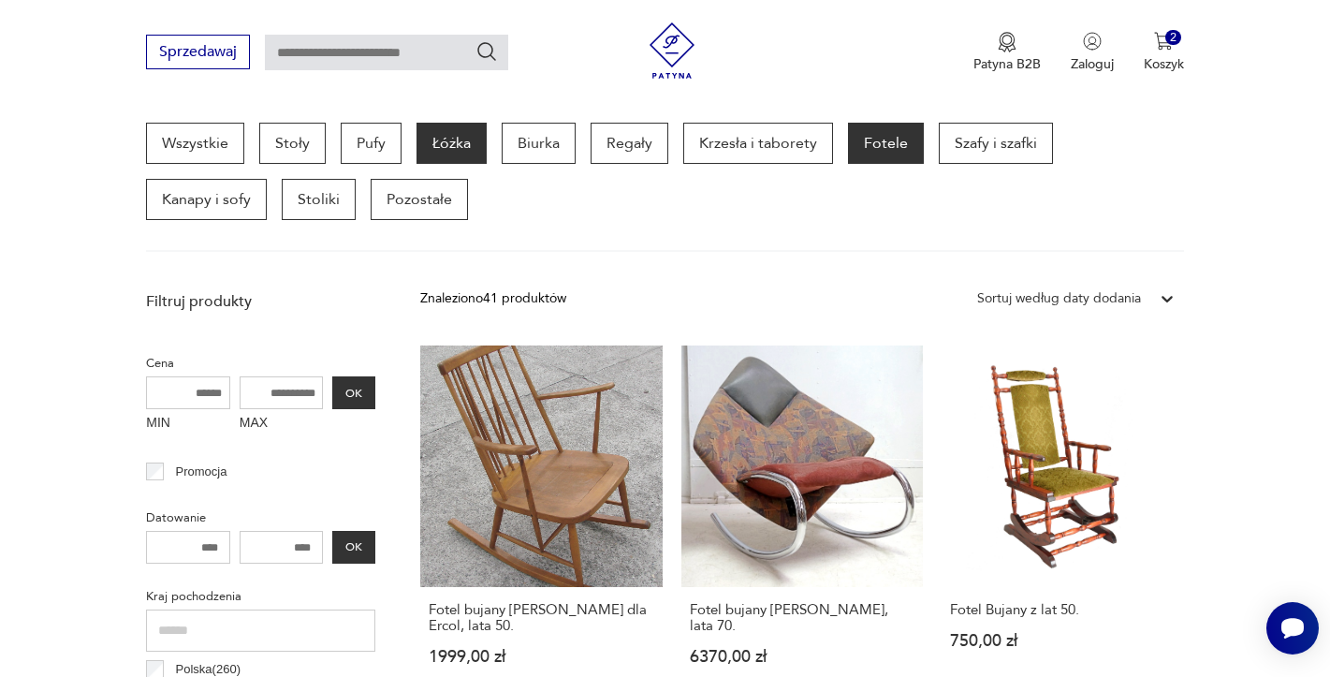
click at [457, 139] on p "Łóżka" at bounding box center [452, 143] width 70 height 41
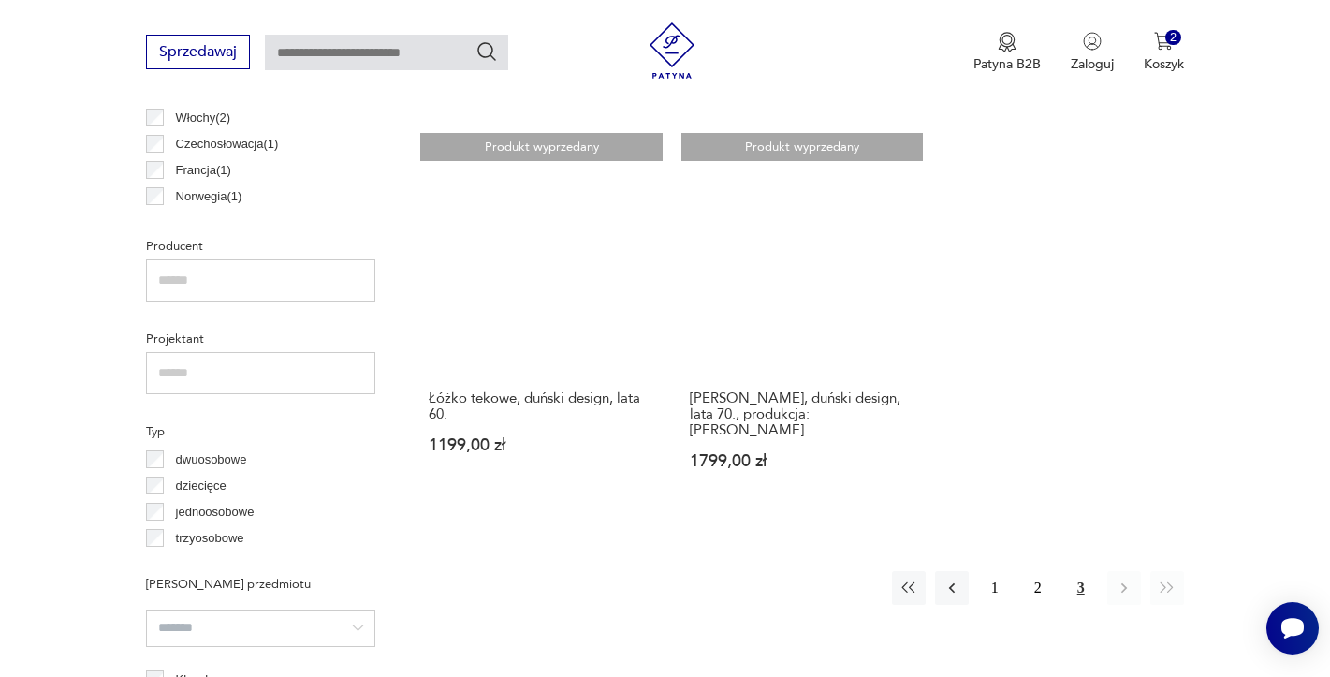
scroll to position [1152, 0]
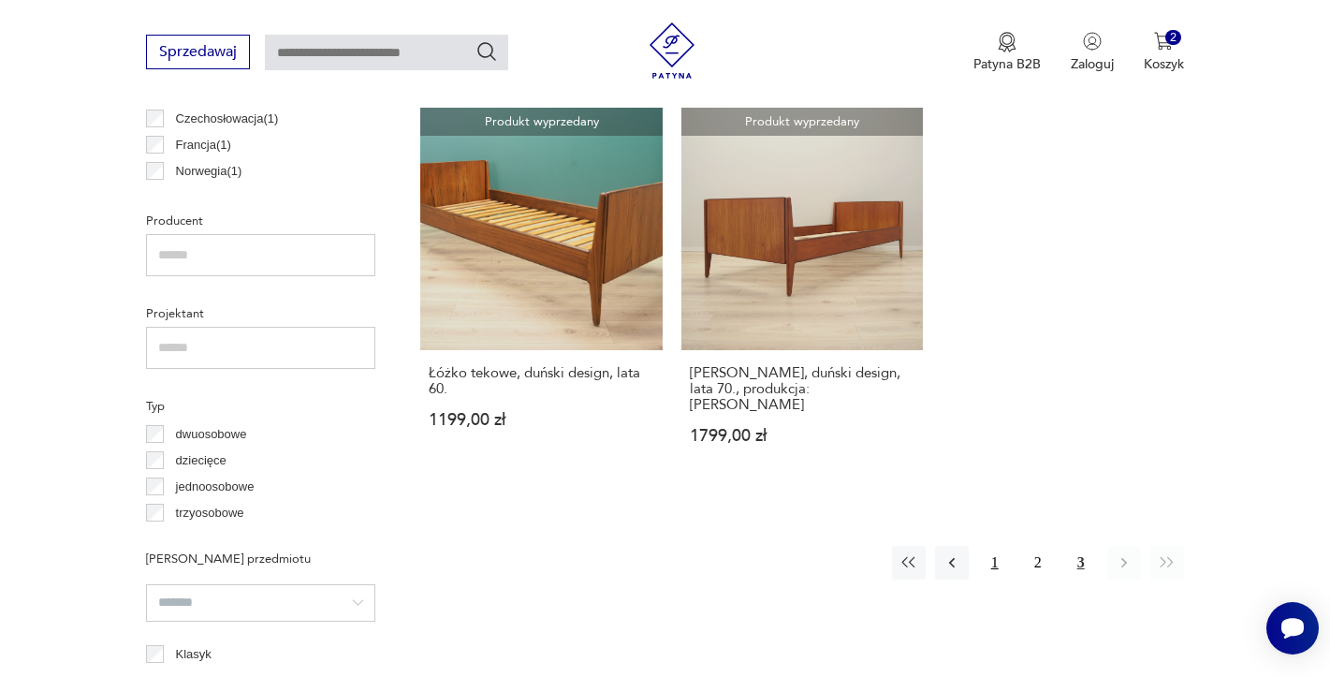
click at [999, 546] on button "1" at bounding box center [995, 563] width 34 height 34
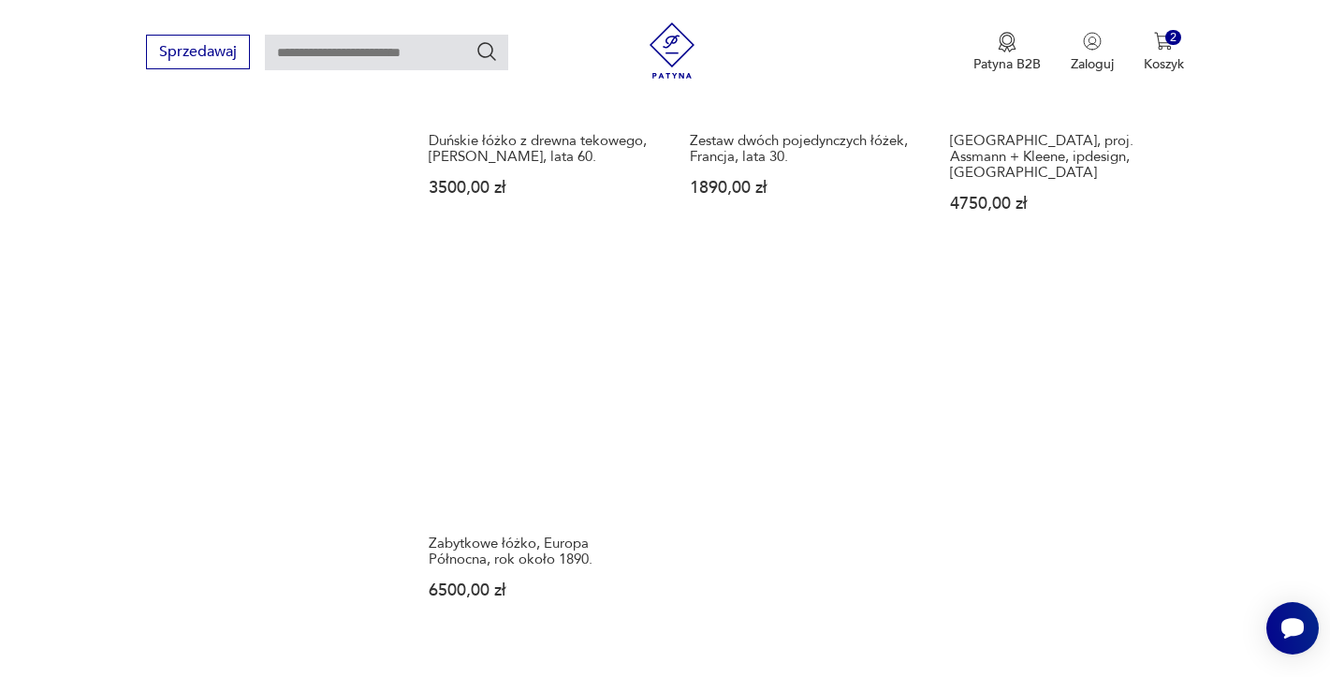
scroll to position [2744, 0]
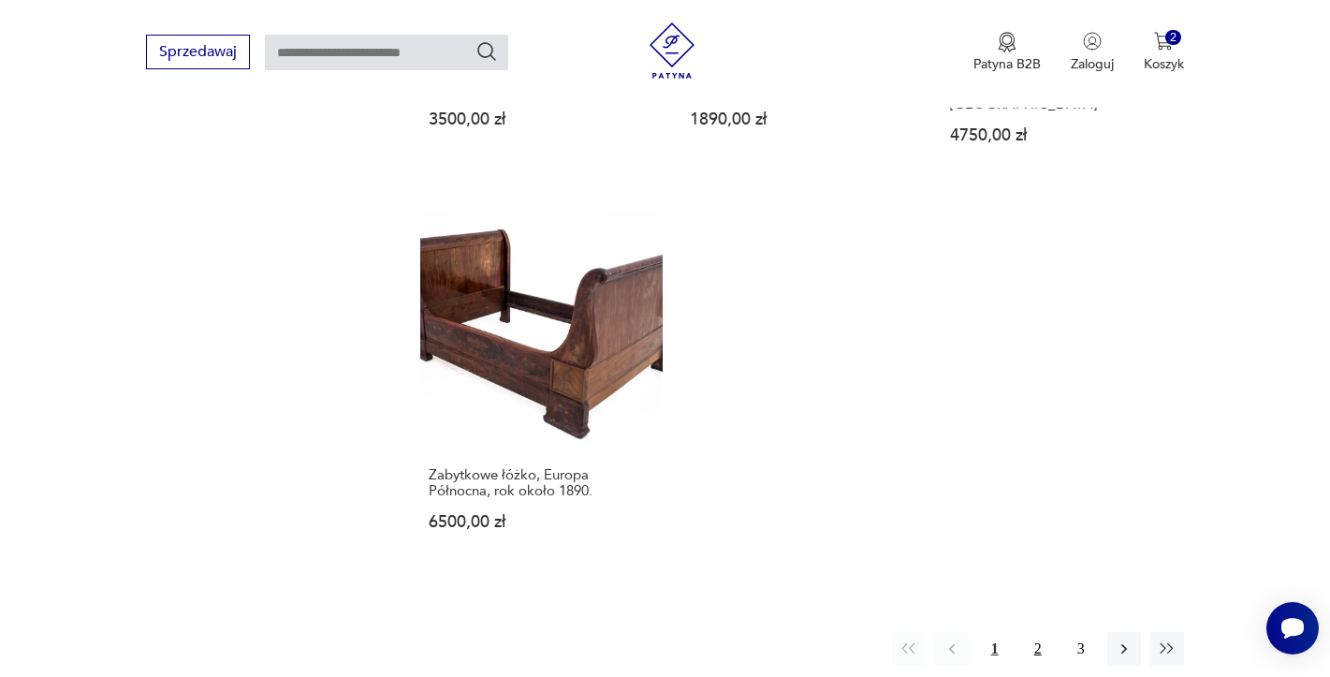
click at [1043, 632] on button "2" at bounding box center [1038, 649] width 34 height 34
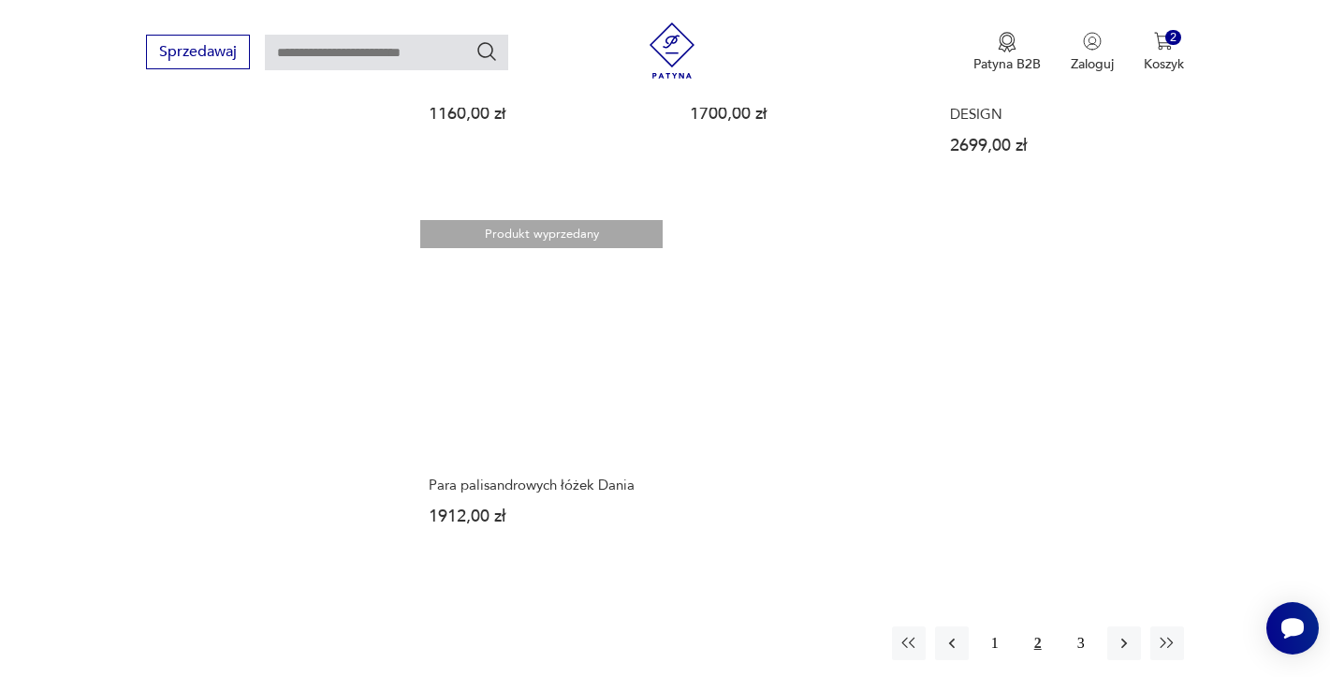
scroll to position [2650, 0]
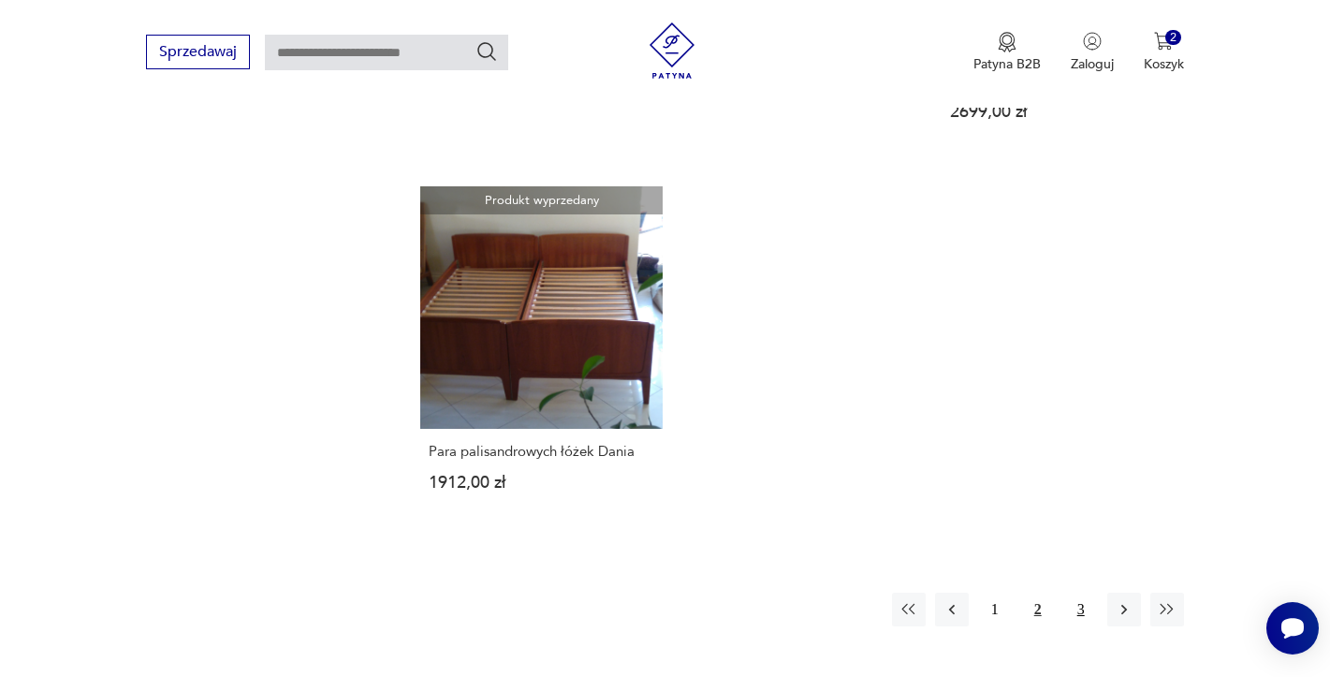
click at [1075, 593] on button "3" at bounding box center [1081, 610] width 34 height 34
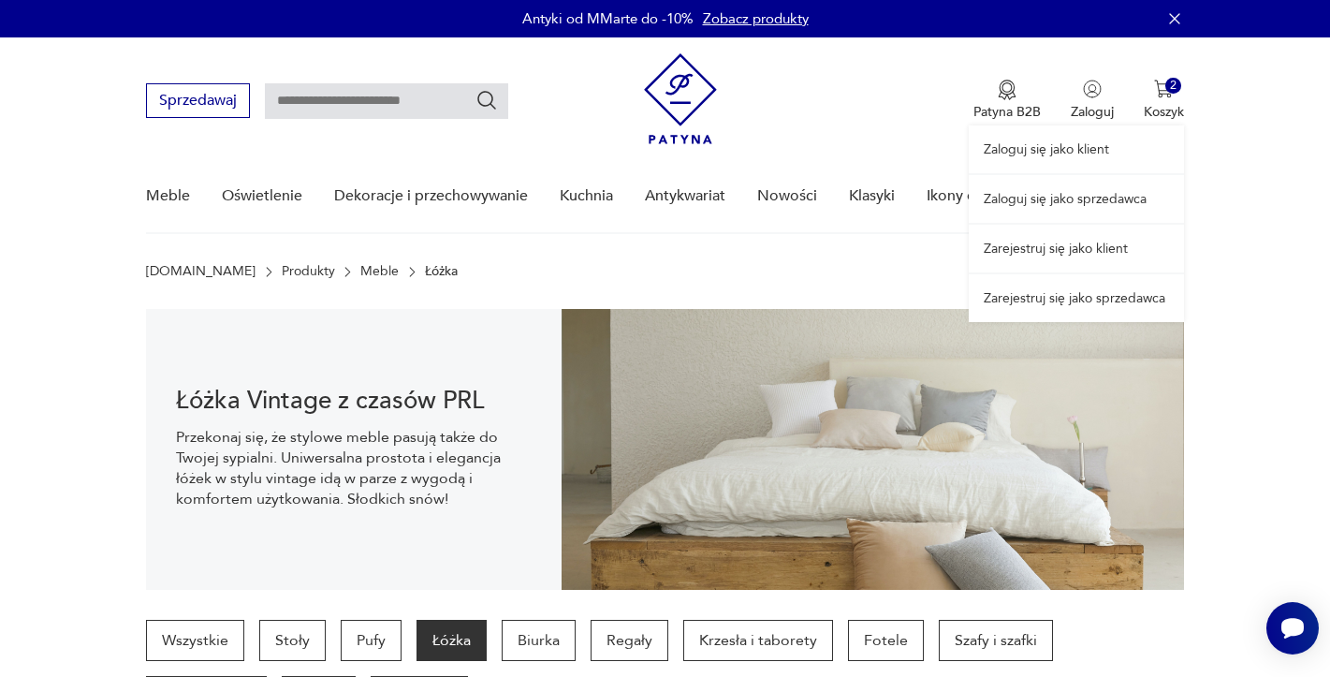
click at [1161, 106] on div "Zaloguj się jako klient Zaloguj się jako sprzedawca Zarejestruj się jako klient…" at bounding box center [1076, 179] width 215 height 285
click at [1177, 88] on div "Zaloguj się jako klient Zaloguj się jako sprzedawca Zarejestruj się jako klient…" at bounding box center [1076, 179] width 215 height 285
click at [1174, 109] on div "Zaloguj się jako klient Zaloguj się jako sprzedawca Zarejestruj się jako klient…" at bounding box center [1076, 179] width 215 height 285
click at [1218, 111] on nav "Sprzedawaj Patyna B2B Zaloguj Zaloguj się jako klient Zaloguj się jako sprzedaw…" at bounding box center [665, 135] width 1330 height 197
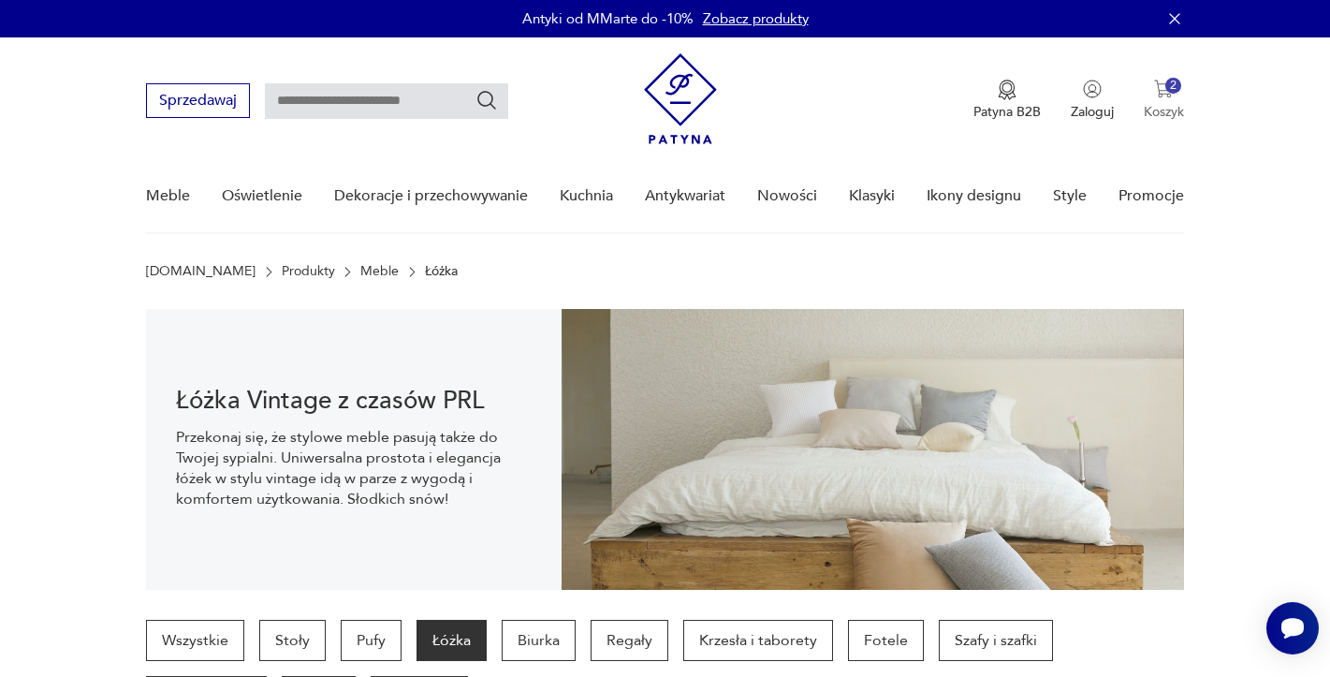
click at [1150, 94] on button "2 Koszyk" at bounding box center [1164, 100] width 40 height 41
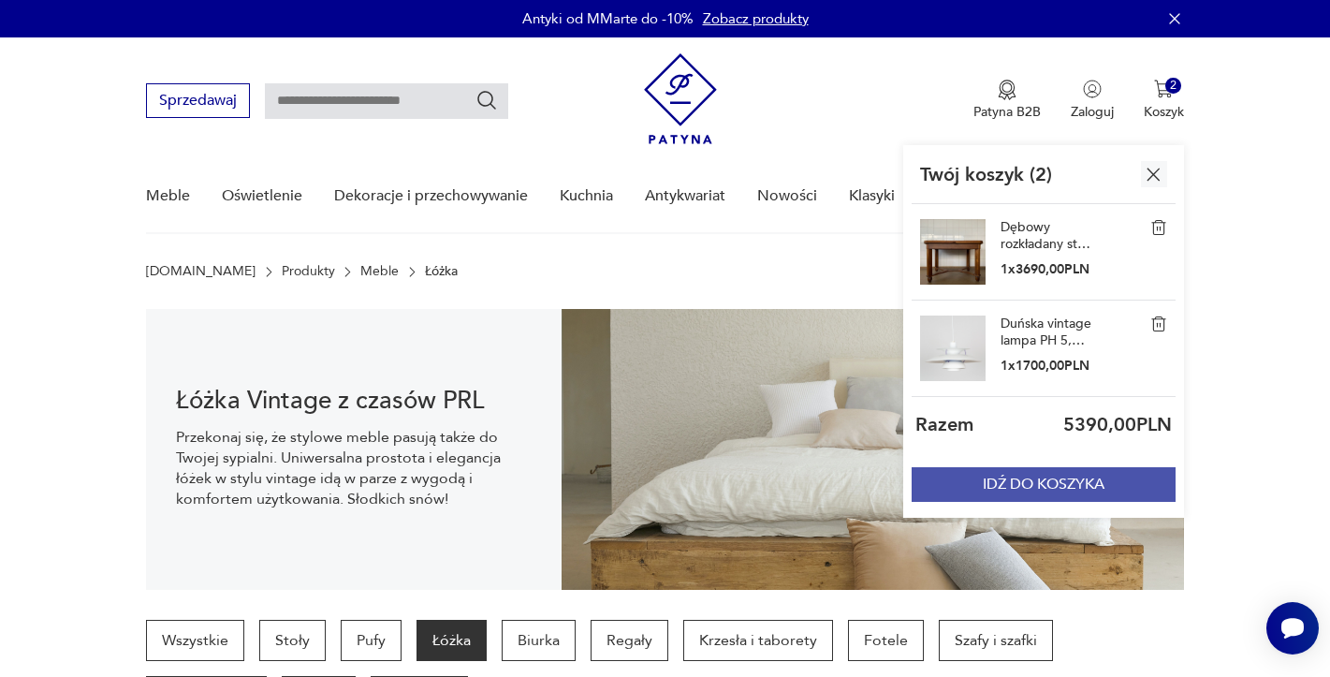
click at [1036, 487] on button "IDŹ DO KOSZYKA" at bounding box center [1044, 484] width 264 height 35
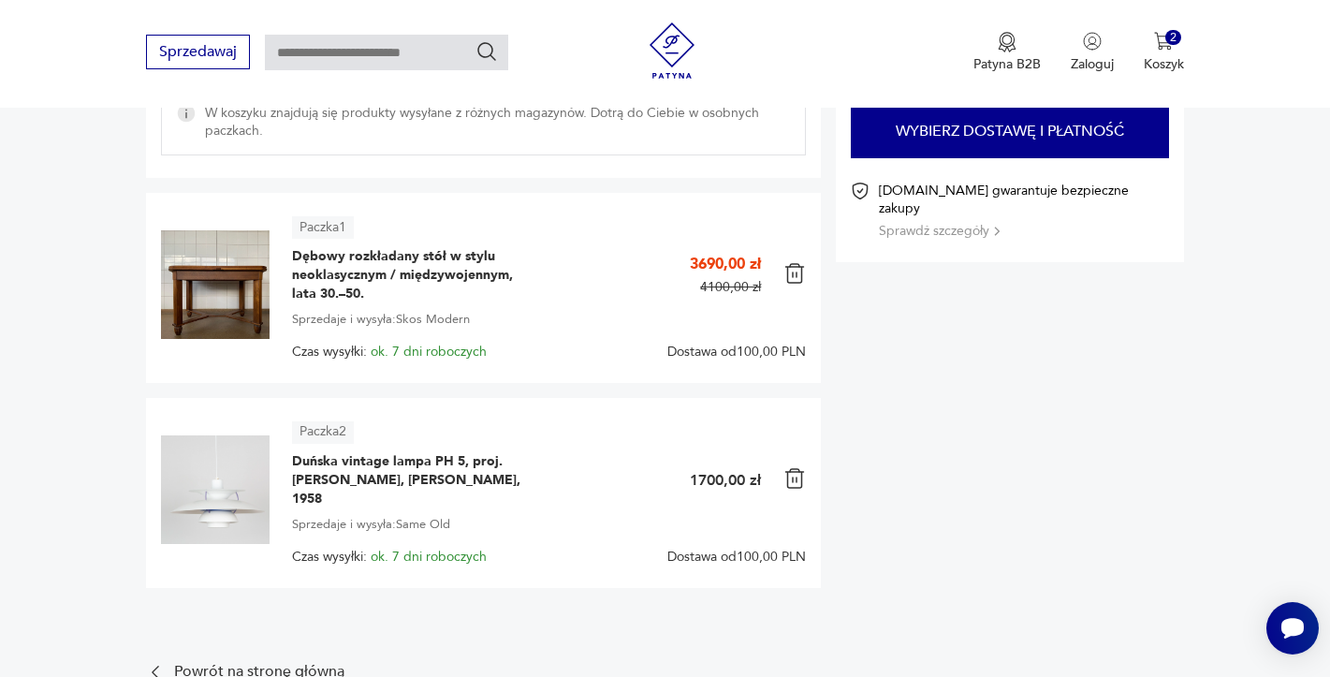
scroll to position [281, 0]
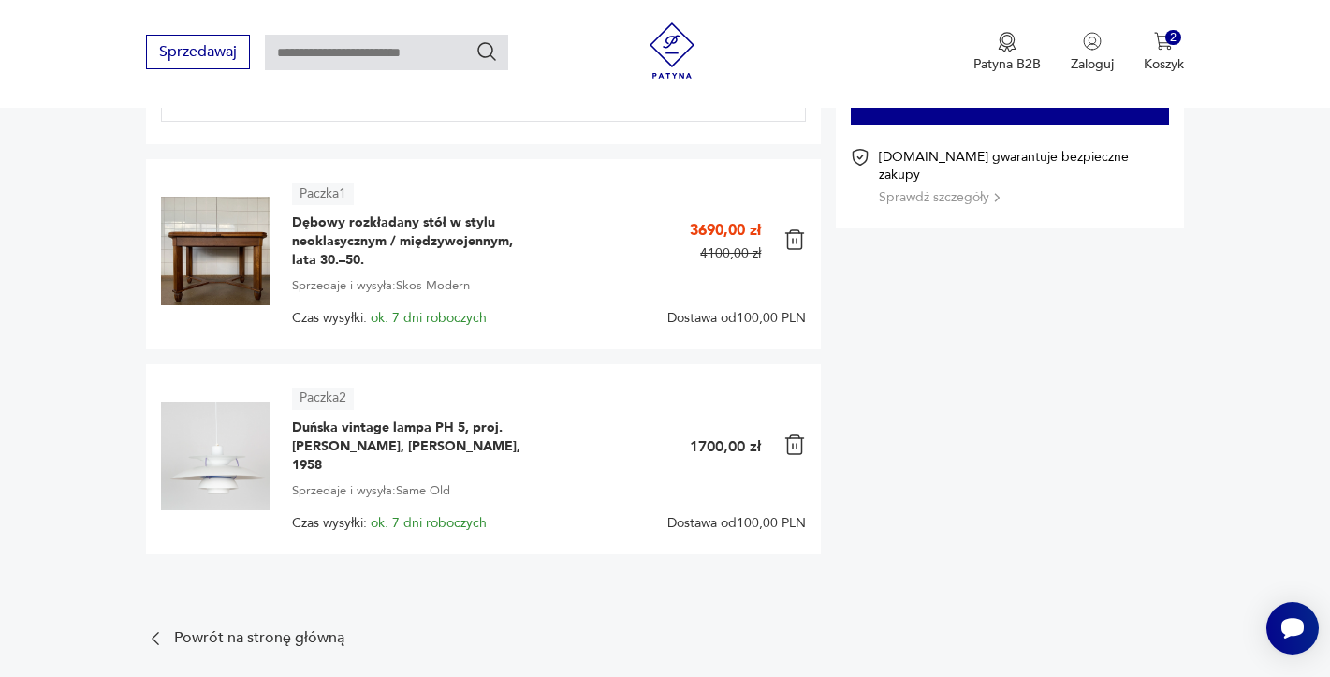
click at [793, 447] on img at bounding box center [795, 444] width 22 height 22
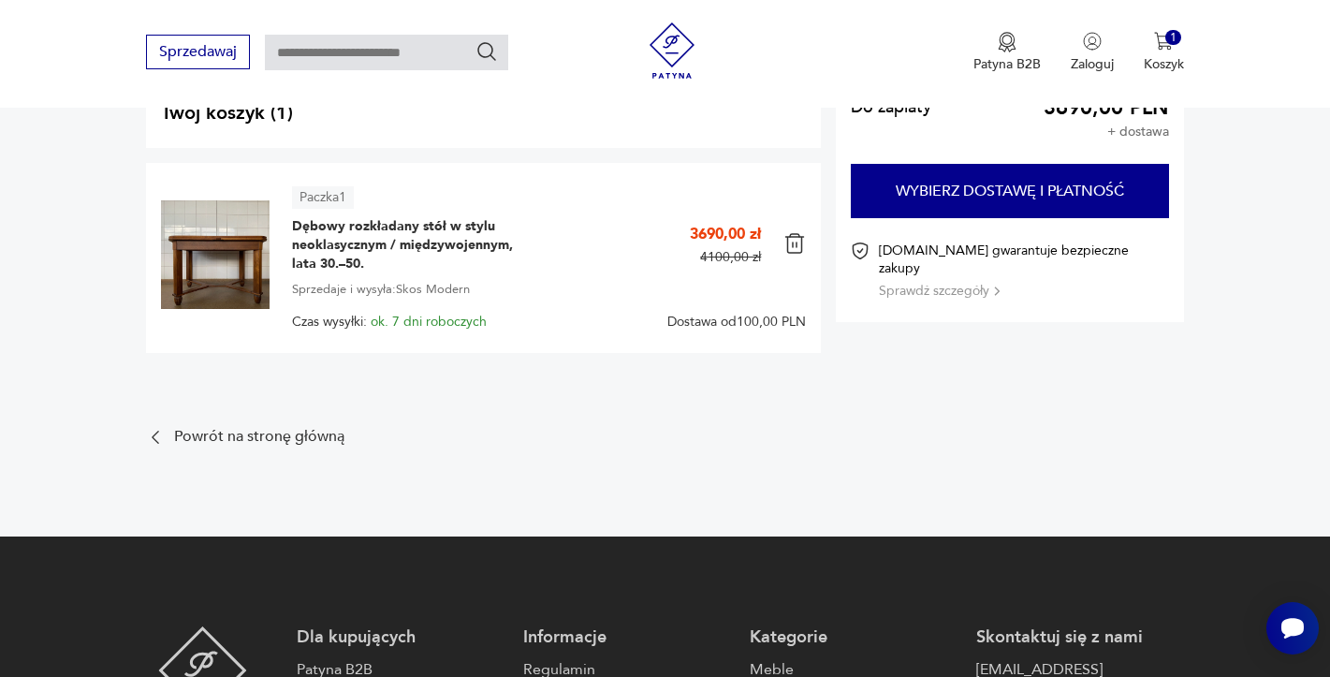
scroll to position [0, 0]
